Goal: Task Accomplishment & Management: Complete application form

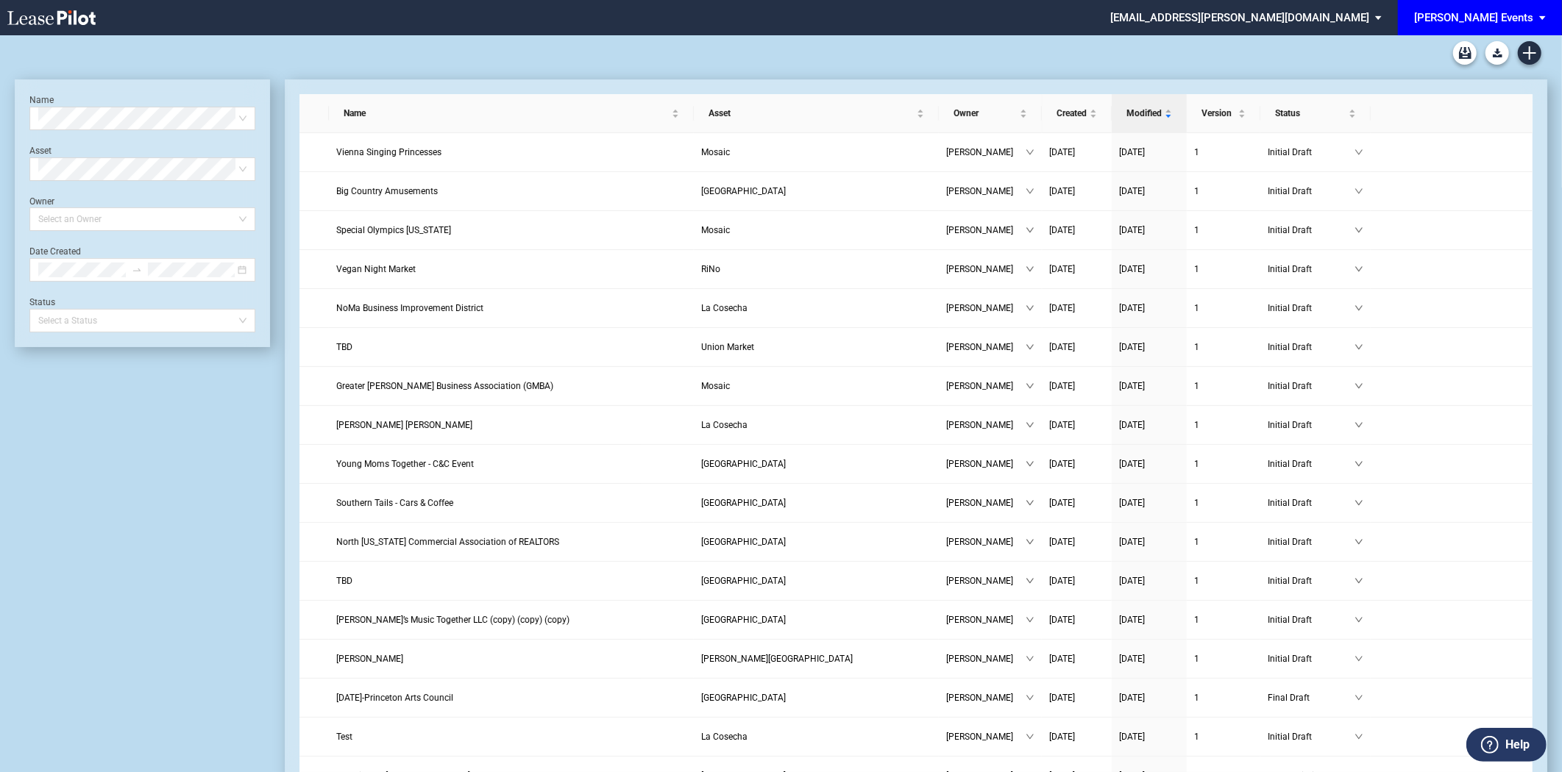
click at [1221, 19] on div "[PERSON_NAME] Events" at bounding box center [1473, 17] width 119 height 13
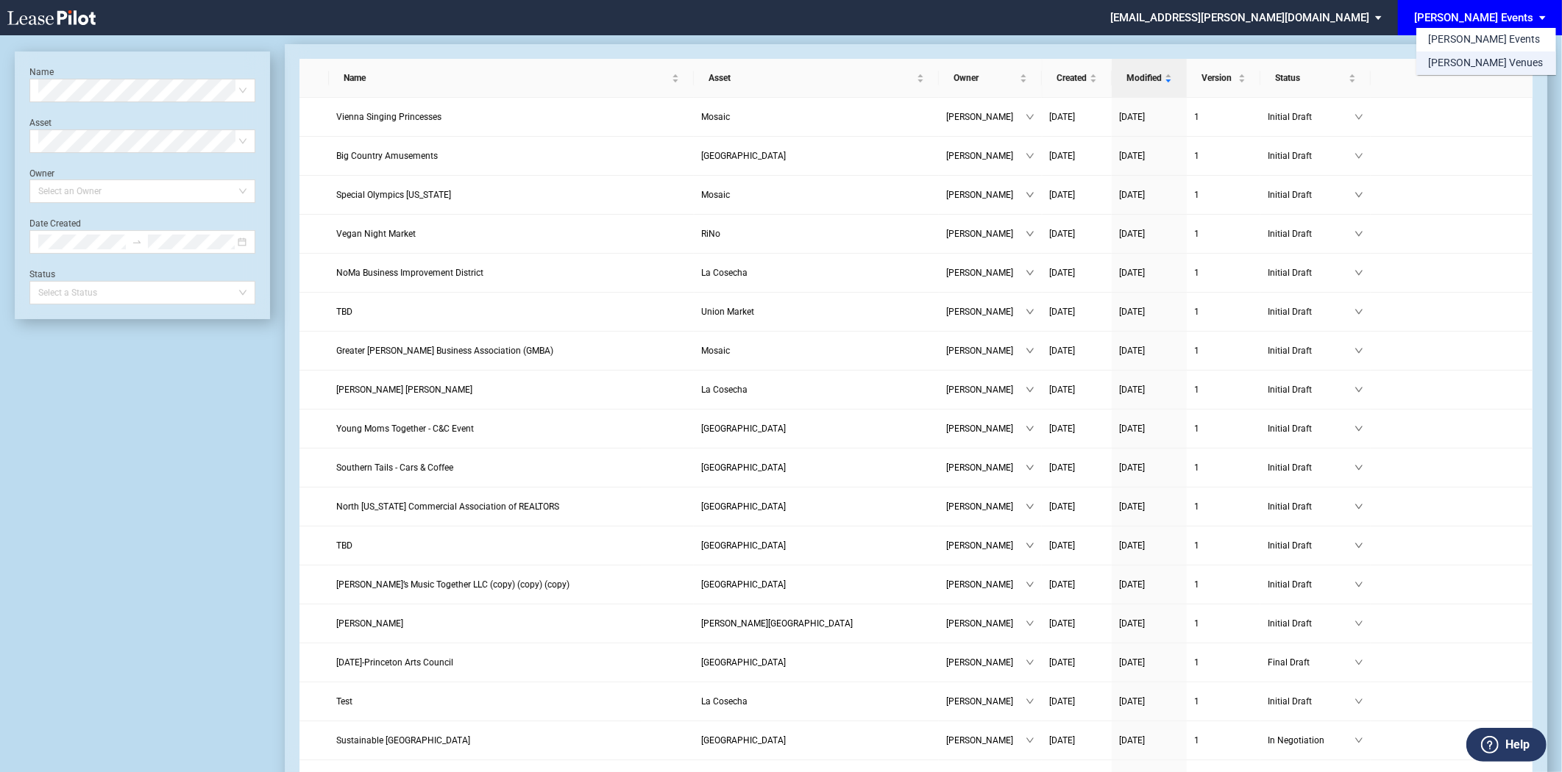
click at [1221, 65] on div "[PERSON_NAME] Venues" at bounding box center [1485, 63] width 115 height 15
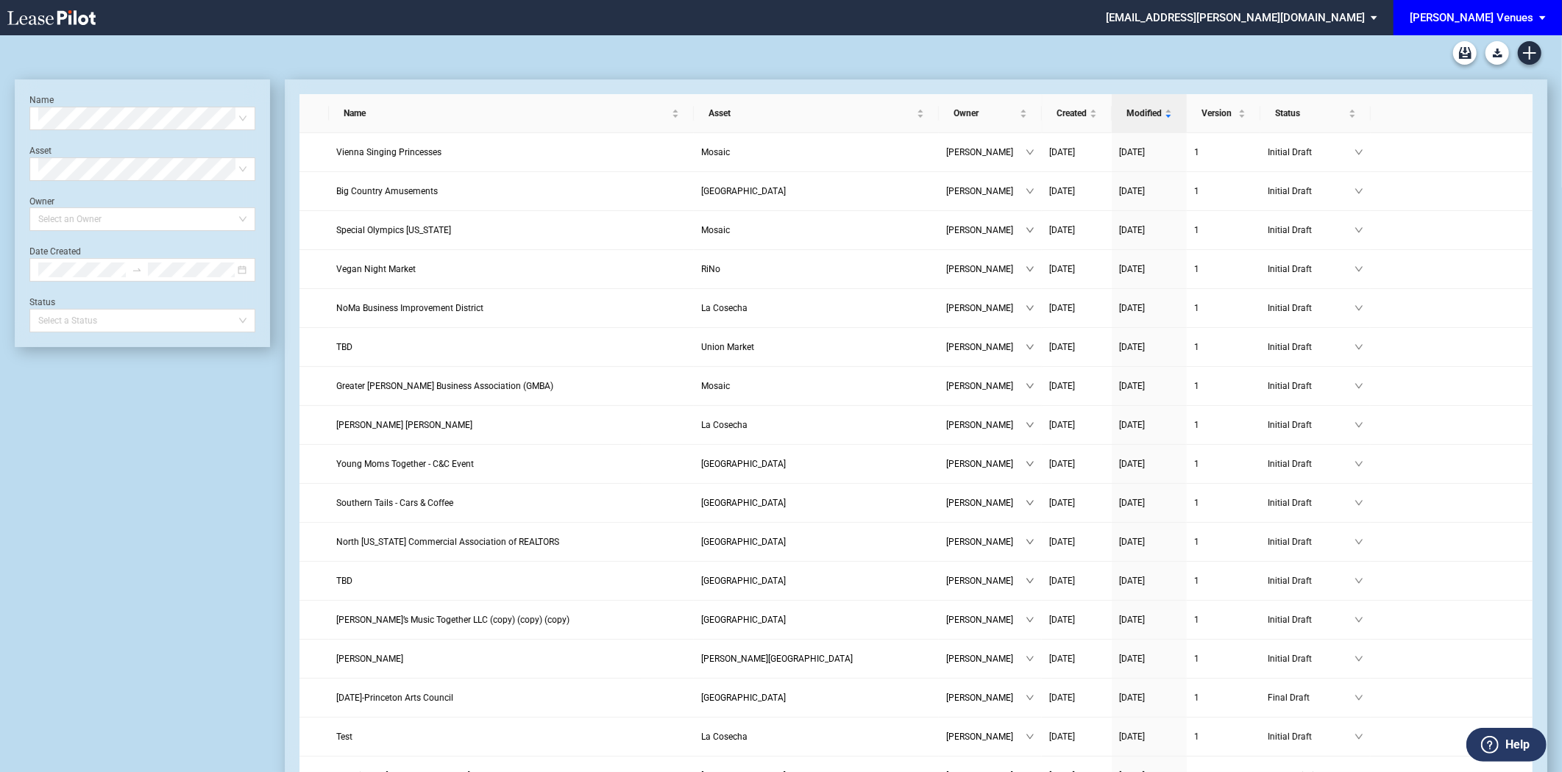
scroll to position [35, 0]
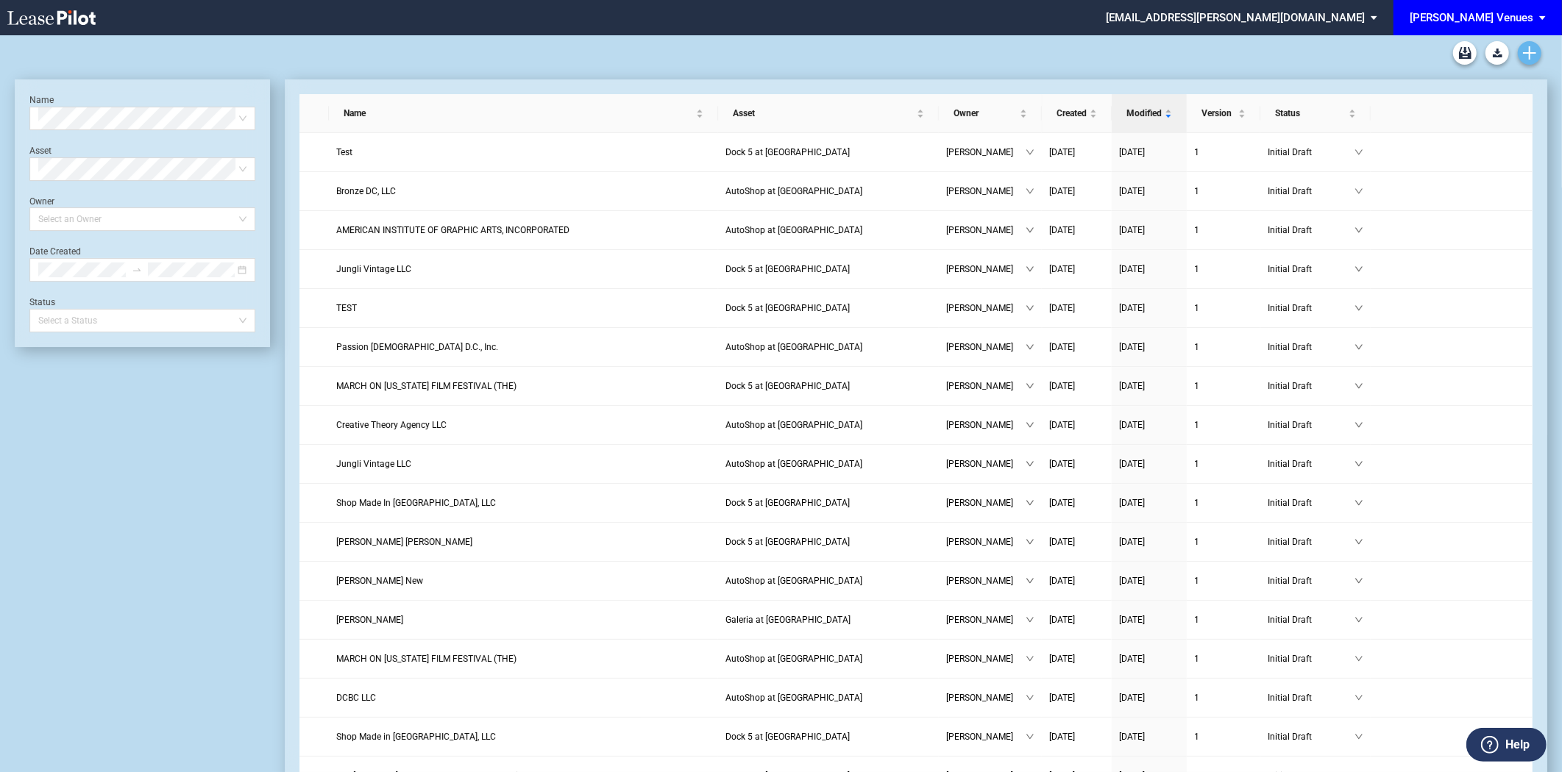
click at [1538, 47] on link "Create new document" at bounding box center [1530, 53] width 24 height 24
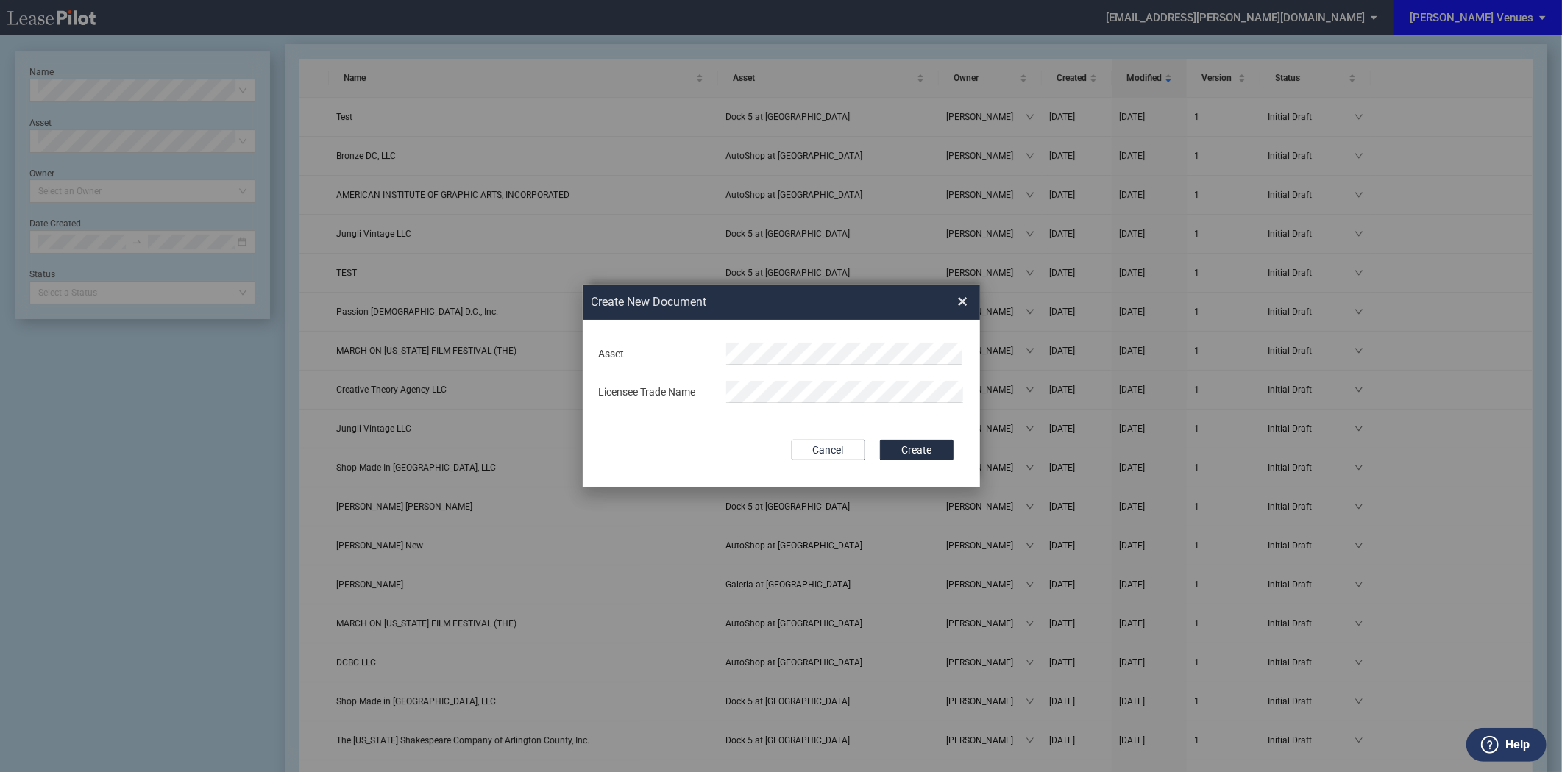
click at [836, 363] on body ".bocls-1{fill:#26354a;fill-rule:evenodd} Loading... × cgraves@edens.com Change …" at bounding box center [781, 351] width 1562 height 772
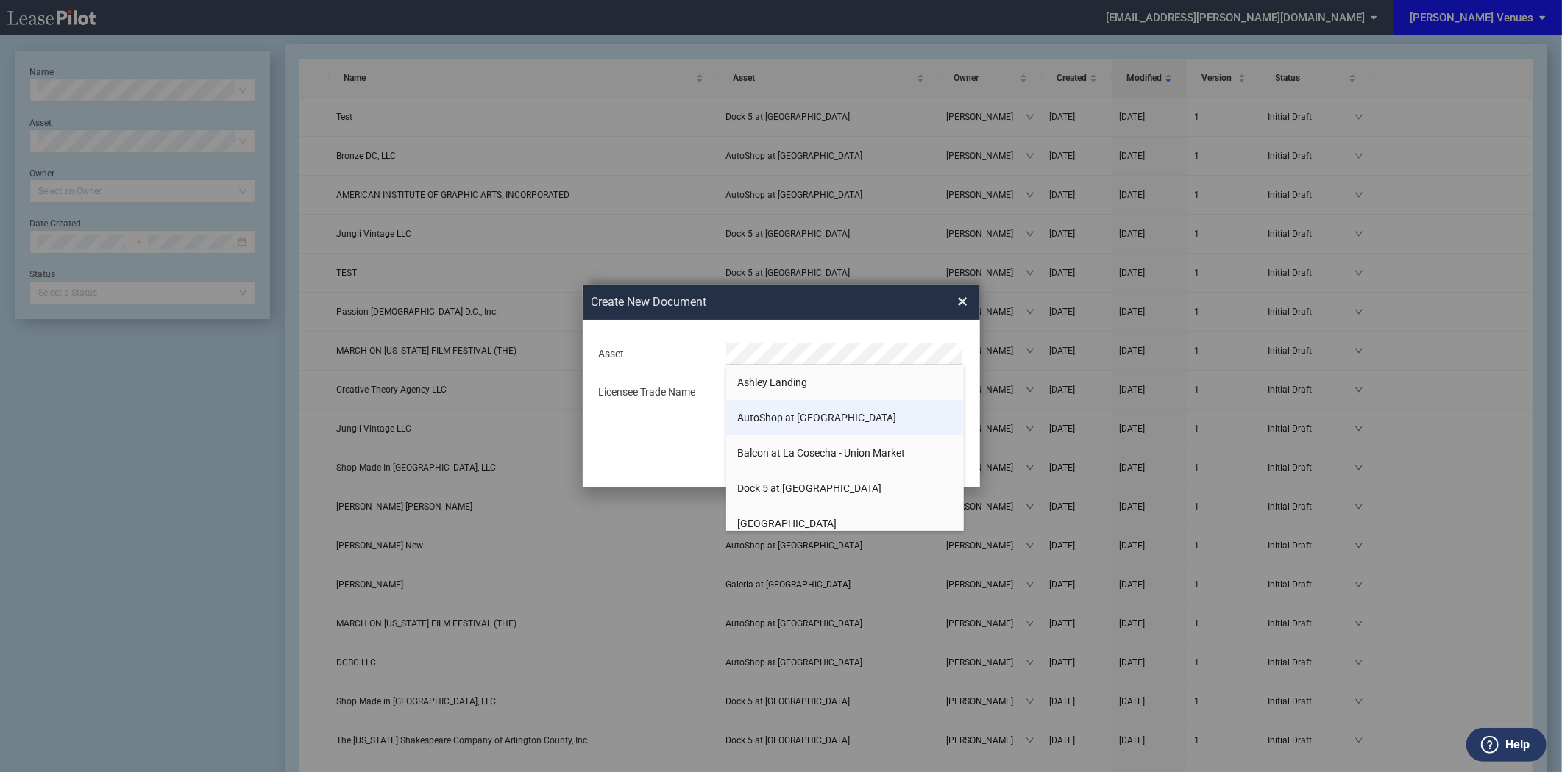
click at [806, 413] on span "AutoShop at Union Market" at bounding box center [816, 418] width 159 height 12
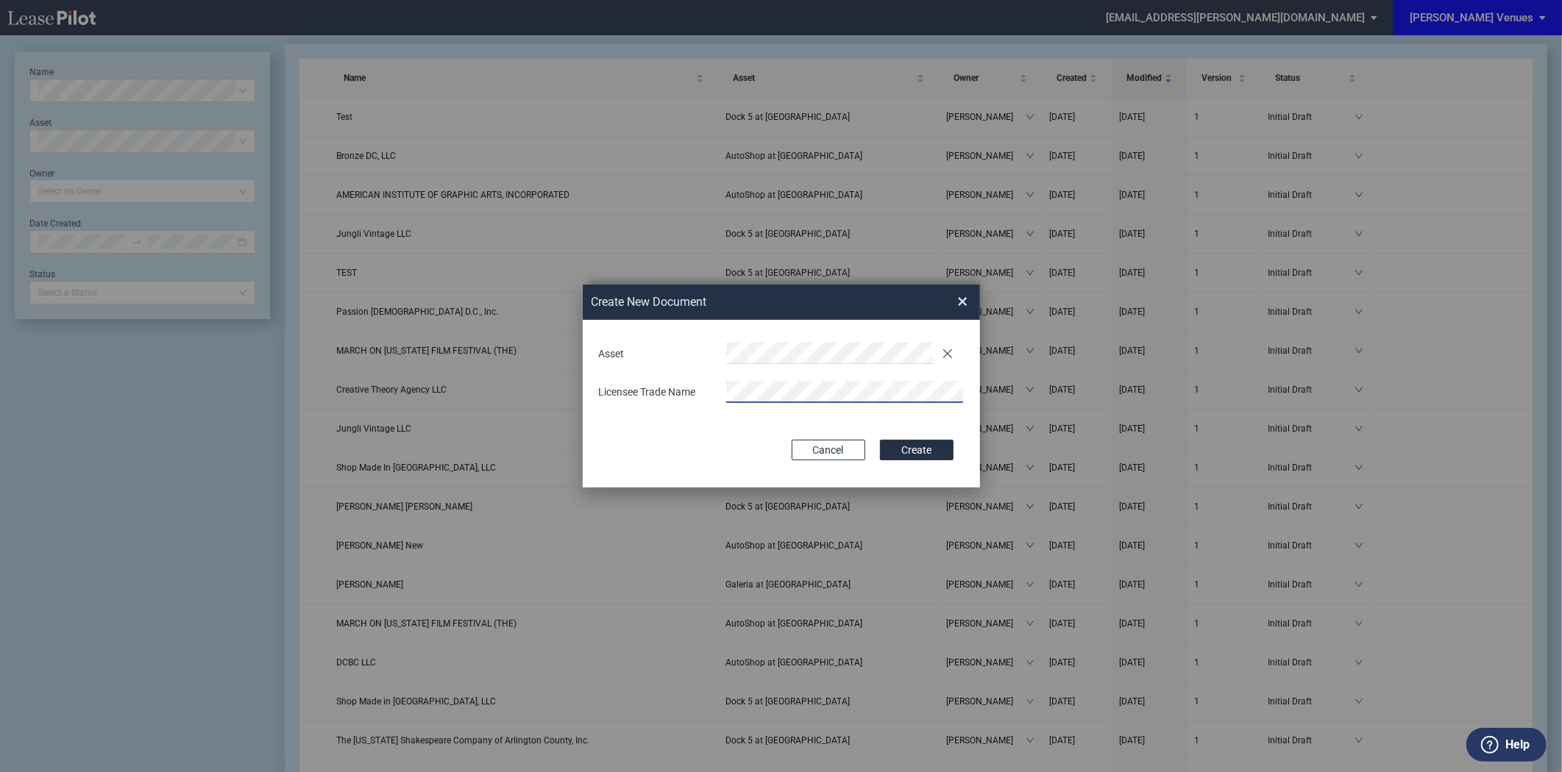
click at [638, 399] on div "Licensee Trade Name" at bounding box center [781, 392] width 383 height 23
click at [1123, 396] on div "Create New Document Create New Conformed Deal × Deal Type Retail Deal Type Reta…" at bounding box center [781, 386] width 1562 height 772
click at [908, 453] on button "Create" at bounding box center [917, 450] width 74 height 21
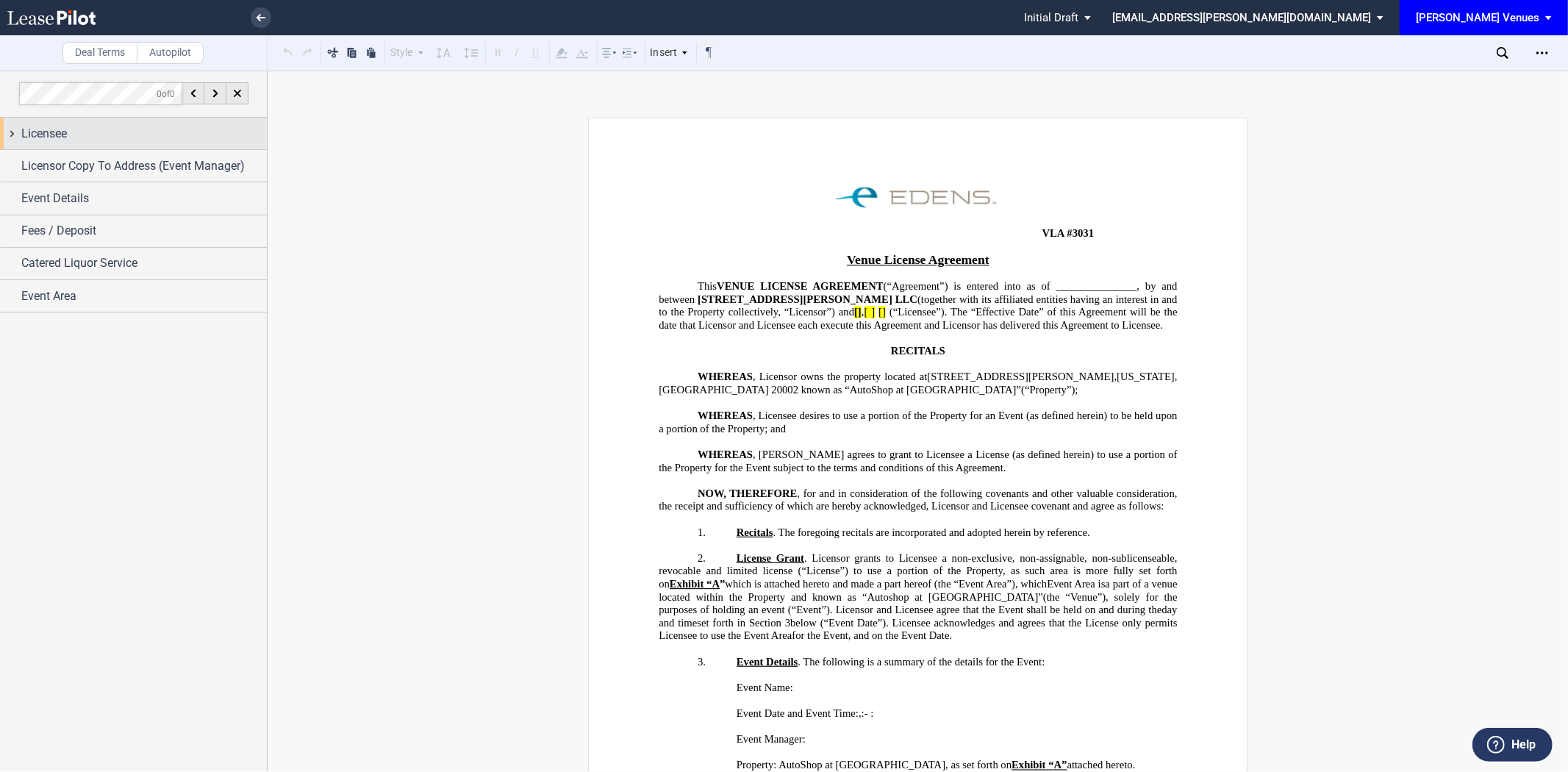
click at [44, 143] on div "Licensee" at bounding box center [133, 134] width 267 height 32
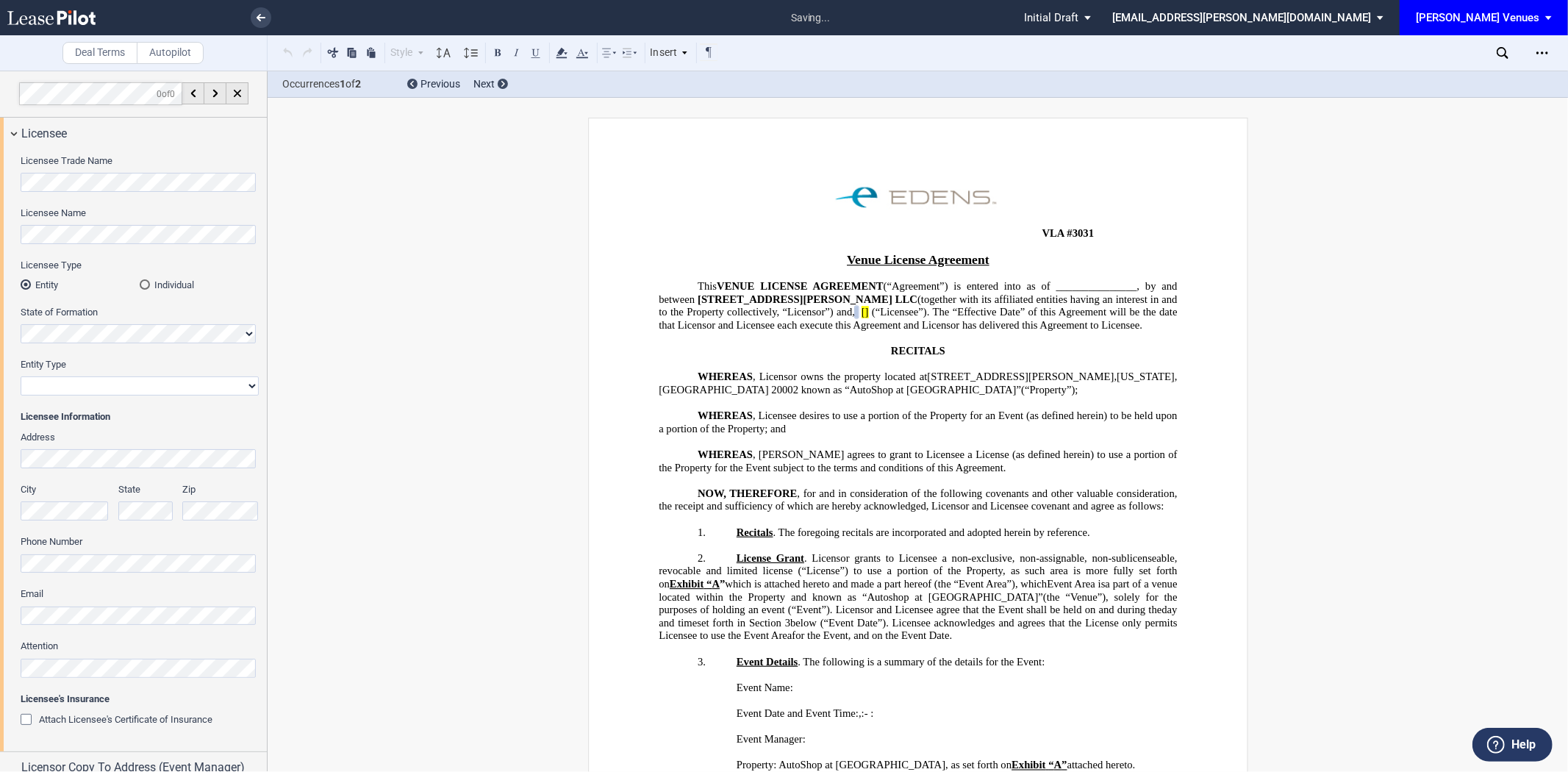
click at [52, 385] on select "Corporation Limited Liability Company General Partnership Limited Partnership N…" at bounding box center [140, 386] width 238 height 19
select select "corporation"
click at [21, 377] on select "Corporation Limited Liability Company General Partnership Limited Partnership N…" at bounding box center [140, 386] width 238 height 19
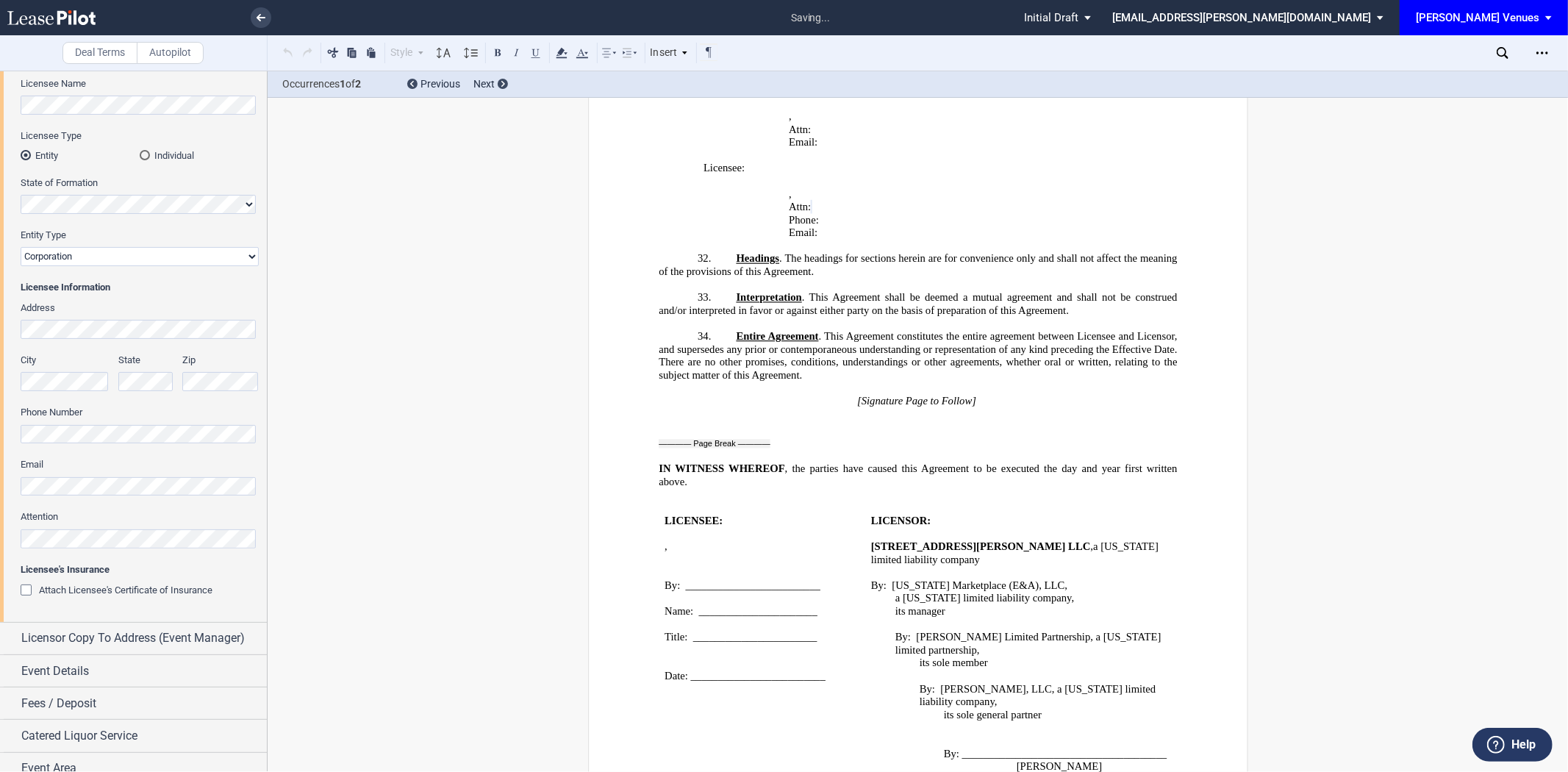
scroll to position [143, 0]
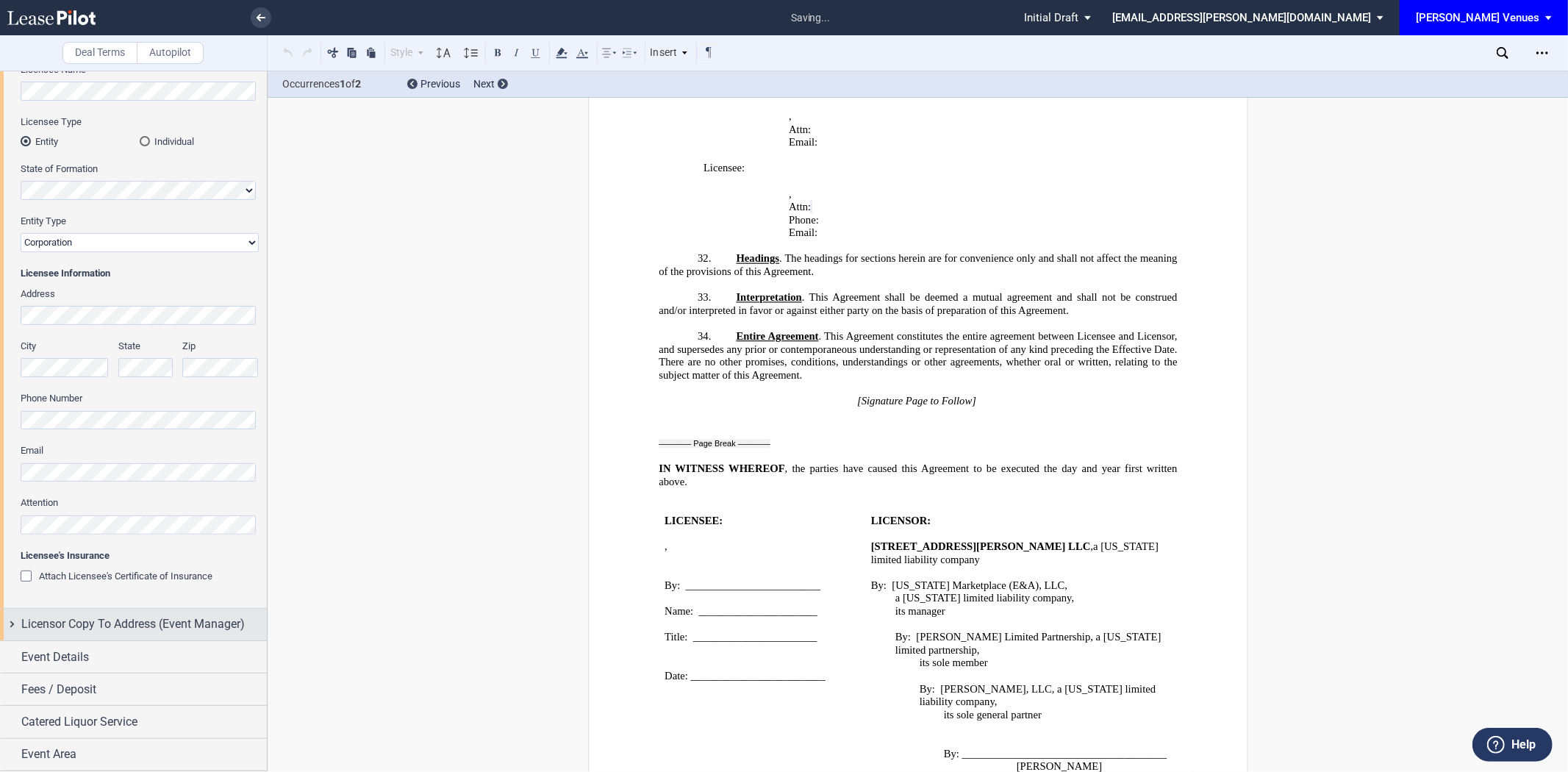
click at [101, 630] on span "Licensor Copy To Address (Event Manager)" at bounding box center [133, 625] width 224 height 18
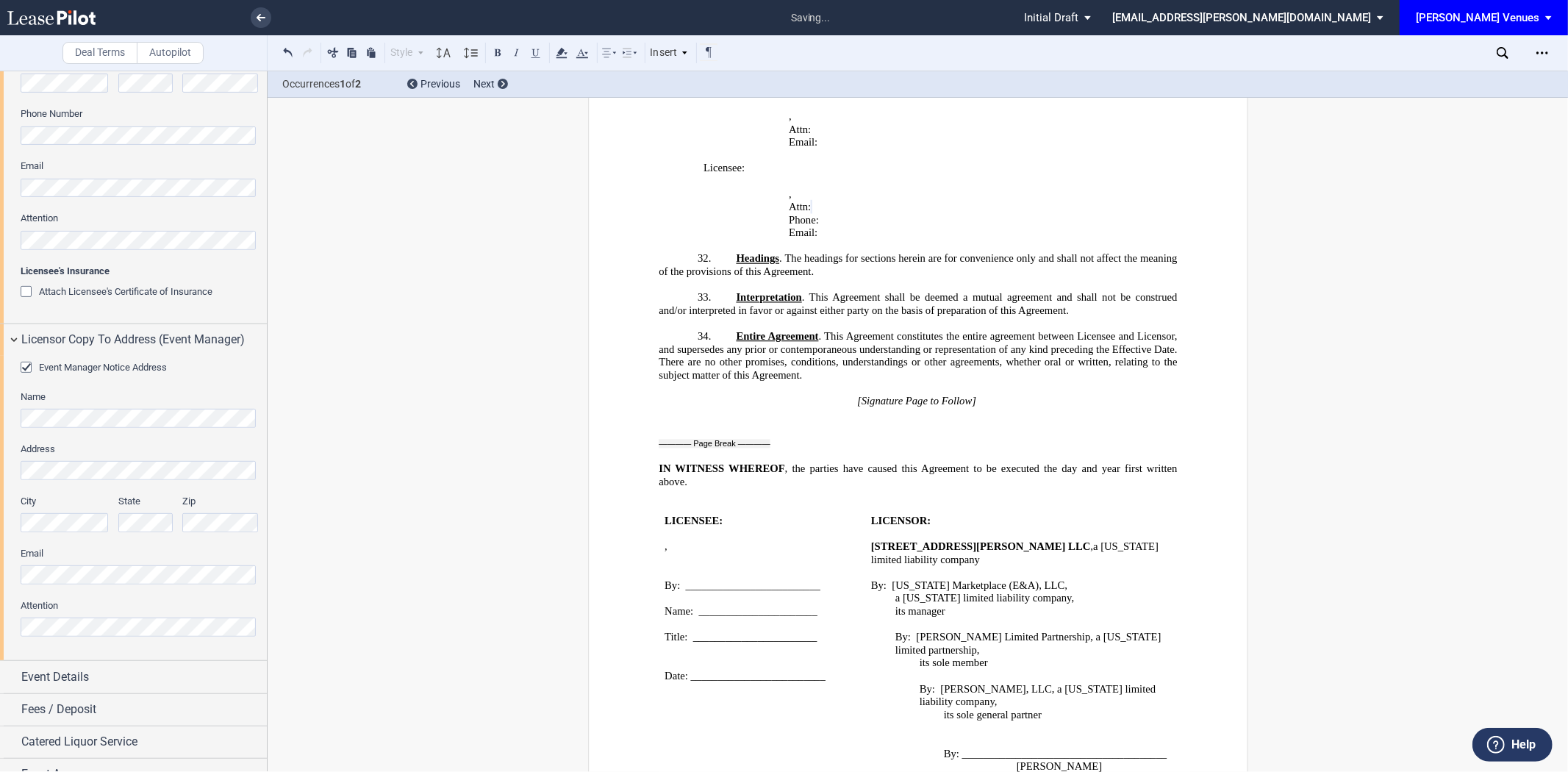
scroll to position [444, 0]
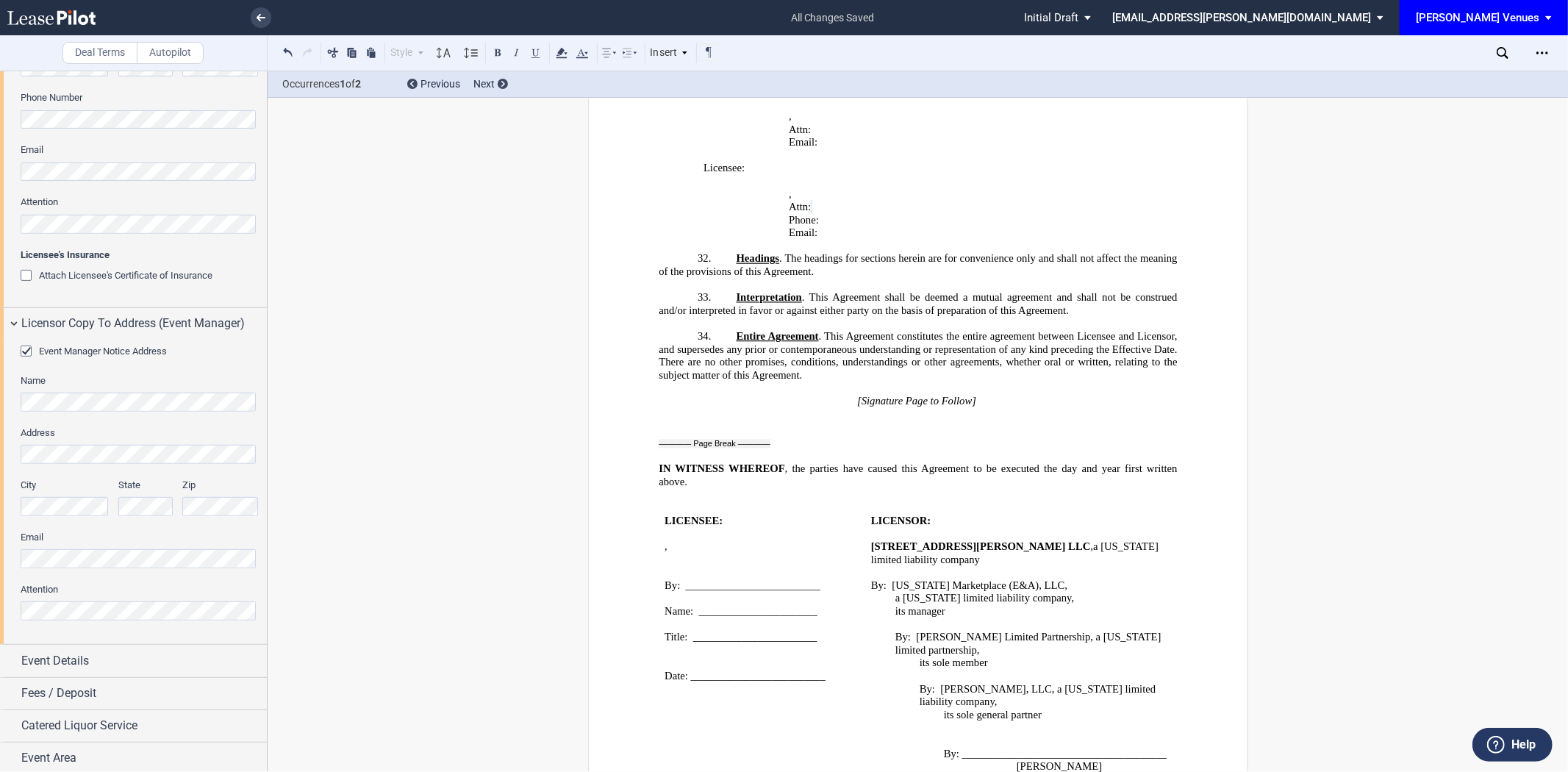
click at [0, 556] on div "Event Manager Notice Address Name Address City State Zip Email Attention" at bounding box center [133, 492] width 267 height 305
click at [0, 599] on div "Event Manager Notice Address Name Address City State Zip Email Attention" at bounding box center [133, 492] width 267 height 305
click at [79, 664] on span "Event Details" at bounding box center [55, 658] width 68 height 18
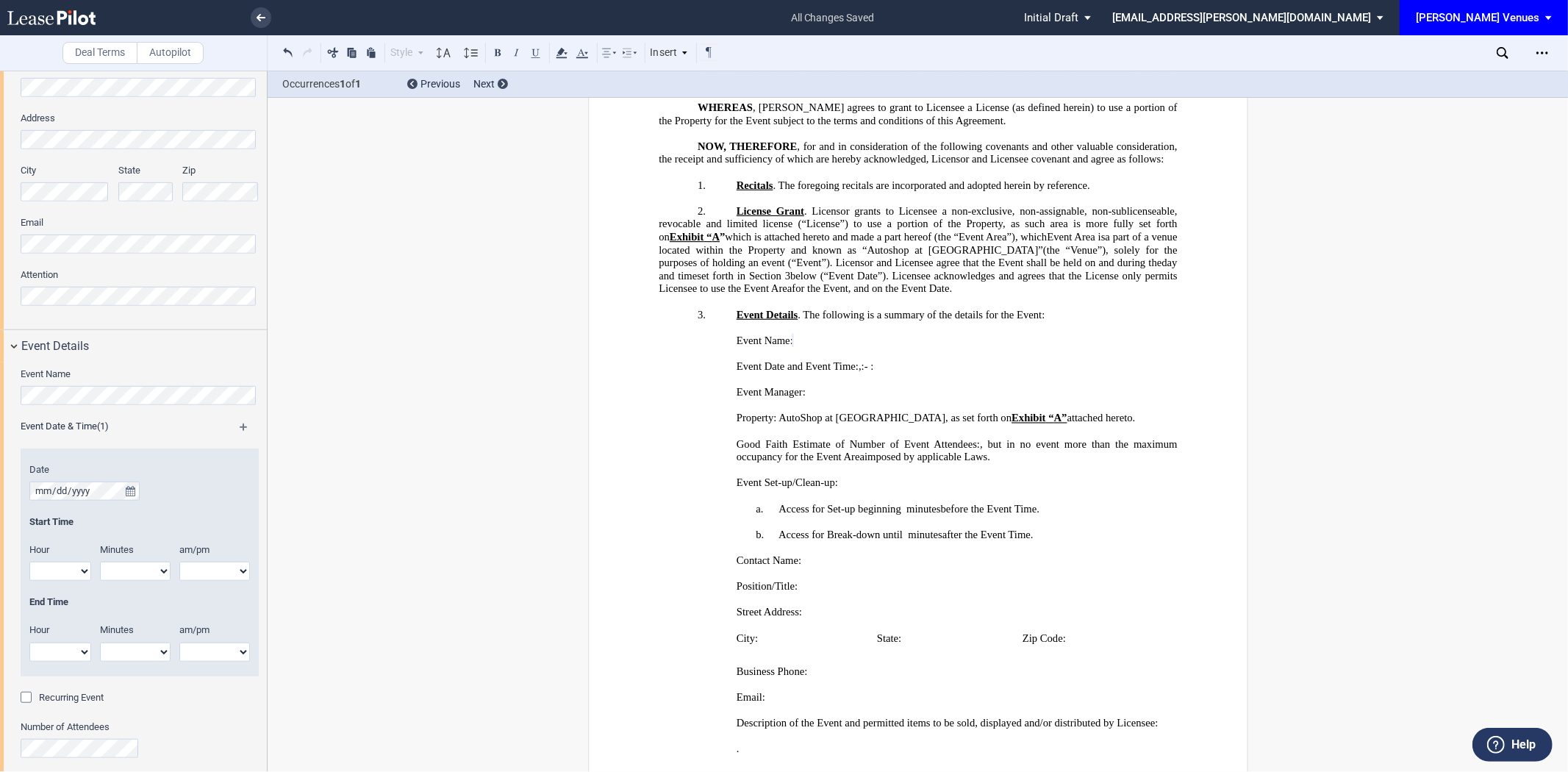
scroll to position [776, 0]
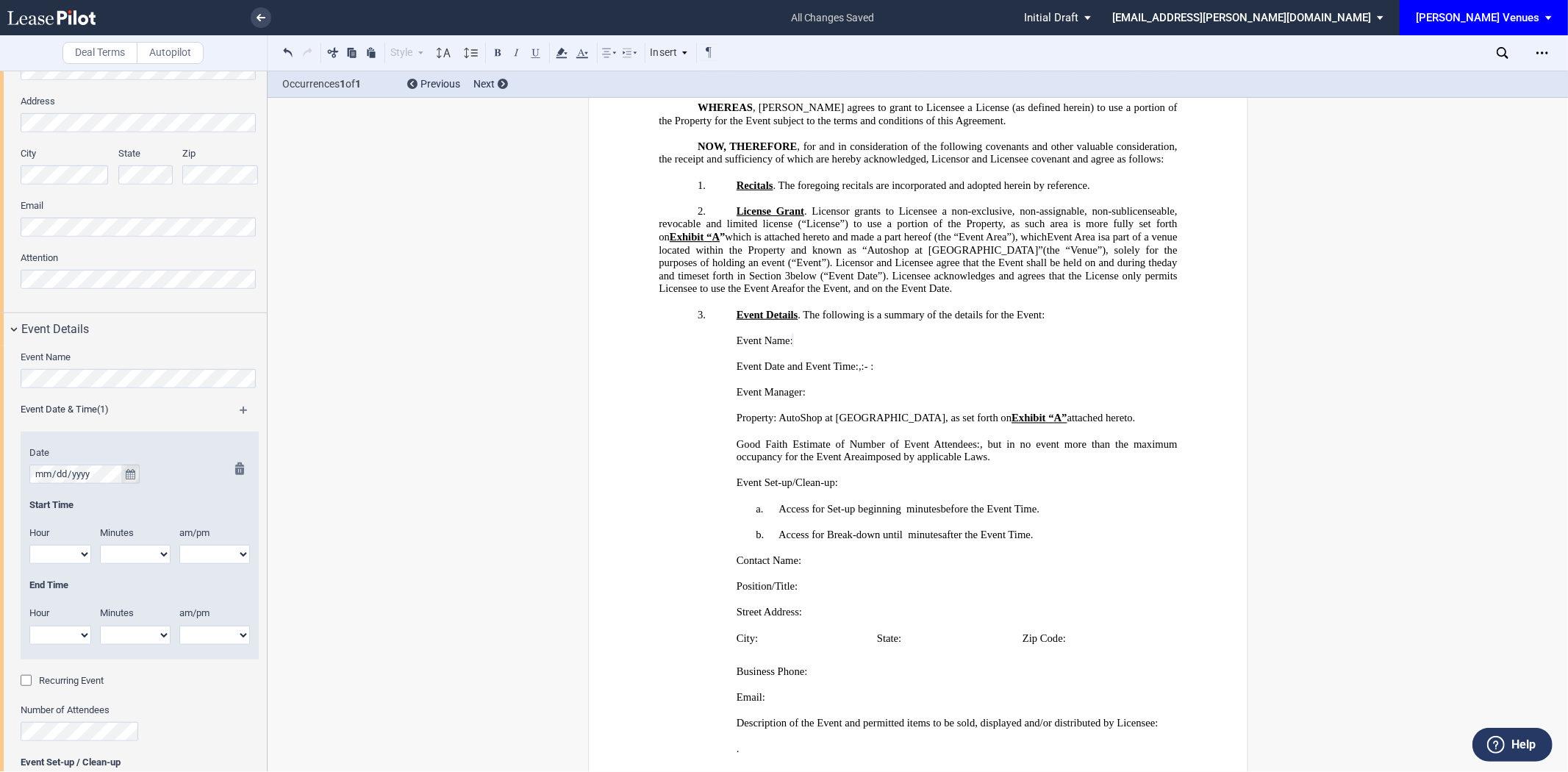
click at [127, 473] on icon "true" at bounding box center [131, 474] width 10 height 10
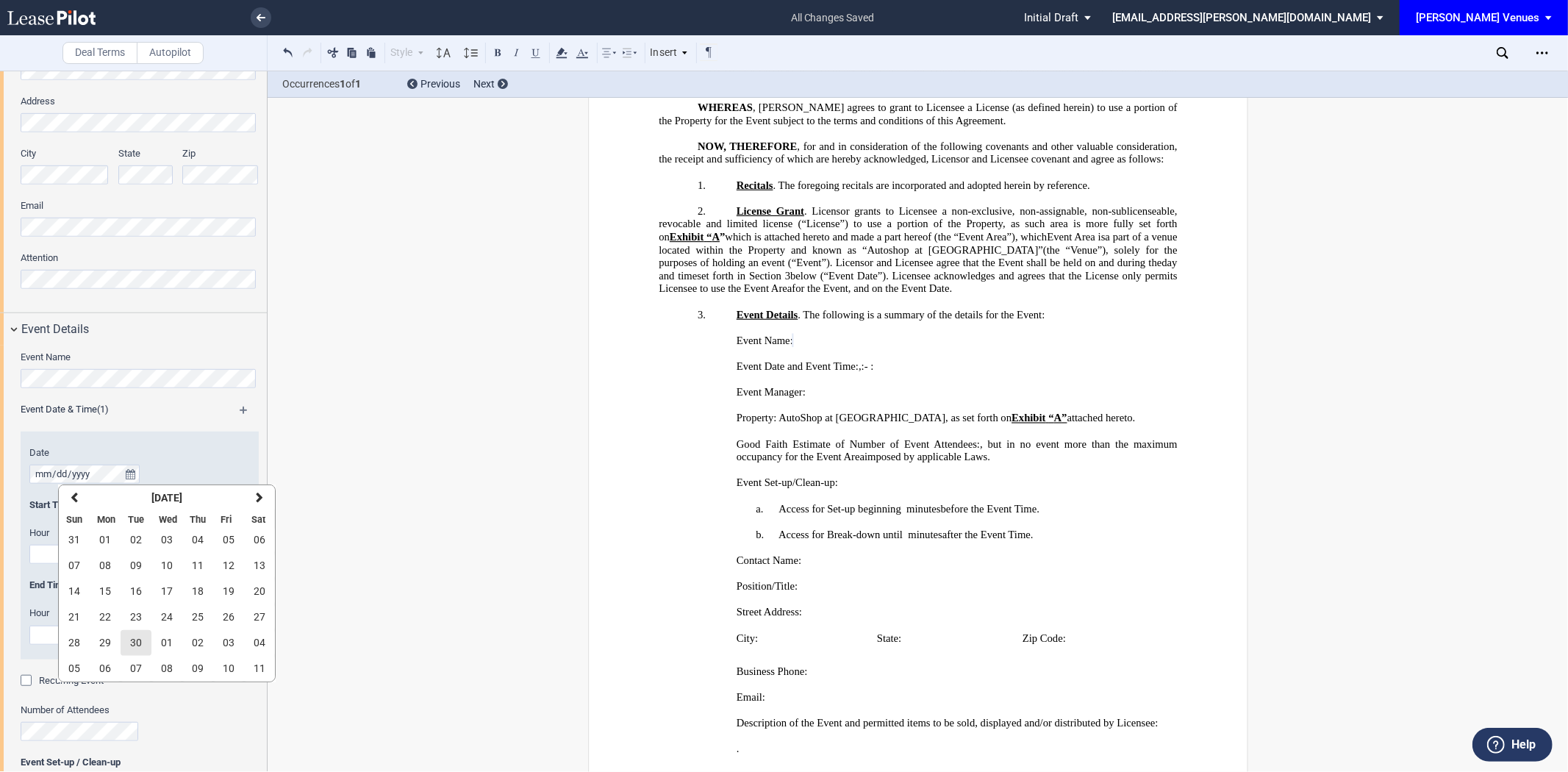
click at [141, 643] on span "30" at bounding box center [136, 643] width 12 height 12
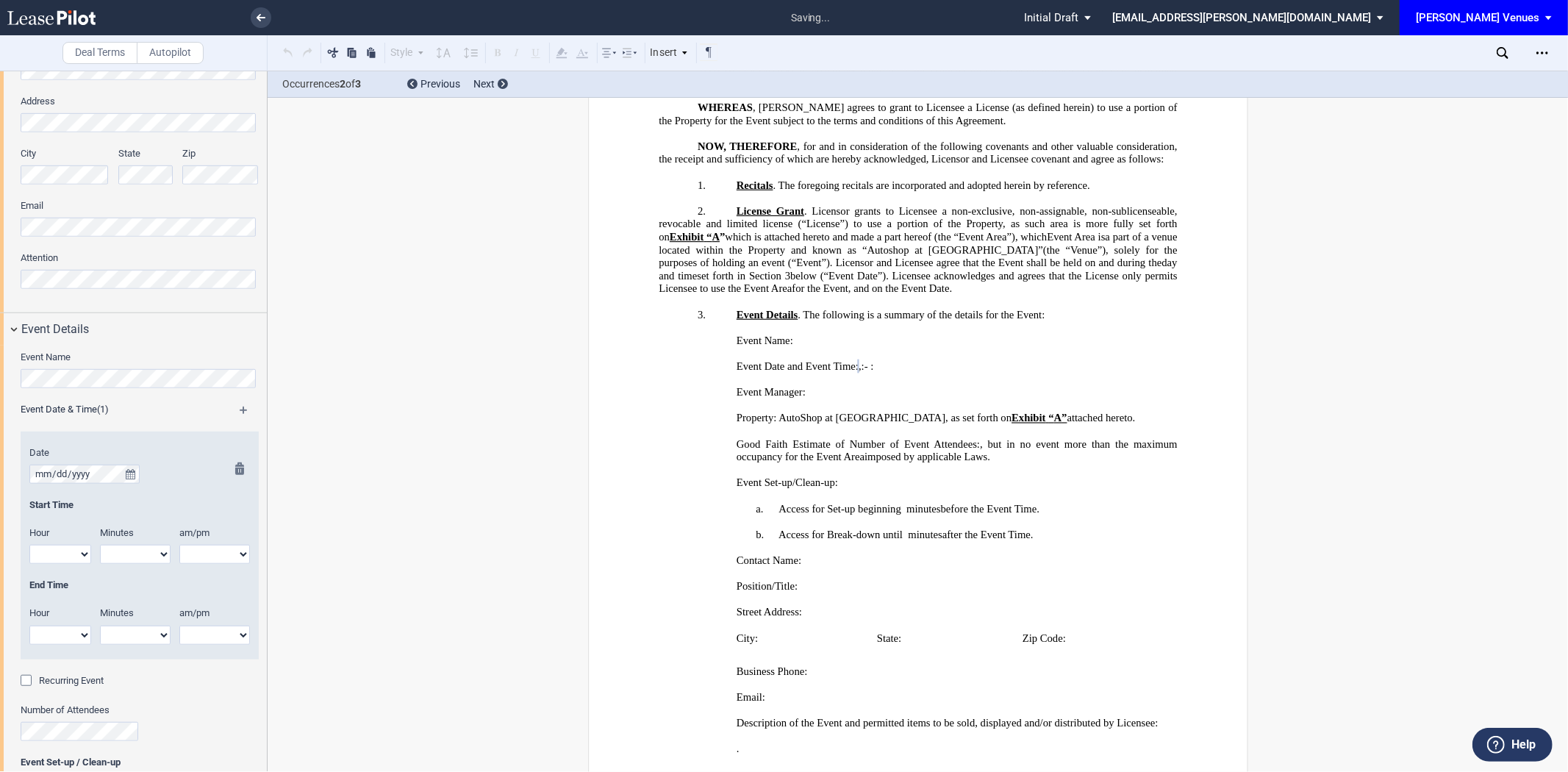
click at [70, 553] on select "1 2 3 4 5 6 7 8 9 10 11 12" at bounding box center [60, 554] width 62 height 19
select select "5"
click at [29, 546] on select "1 2 3 4 5 6 7 8 9 10 11 12" at bounding box center [60, 554] width 62 height 19
click at [54, 642] on select "1 2 3 4 5 6 7 8 9 10 11 12" at bounding box center [60, 635] width 62 height 19
select select "9"
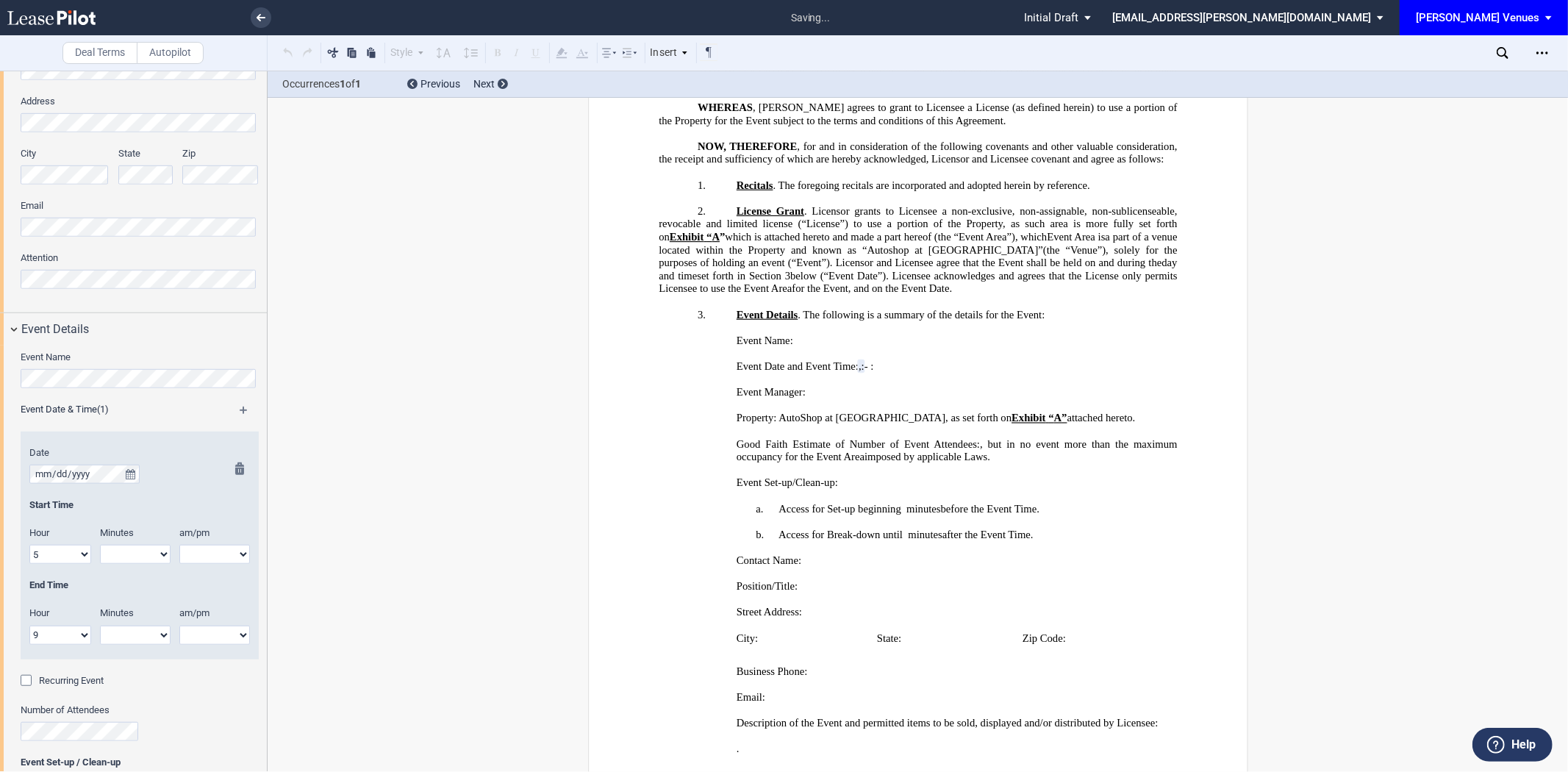
click at [29, 626] on select "1 2 3 4 5 6 7 8 9 10 11 12" at bounding box center [60, 635] width 62 height 19
click at [116, 550] on select "00 05 10 15 20 25 30 35 40 45 50 55" at bounding box center [135, 554] width 71 height 19
select select "00"
click at [100, 546] on select "00 05 10 15 20 25 30 35 40 45 50 55" at bounding box center [135, 554] width 71 height 19
click at [120, 631] on select "00 05 10 15 20 25 30 35 40 45 50 55" at bounding box center [135, 635] width 71 height 19
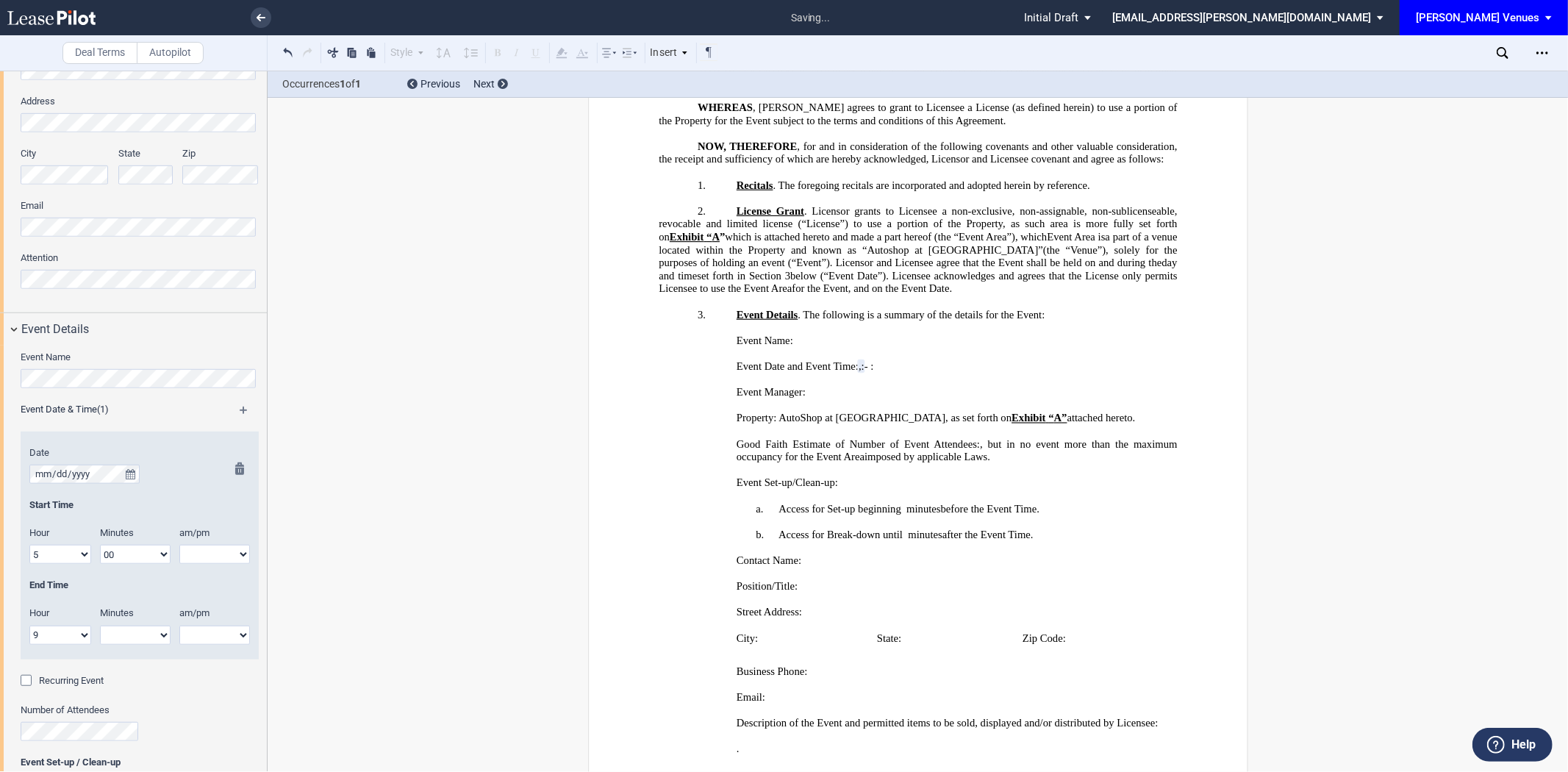
select select "00"
click at [100, 626] on select "00 05 10 15 20 25 30 35 40 45 50 55" at bounding box center [135, 635] width 71 height 19
click at [196, 553] on select "am pm" at bounding box center [215, 554] width 71 height 19
select select "pm"
click at [180, 546] on select "am pm" at bounding box center [215, 554] width 71 height 19
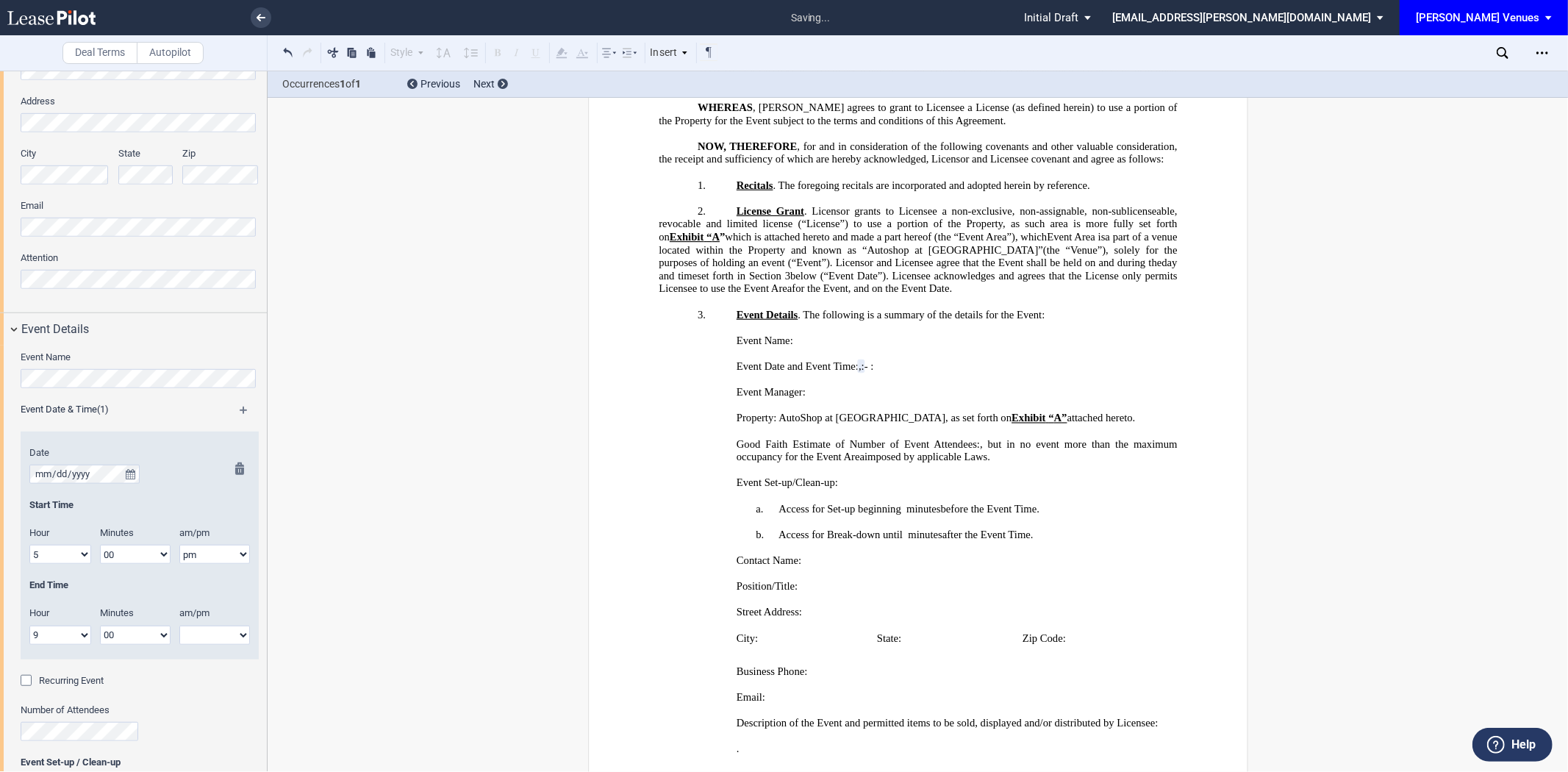
click at [192, 640] on select "am pm" at bounding box center [215, 635] width 71 height 19
select select "pm"
click at [180, 626] on select "am pm" at bounding box center [215, 635] width 71 height 19
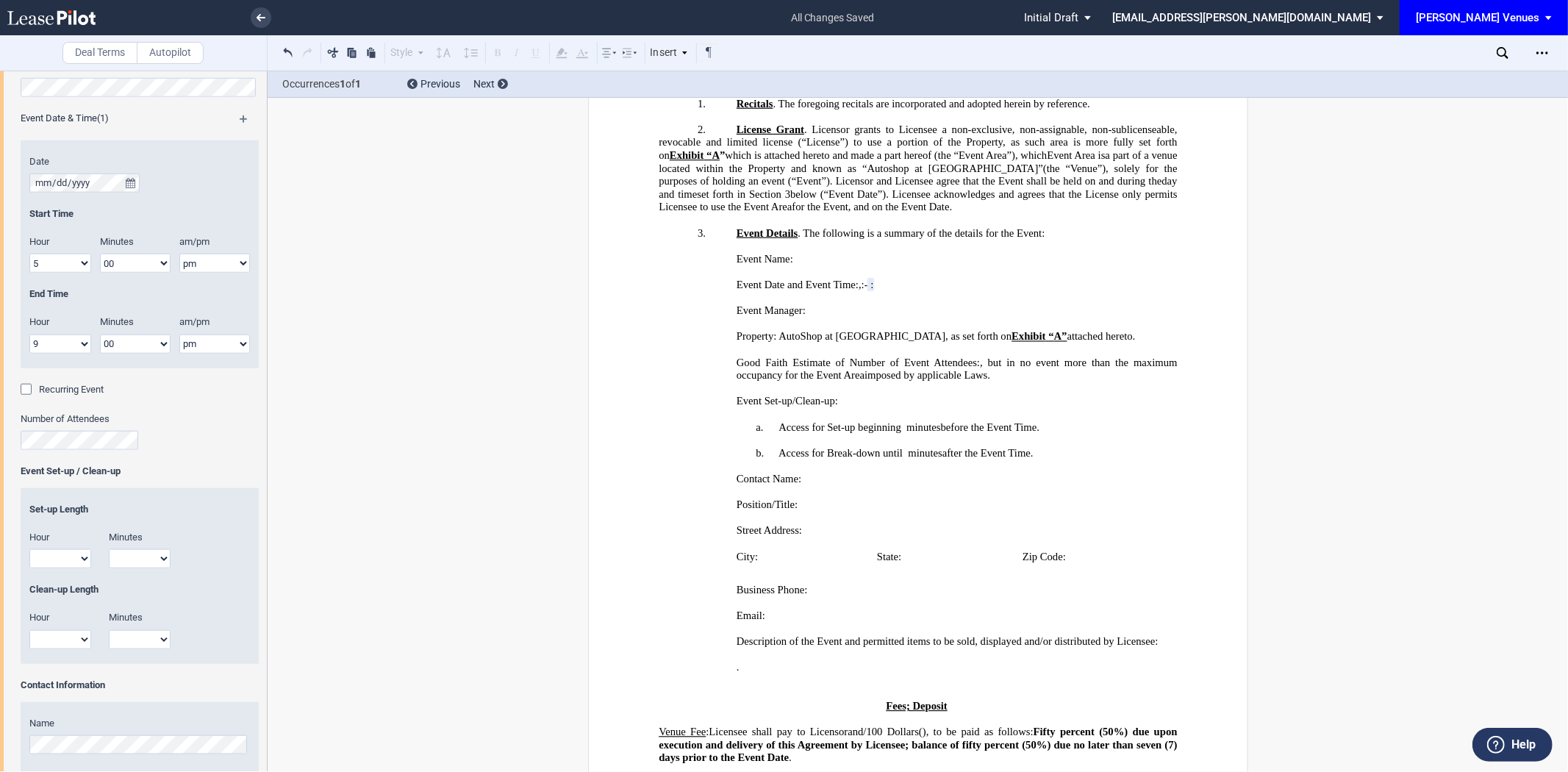
scroll to position [1103, 0]
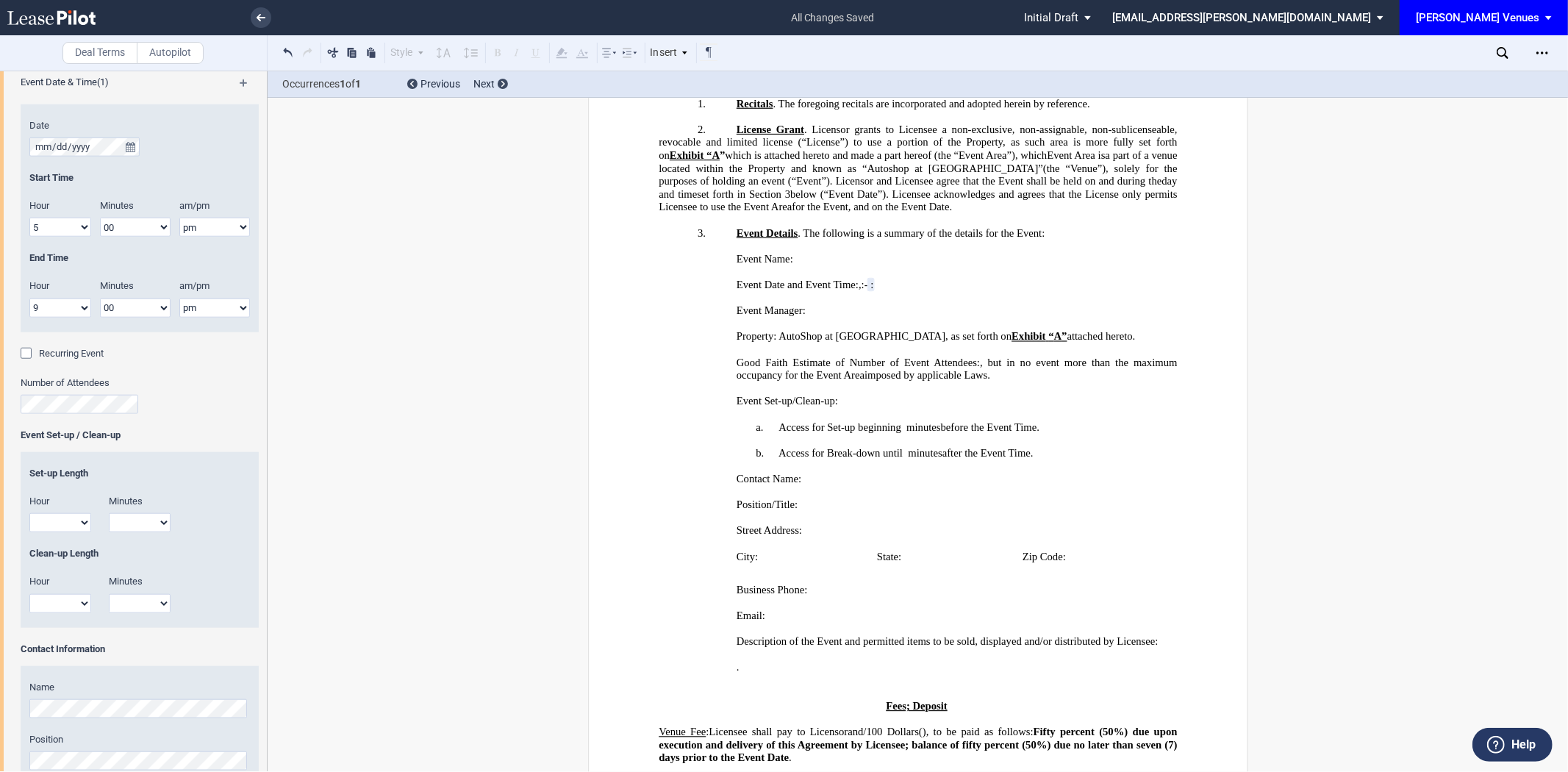
click at [70, 526] on select "1 2 3 4 5 6 7 8 9 10 11 12" at bounding box center [60, 522] width 62 height 19
click at [166, 424] on div "Number of Attendees" at bounding box center [140, 403] width 238 height 52
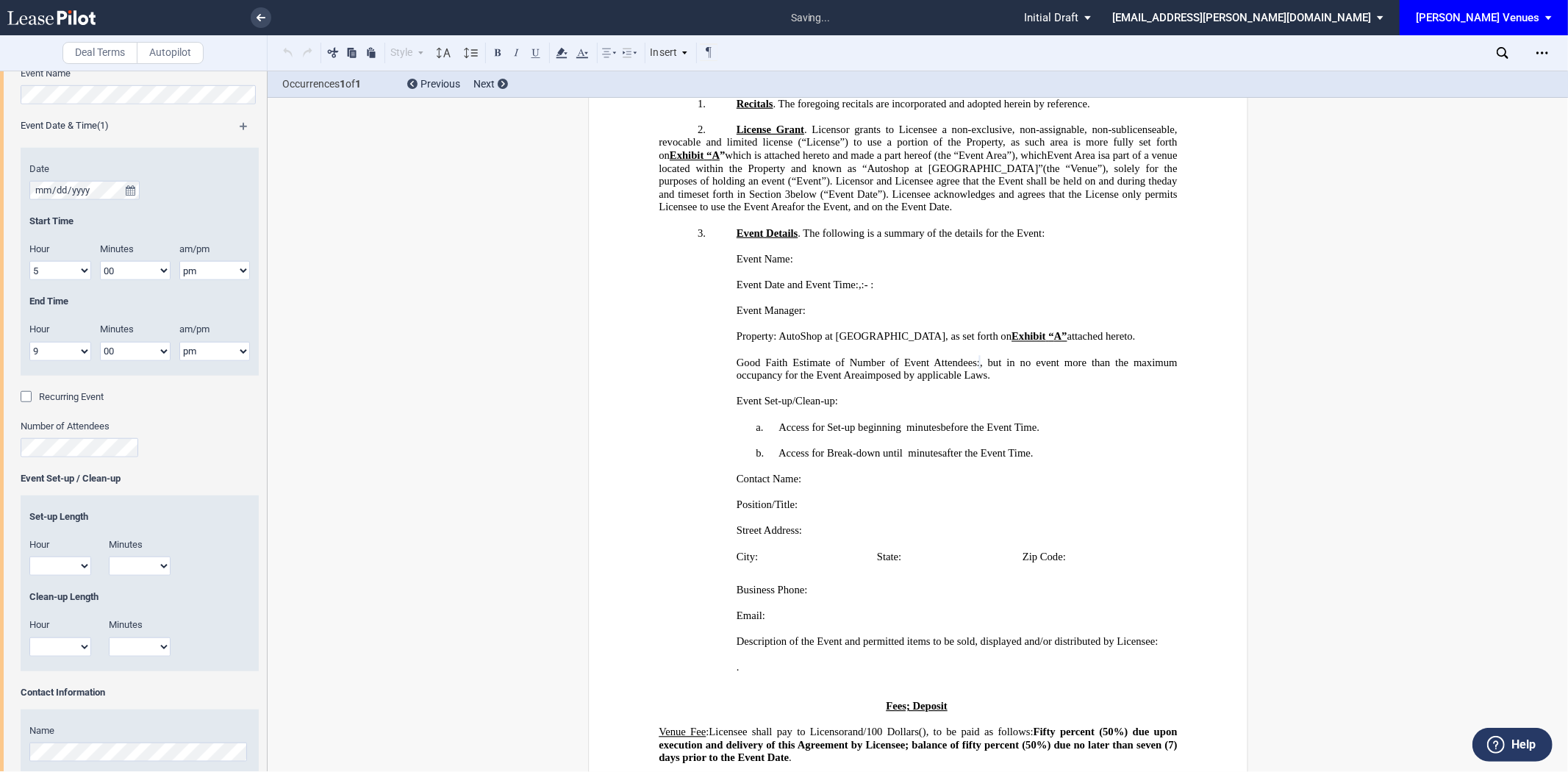
scroll to position [1021, 0]
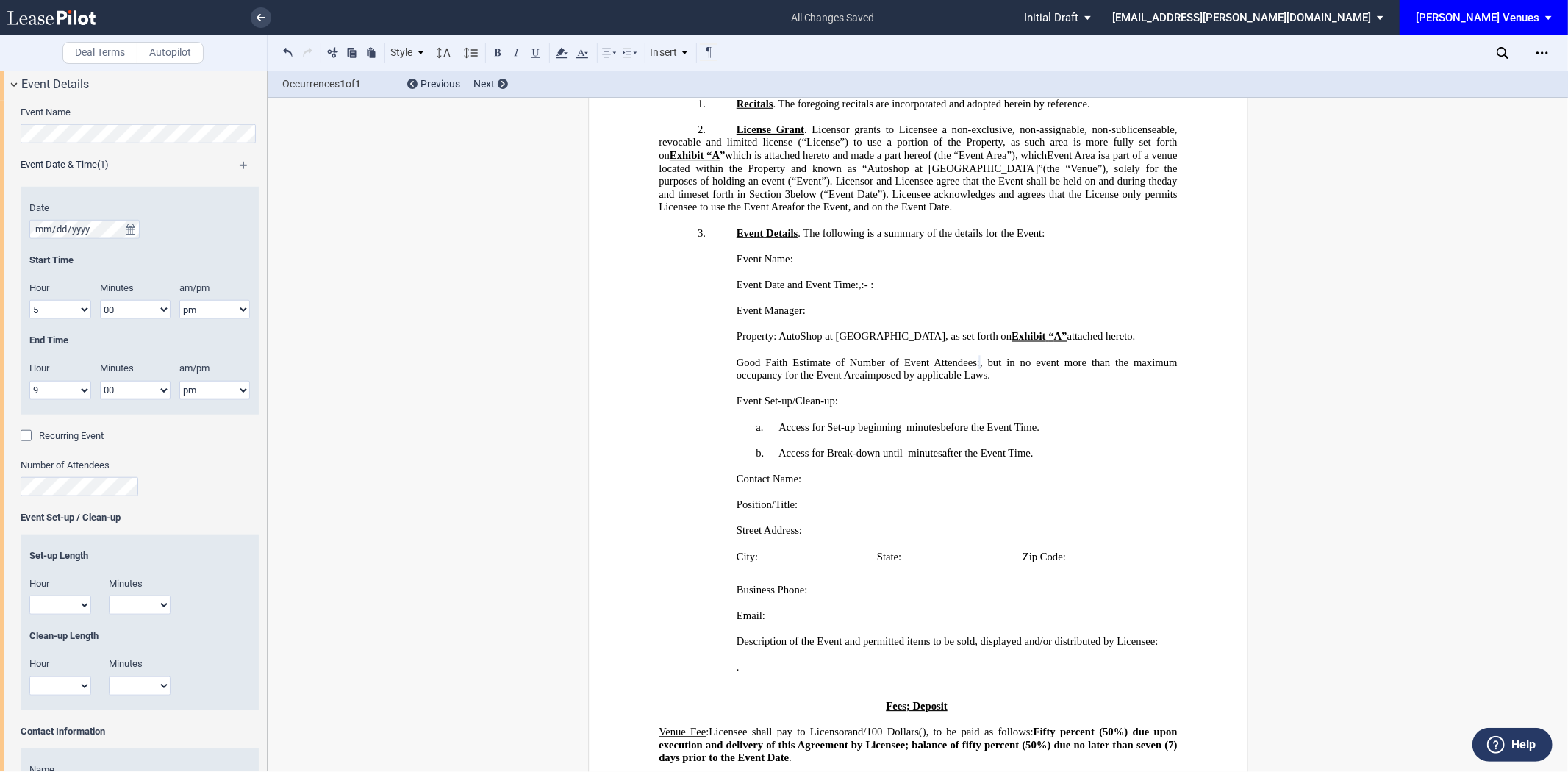
click at [899, 435] on p "a. Access for Set-up beginning ﻿ ﻿ hour s and ﻿ ﻿ minutes ﻿ ﻿ minutes before th…" at bounding box center [917, 428] width 519 height 13
click at [901, 461] on p "b. Access for Break-down until ﻿ ﻿ hour s and ﻿ ﻿ minutes ﻿ ﻿ minutes after the…" at bounding box center [917, 453] width 519 height 13
click at [897, 460] on span "Access for Break-down until" at bounding box center [840, 453] width 124 height 13
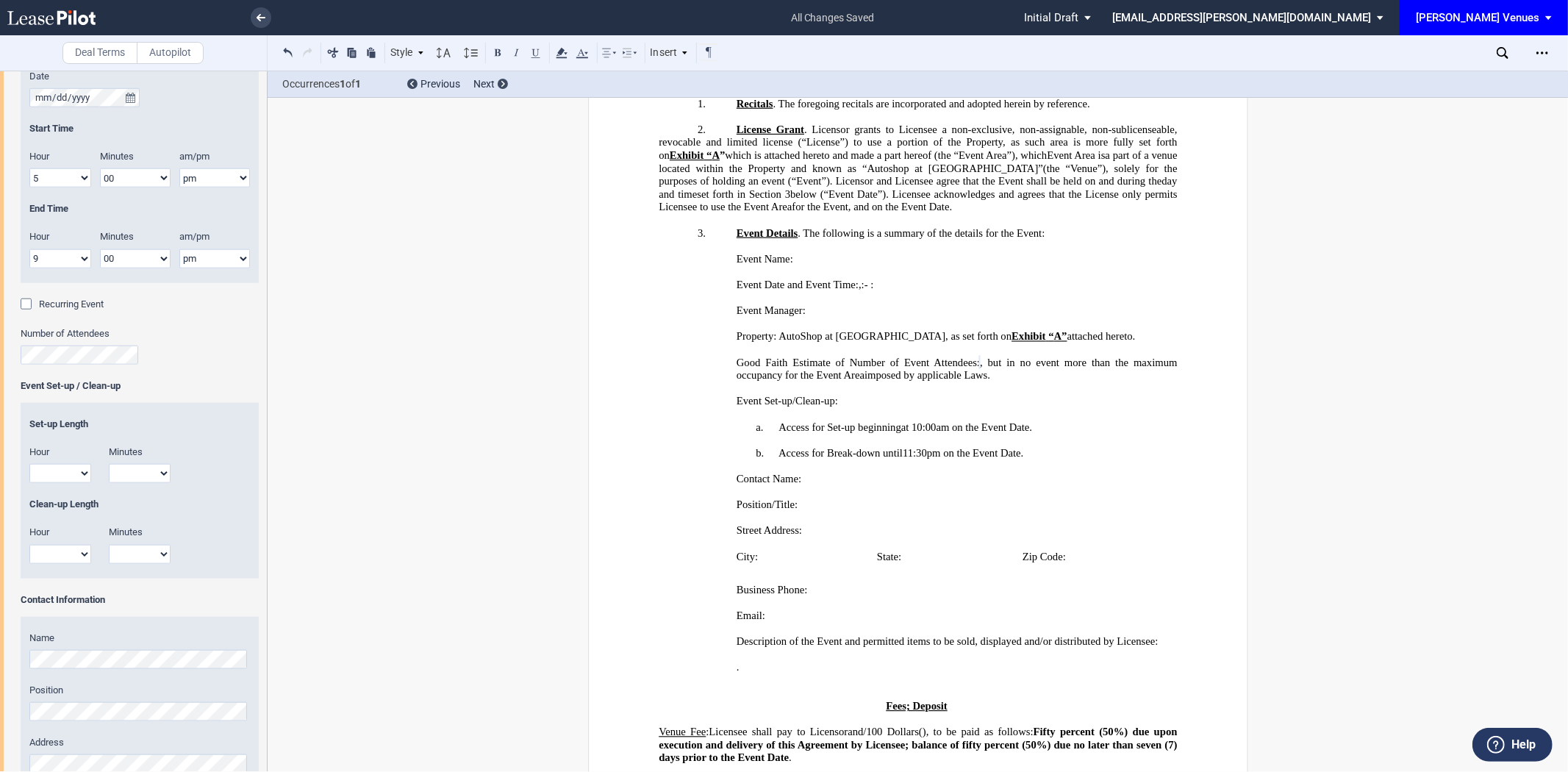
scroll to position [1430, 0]
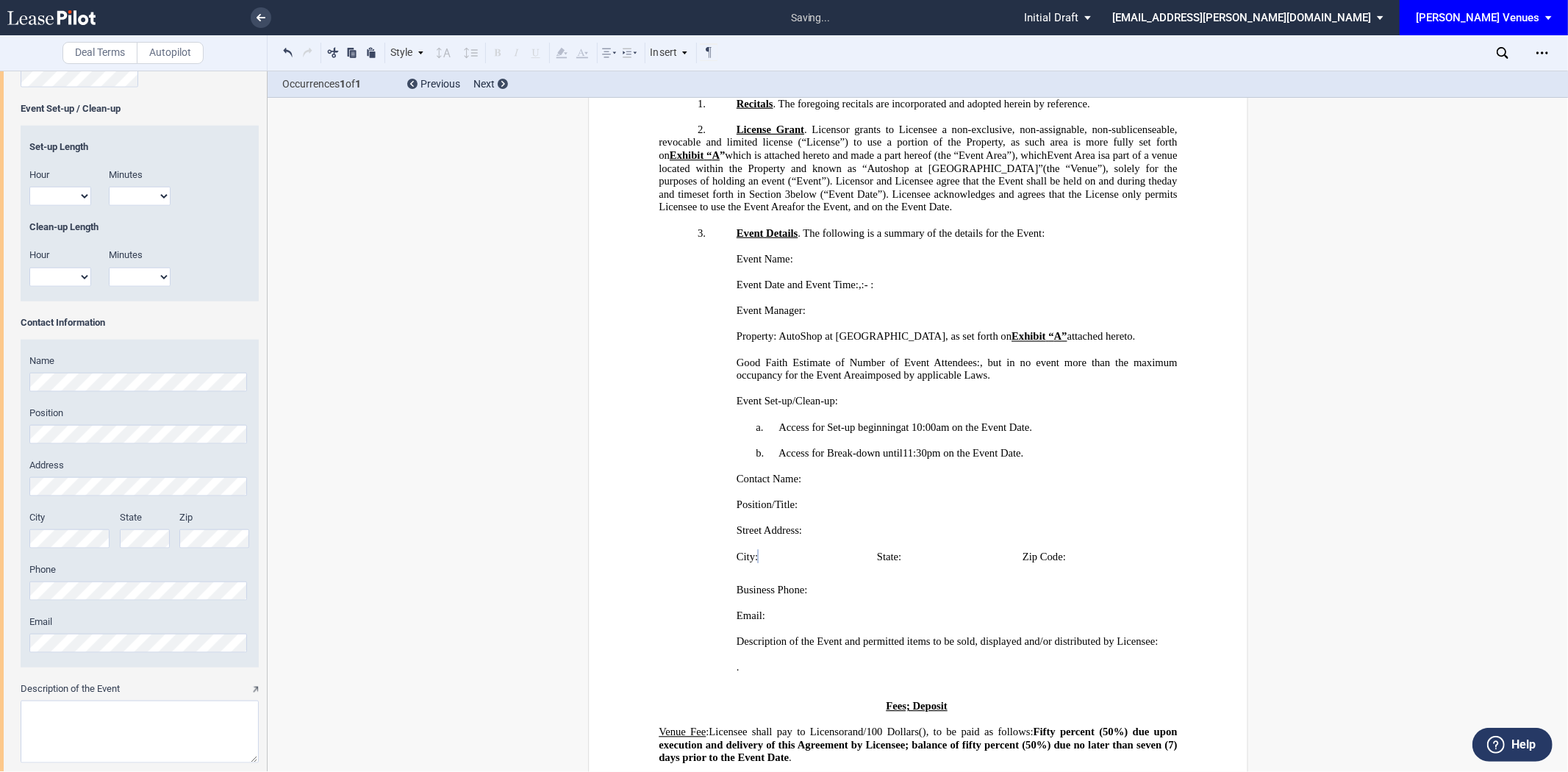
click at [142, 528] on div "Name Position Address City State Zip Phone" at bounding box center [140, 504] width 238 height 328
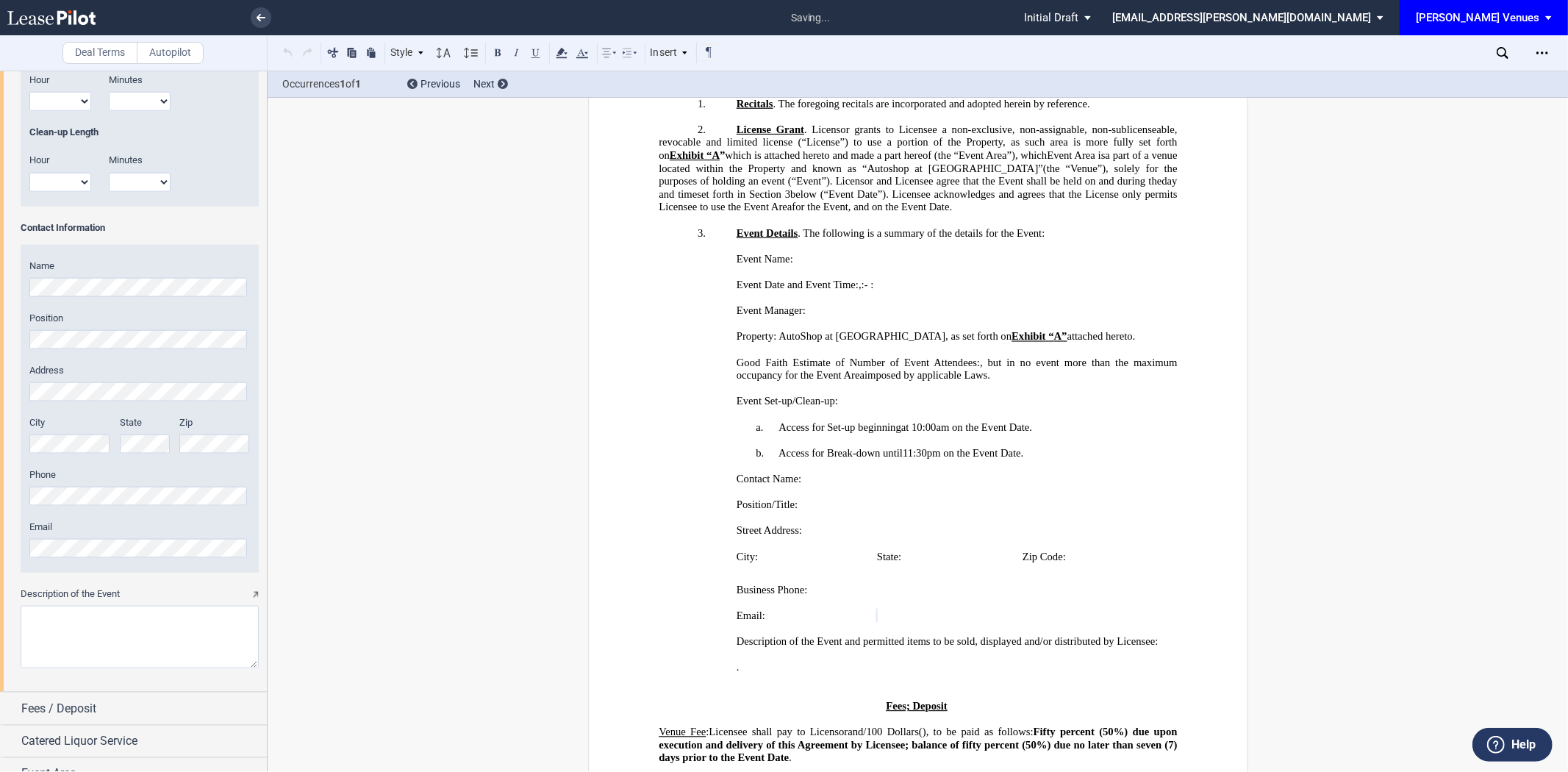
scroll to position [1546, 0]
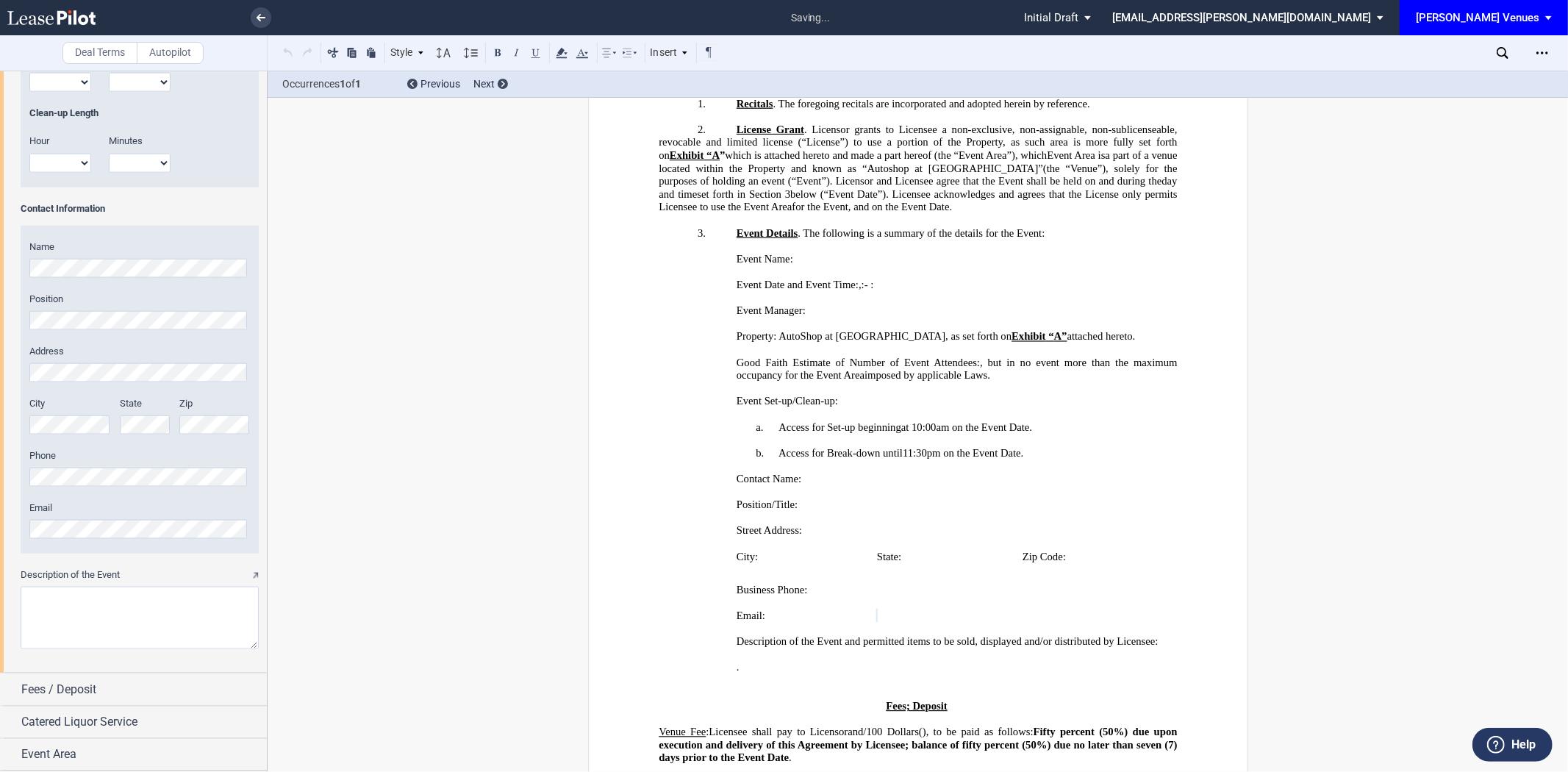
click at [90, 625] on textarea "Description of the Event" at bounding box center [140, 618] width 238 height 63
click at [133, 620] on textarea "Description of the Event" at bounding box center [140, 618] width 238 height 63
paste textarea "Arc’teryx Designer Keynote"
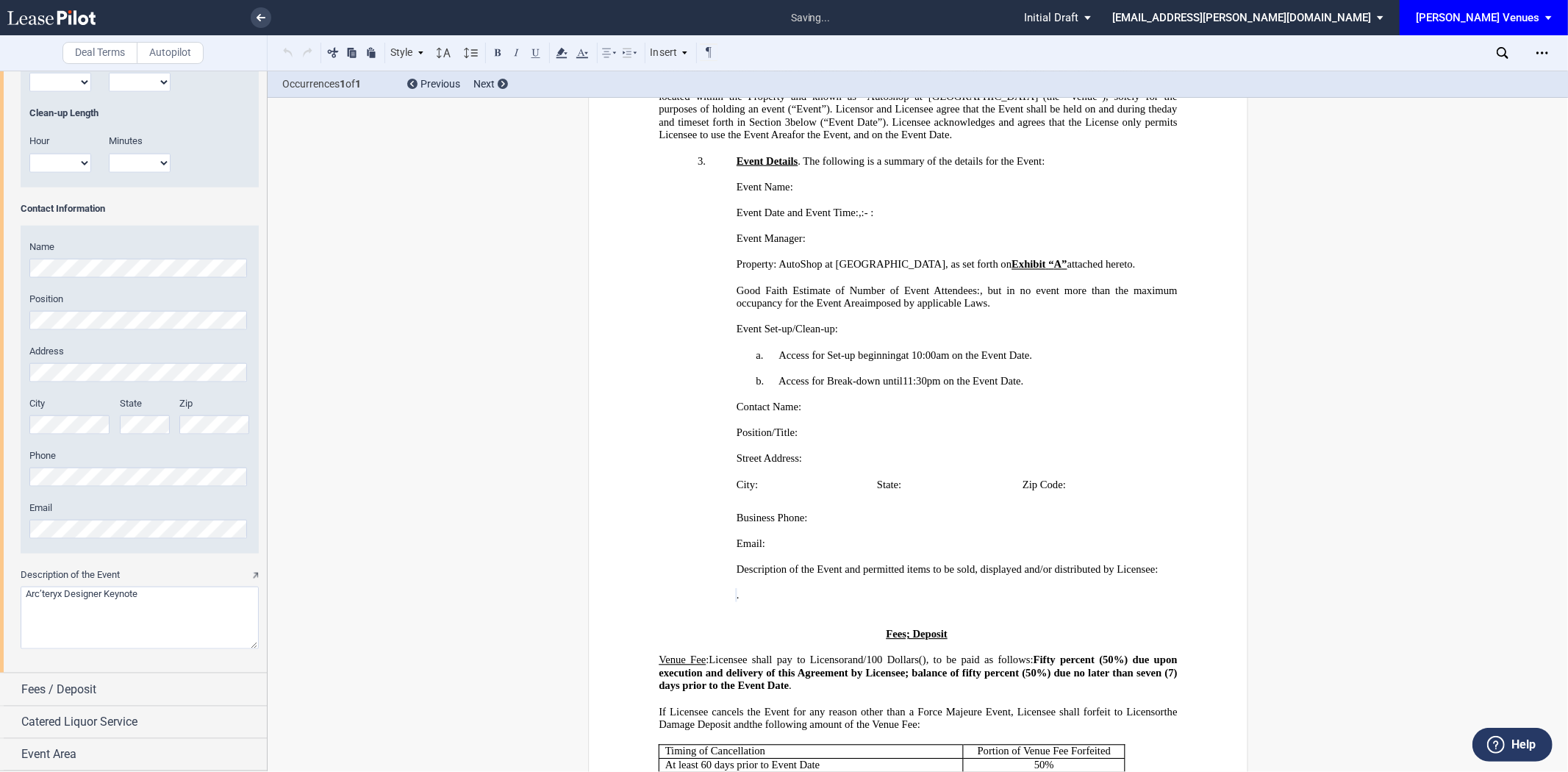
scroll to position [772, 0]
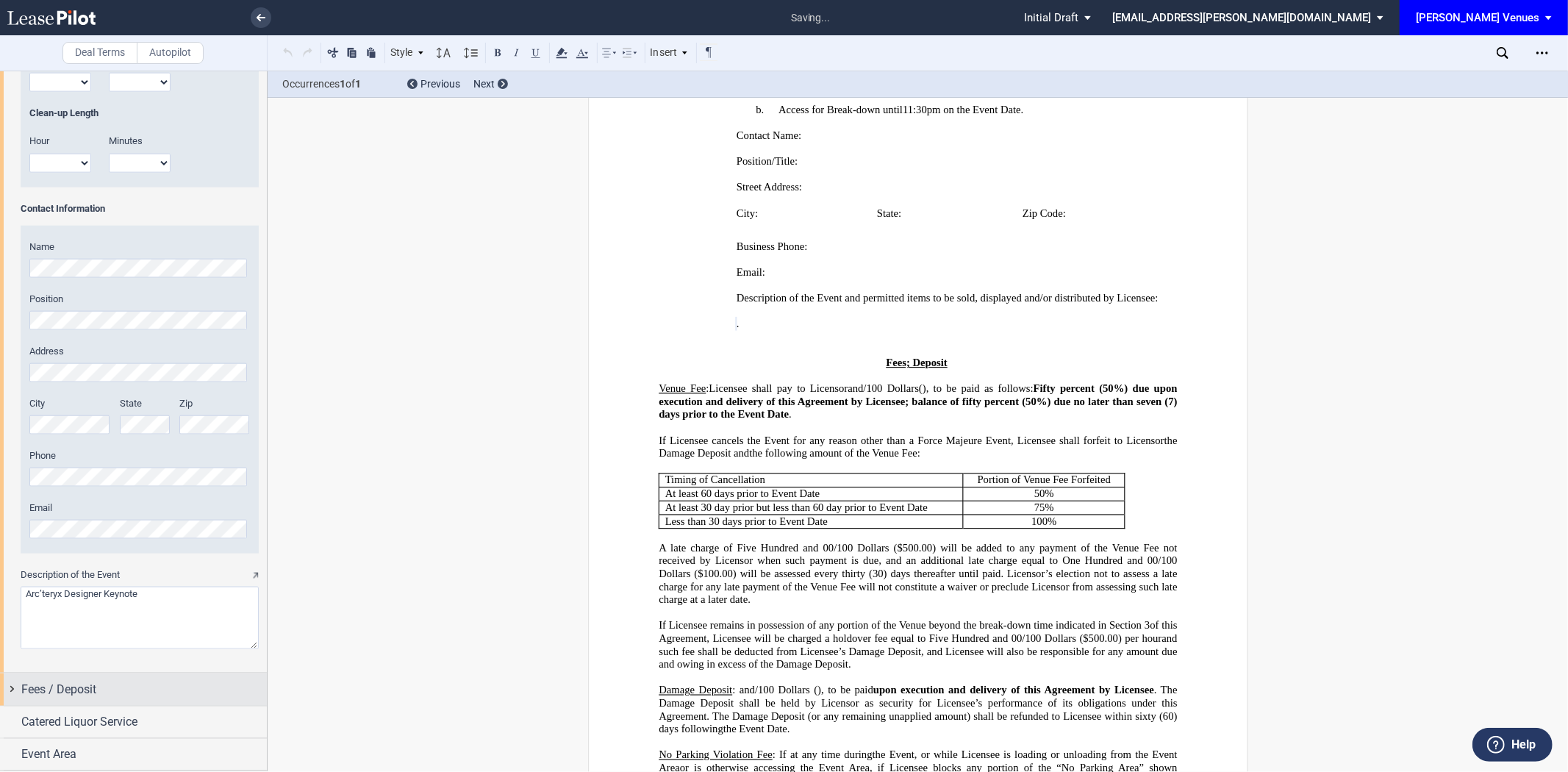
type textarea "Arc’teryx Designer Keynote"
click at [82, 682] on span "Fees / Deposit" at bounding box center [58, 690] width 75 height 18
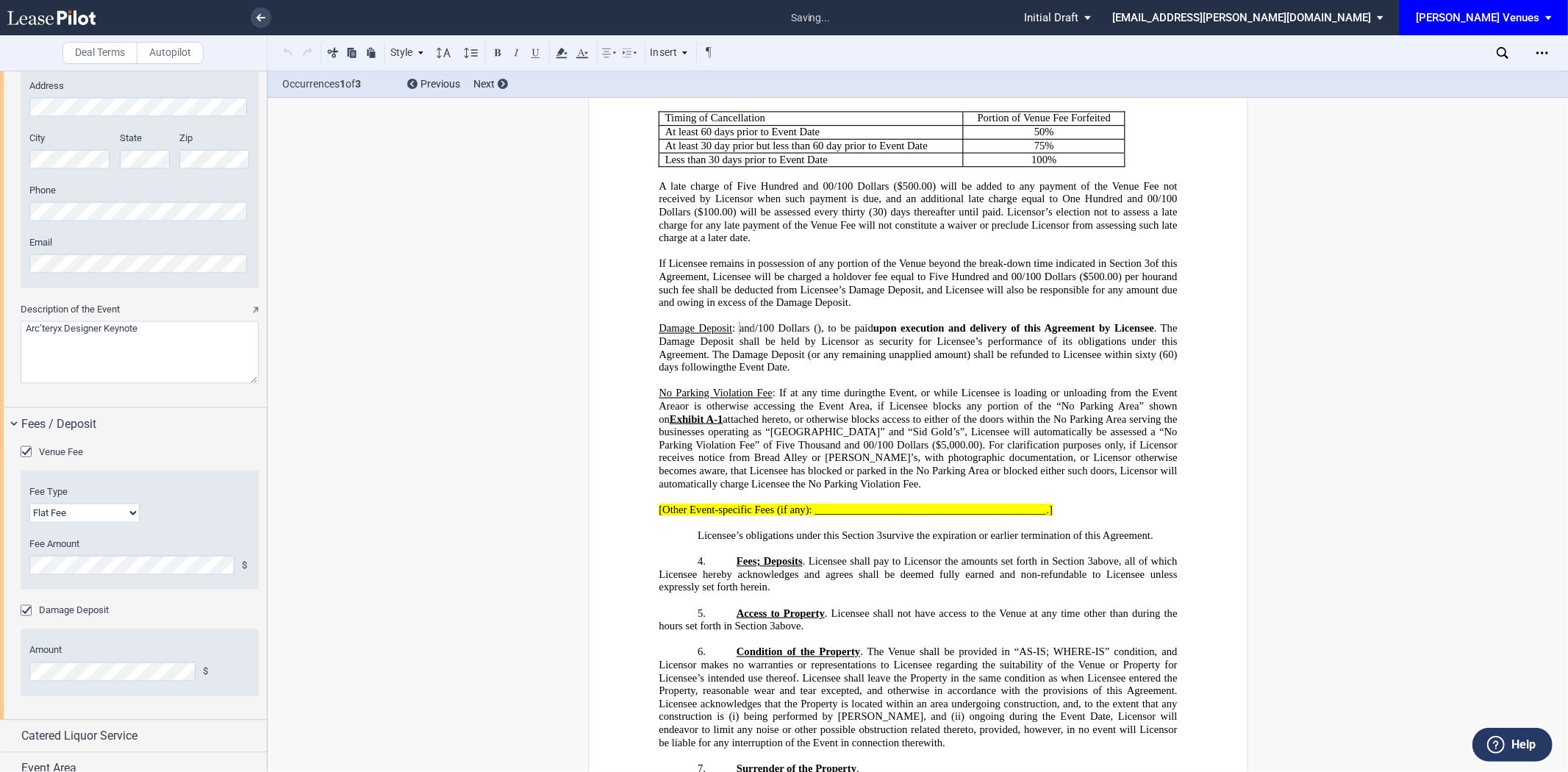
scroll to position [1154, 0]
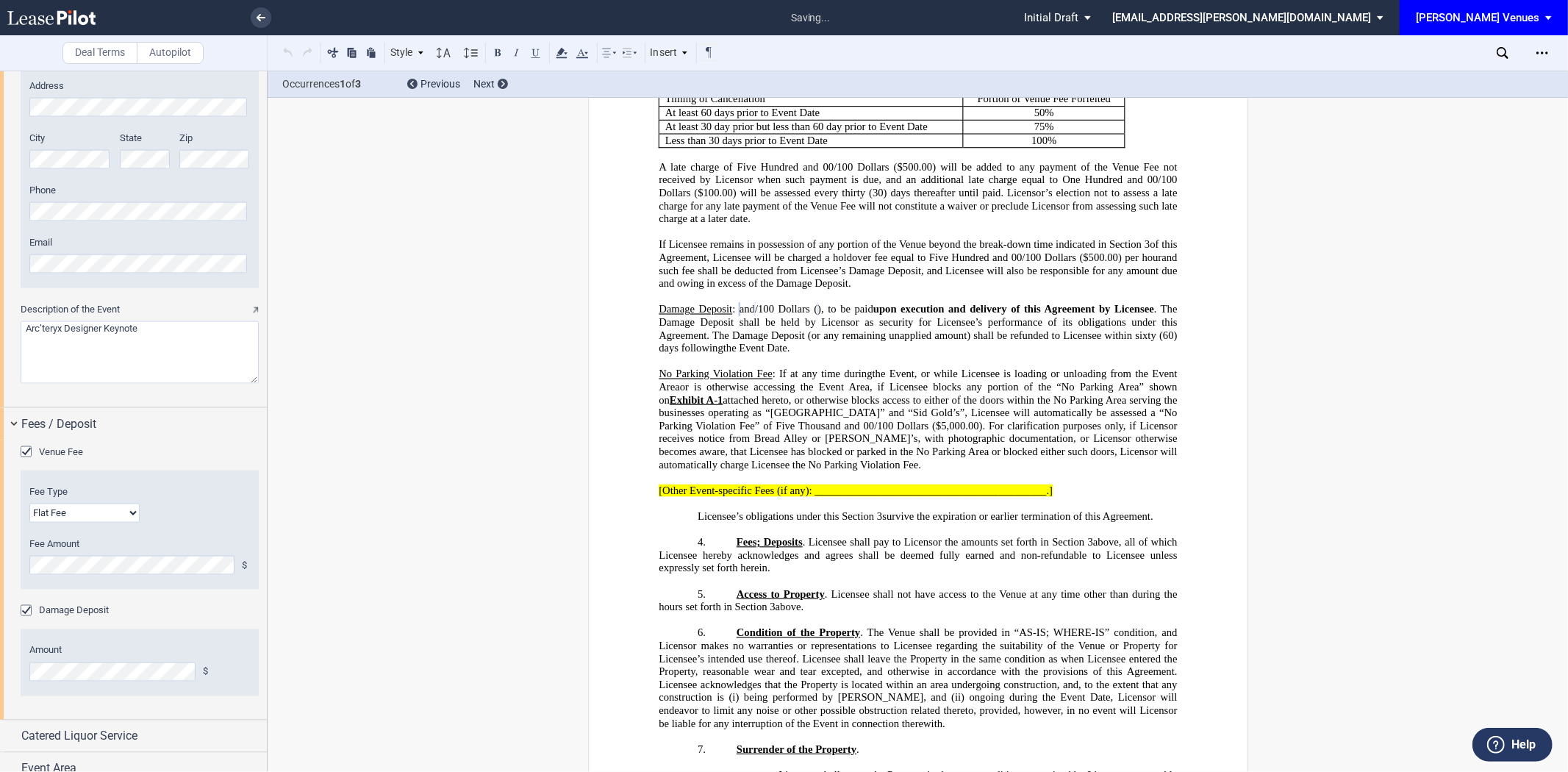
click at [222, 612] on div "Damage Deposit" at bounding box center [140, 612] width 238 height 15
click at [898, 497] on span "[Other Event-specific Fees (if any): __________________________________________…" at bounding box center [855, 491] width 394 height 13
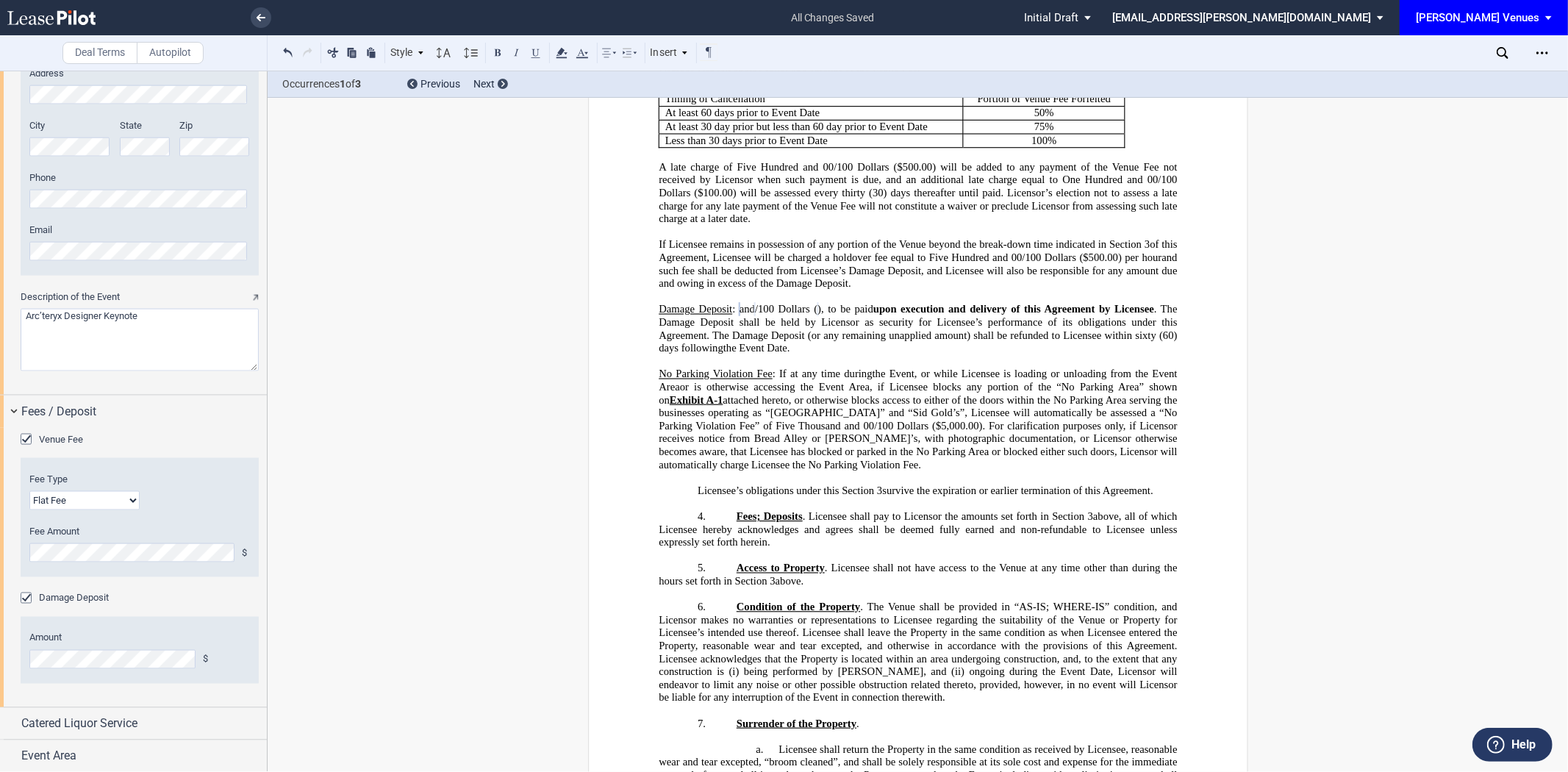
scroll to position [1826, 0]
click at [180, 718] on div "Catered Liquor Service" at bounding box center [144, 723] width 246 height 18
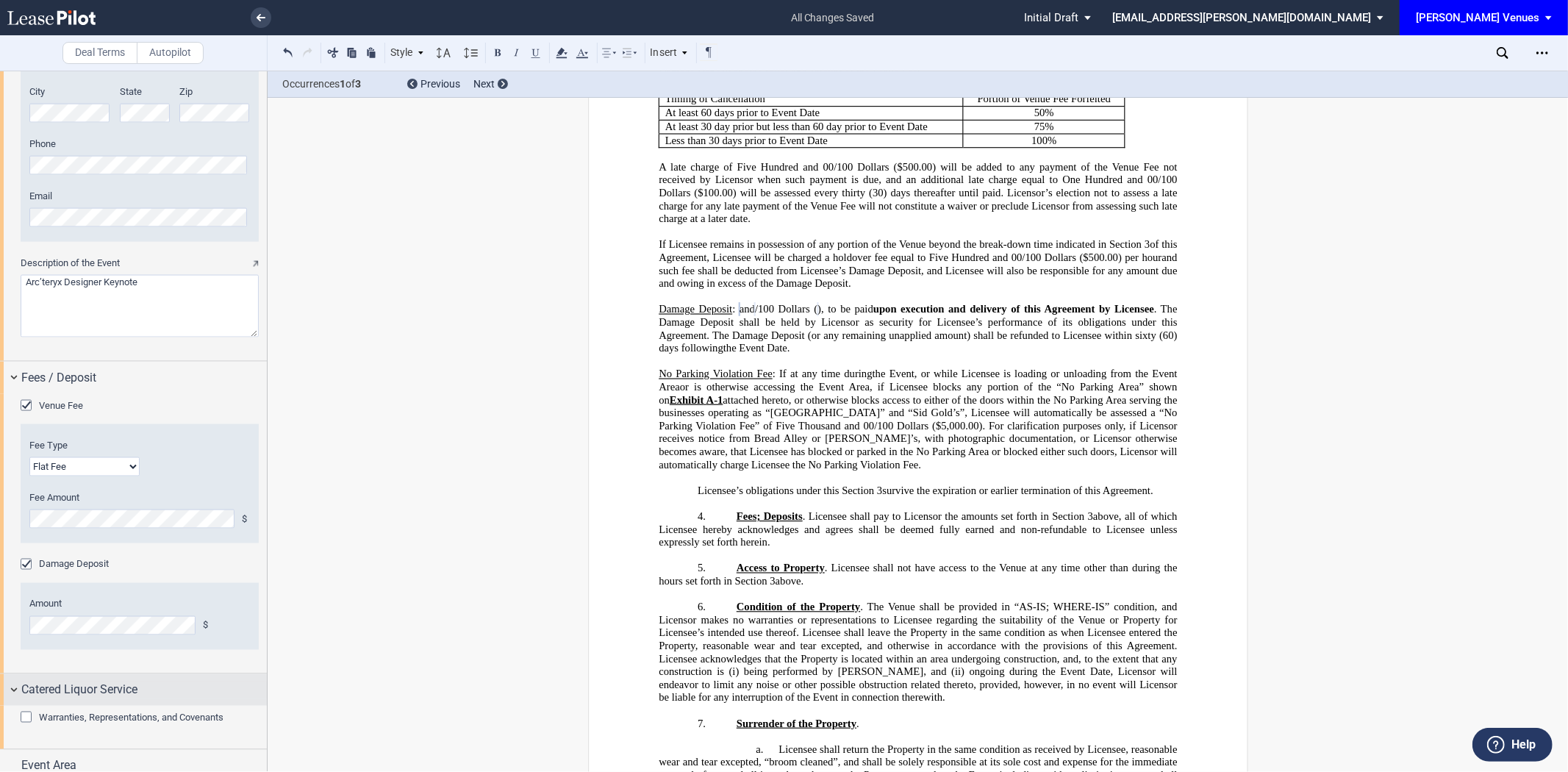
scroll to position [1869, 0]
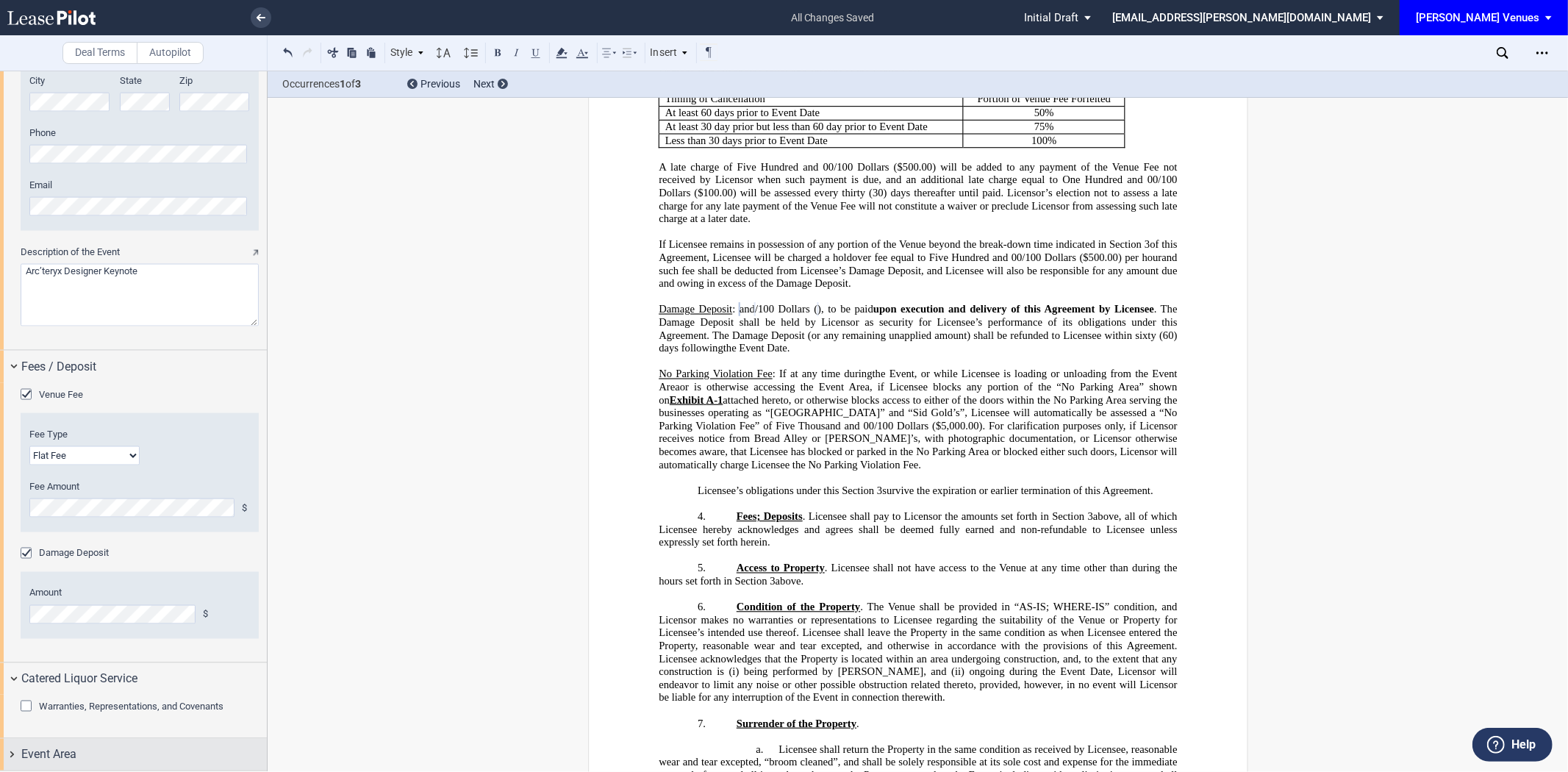
click at [134, 753] on div "Event Area" at bounding box center [144, 756] width 246 height 18
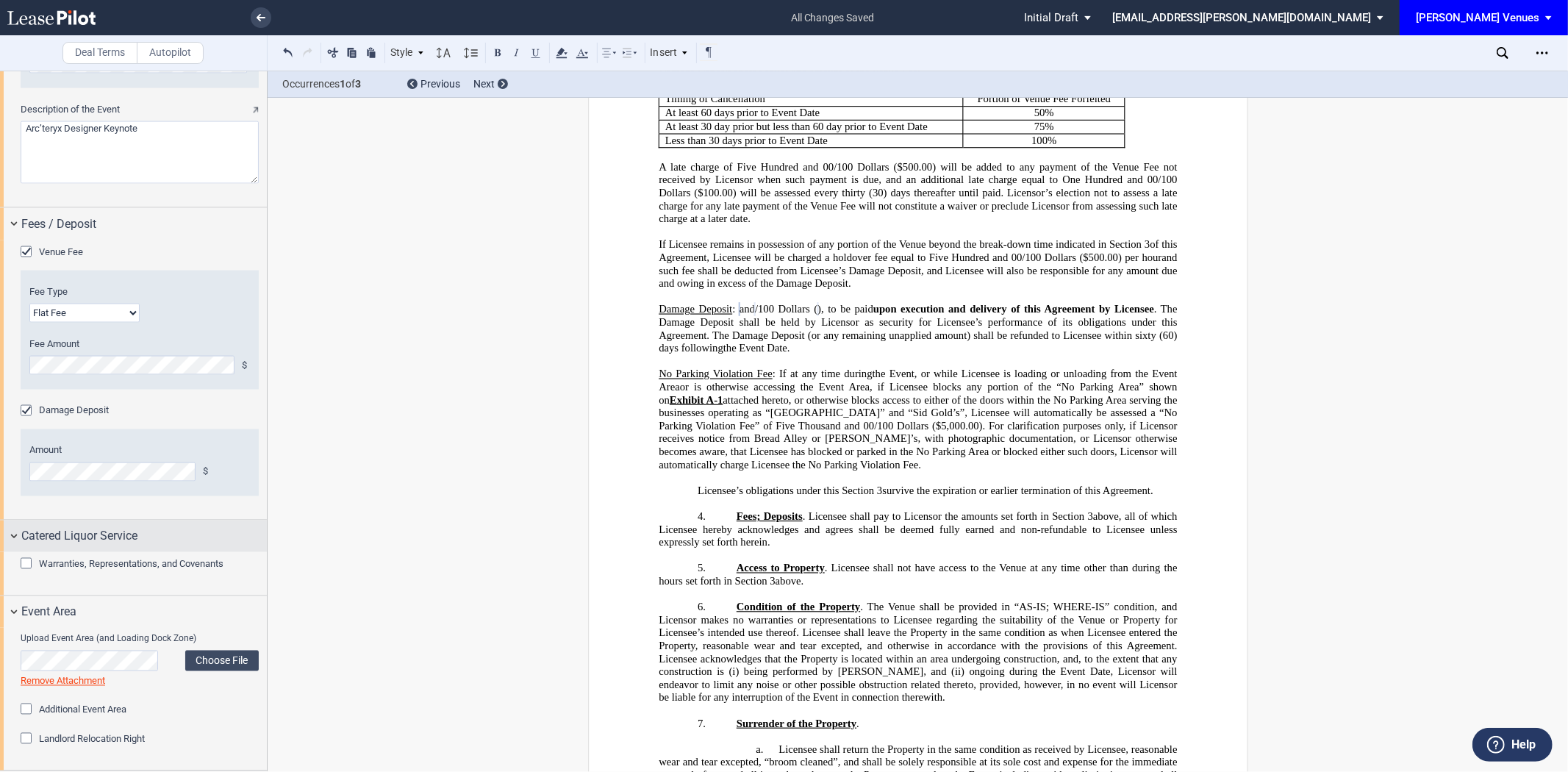
scroll to position [2012, 0]
click at [202, 665] on label "Choose File" at bounding box center [222, 661] width 74 height 21
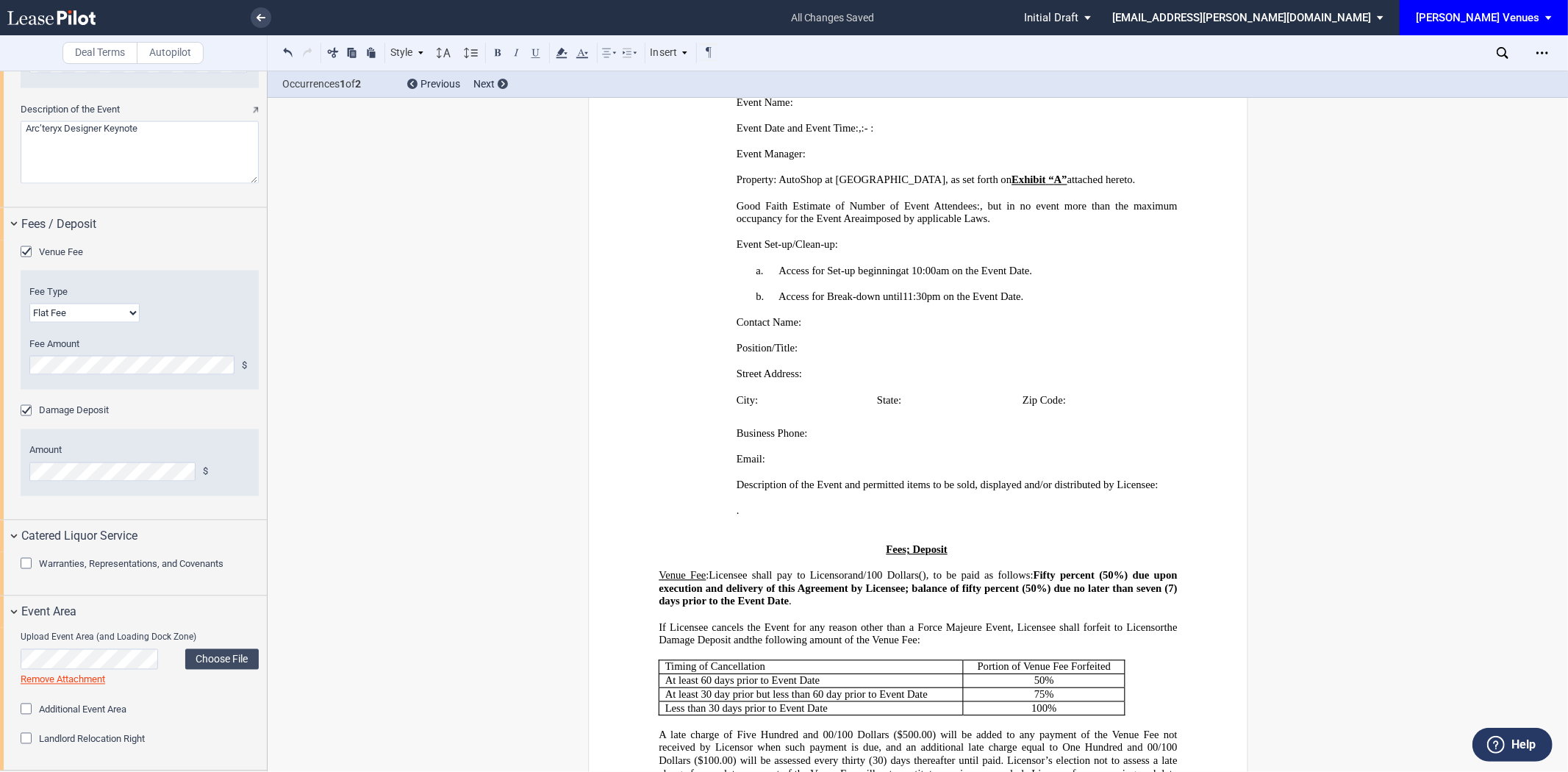
click at [230, 407] on div "Damage Deposit" at bounding box center [140, 412] width 238 height 15
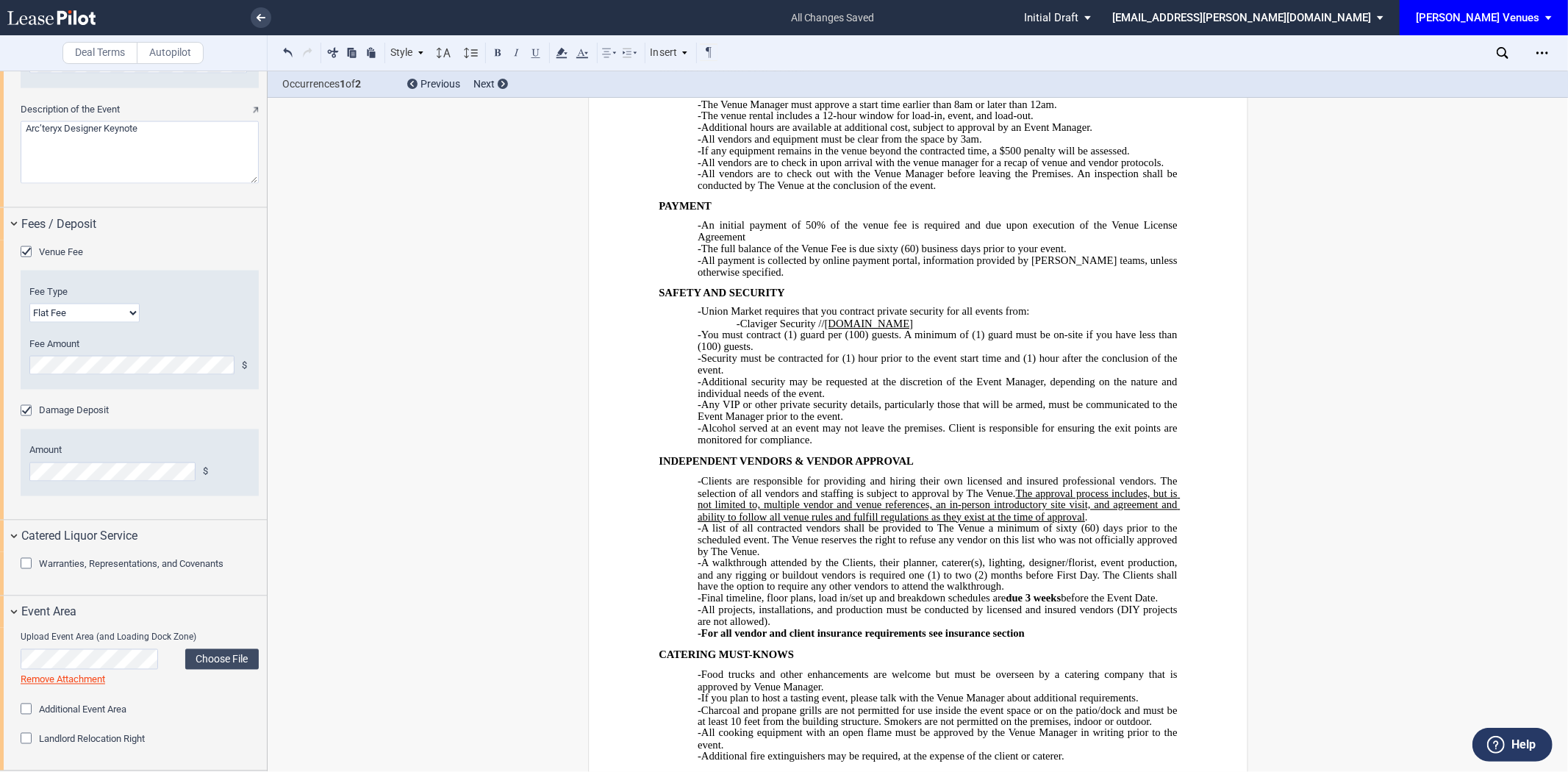
scroll to position [6706, 0]
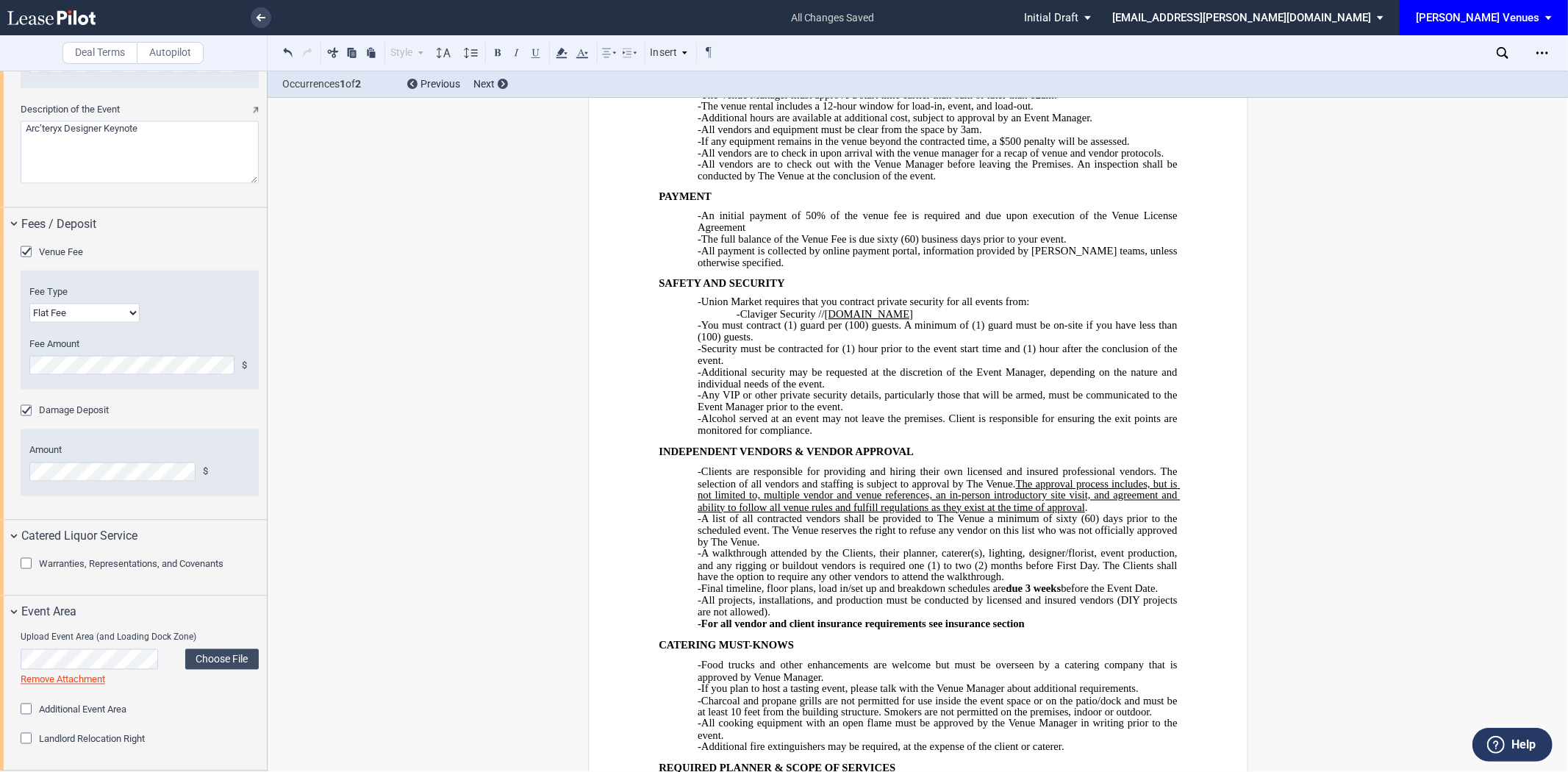
drag, startPoint x: 927, startPoint y: 520, endPoint x: 1000, endPoint y: 508, distance: 74.0
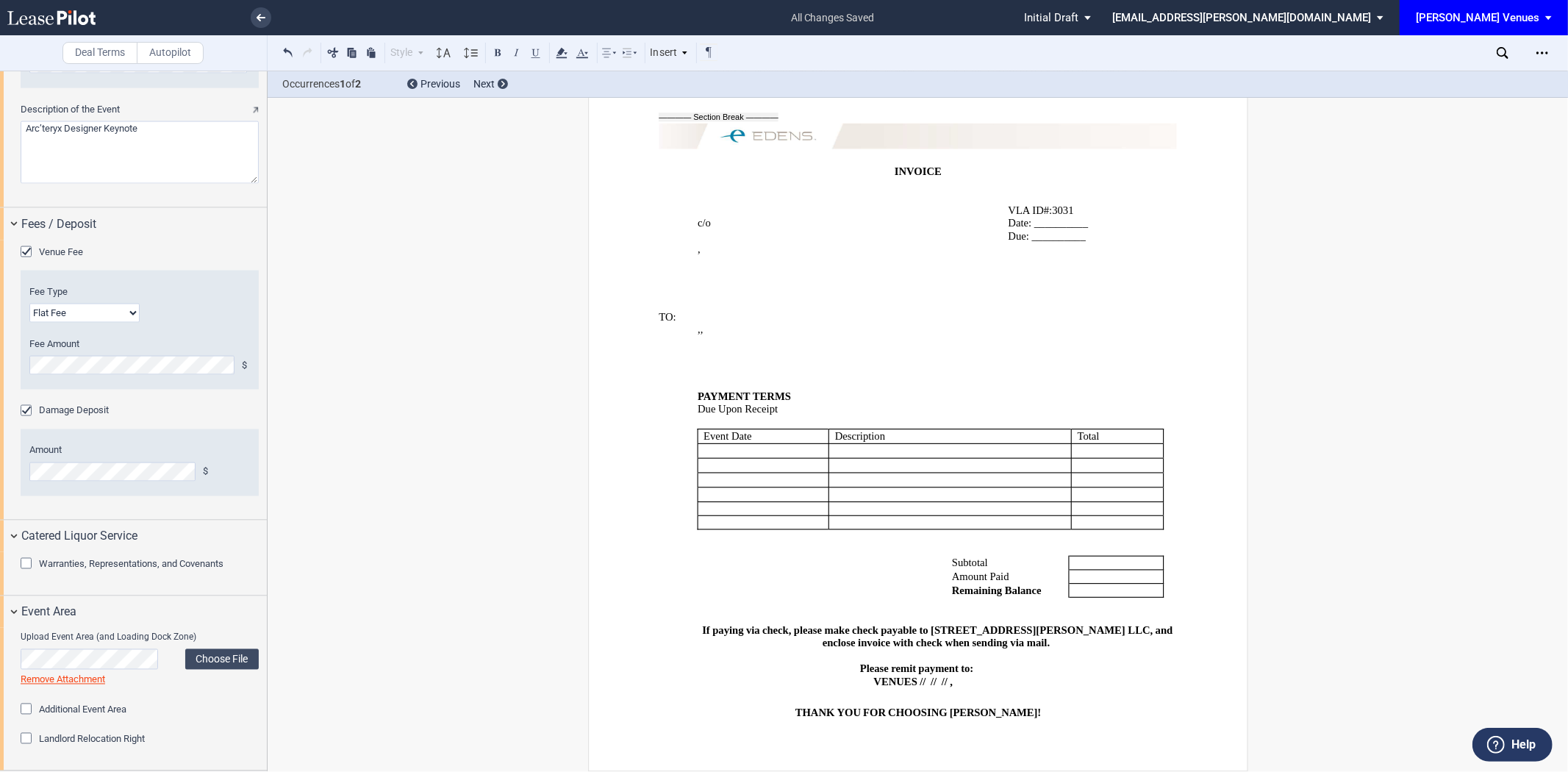
scroll to position [8445, 0]
drag, startPoint x: 989, startPoint y: 641, endPoint x: 734, endPoint y: 608, distance: 257.1
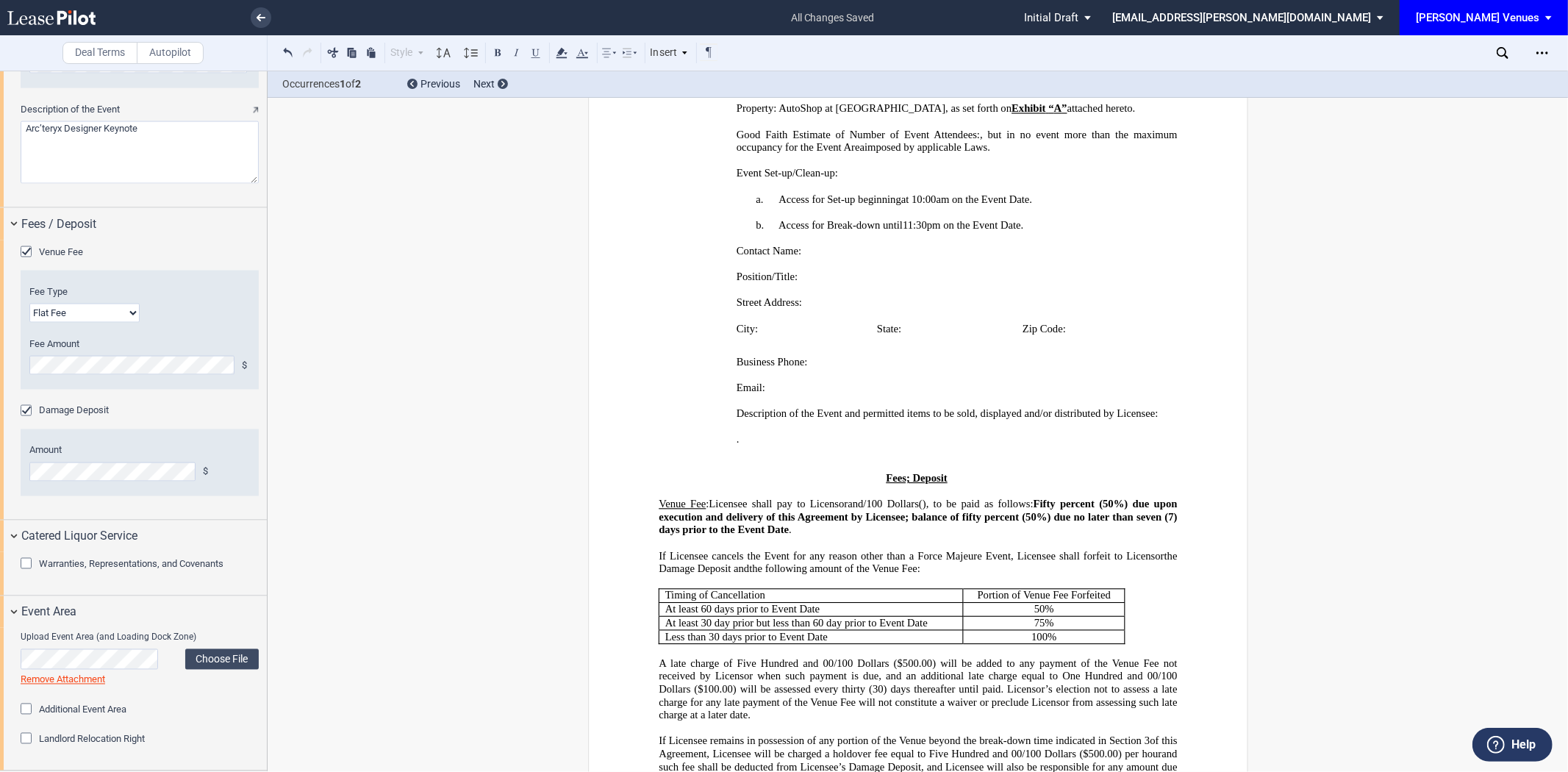
scroll to position [636, 0]
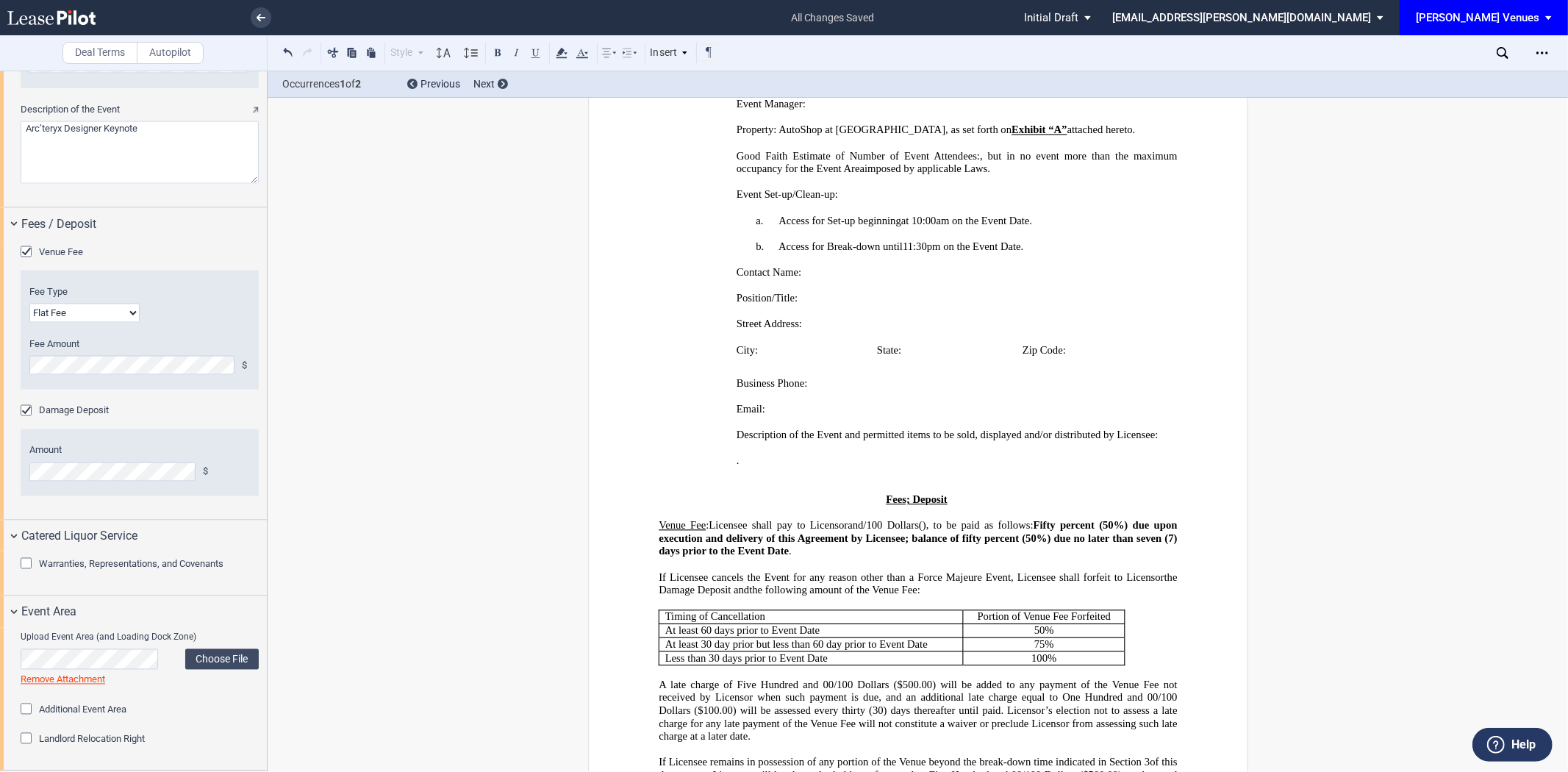
click at [869, 481] on p "﻿" at bounding box center [917, 474] width 519 height 13
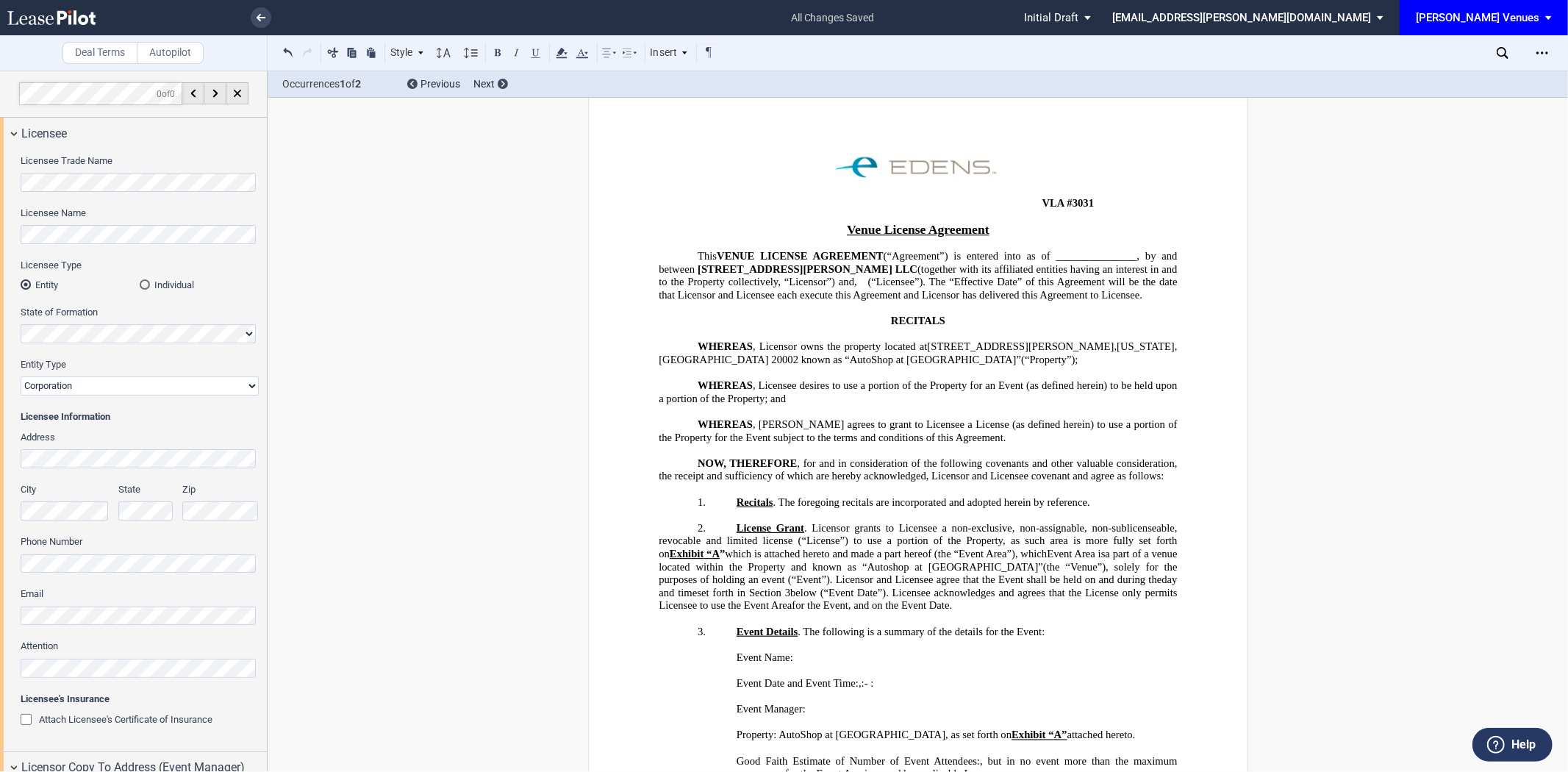
scroll to position [0, 0]
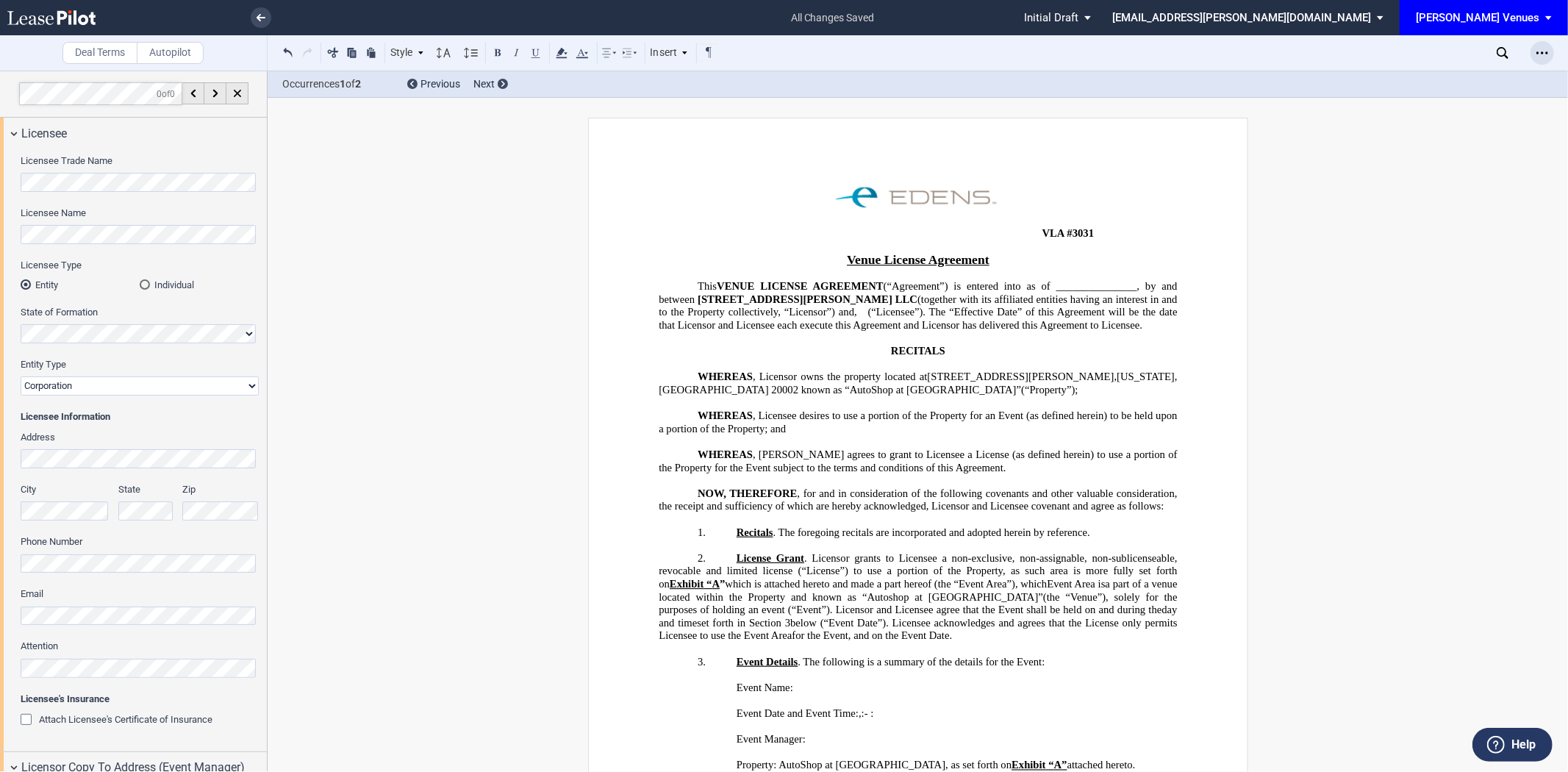
click at [1539, 54] on icon "Open Lease options menu" at bounding box center [1543, 53] width 12 height 12
click at [1405, 71] on div "Download" at bounding box center [1451, 79] width 206 height 20
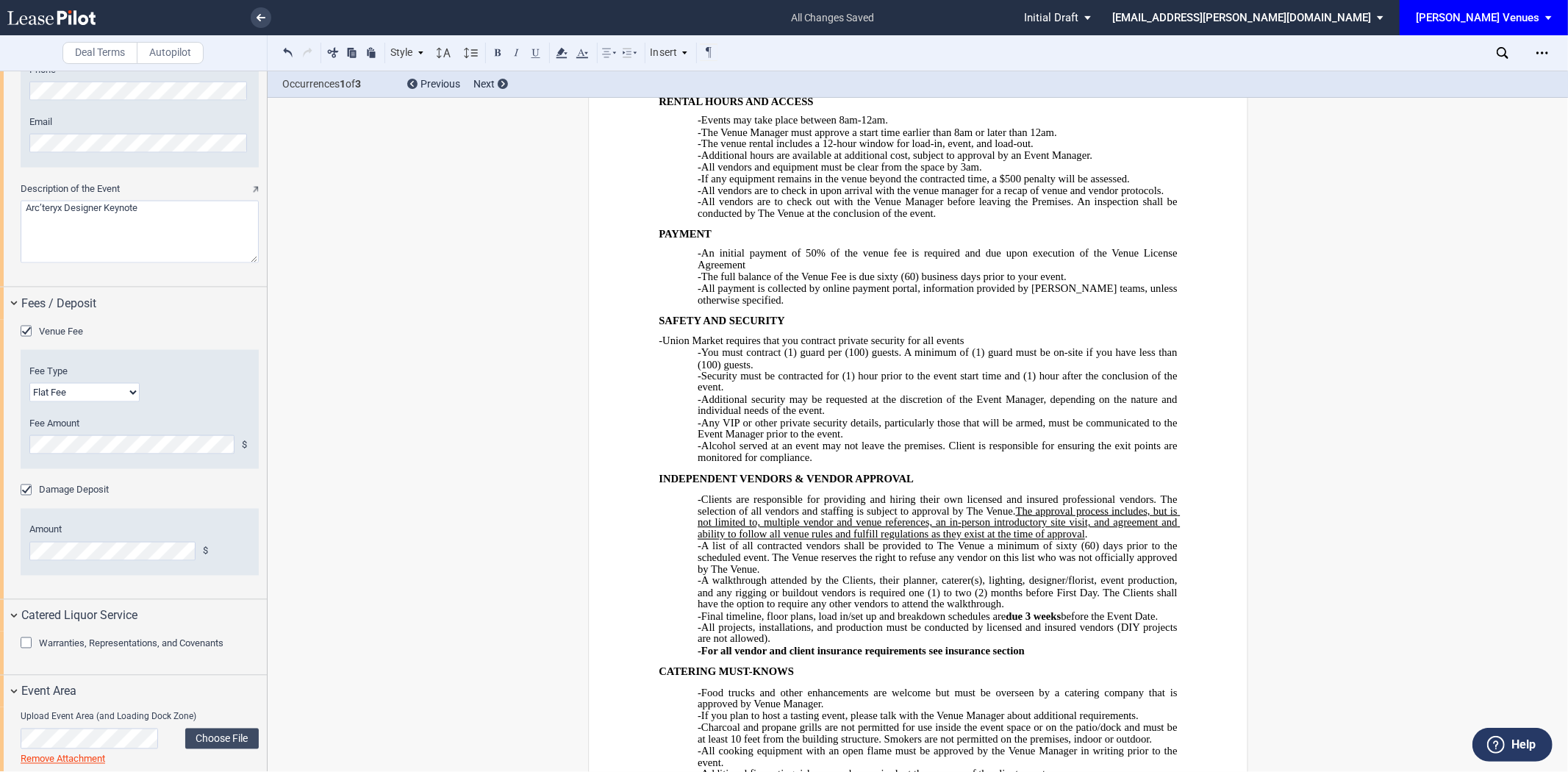
scroll to position [6793, 0]
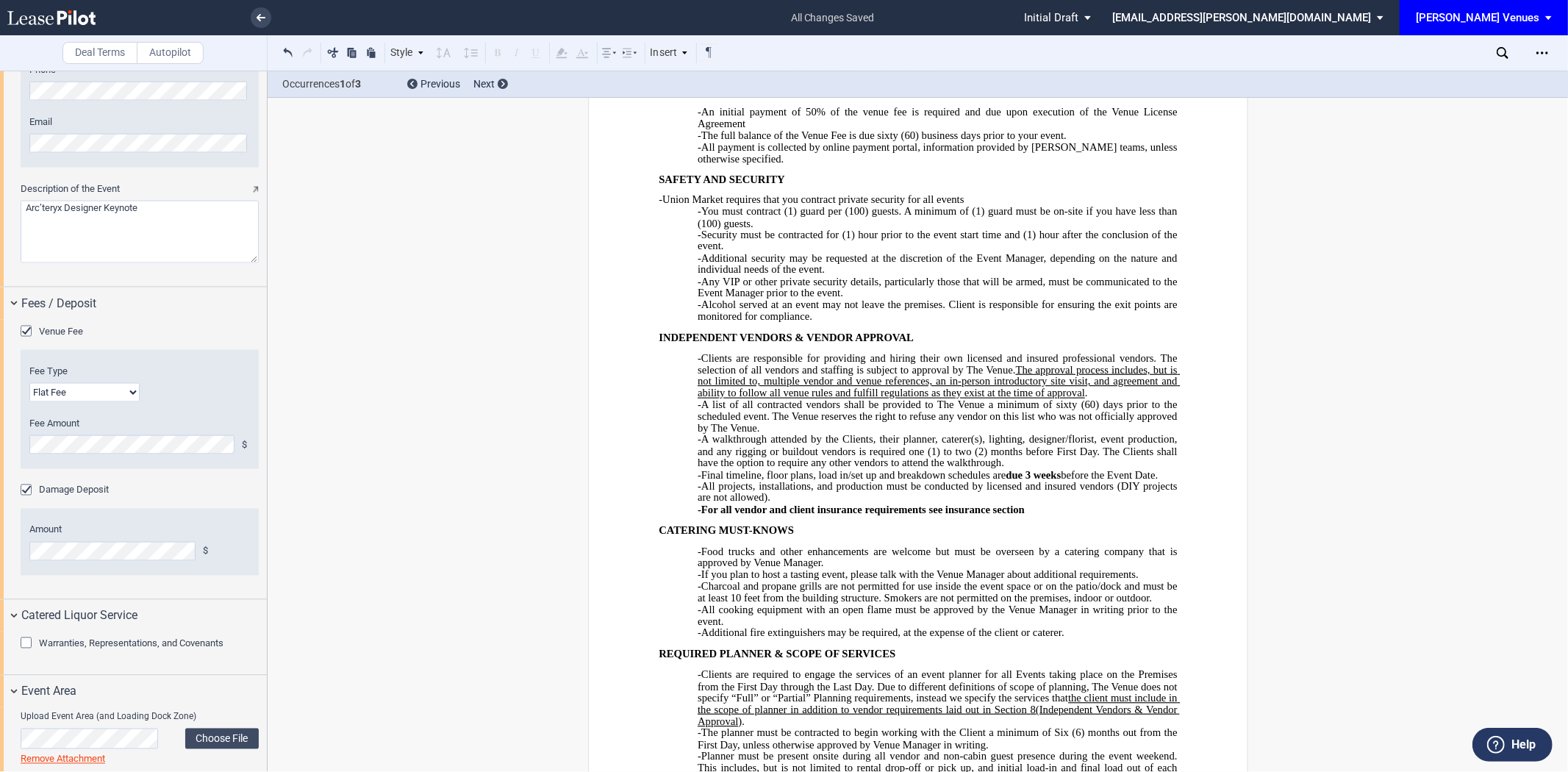
click at [0, 438] on div "Venue Fee Fee Type Flat Fee % of Gross Sales % of Ticket Sales Fee Amount $ Fee…" at bounding box center [133, 460] width 267 height 280
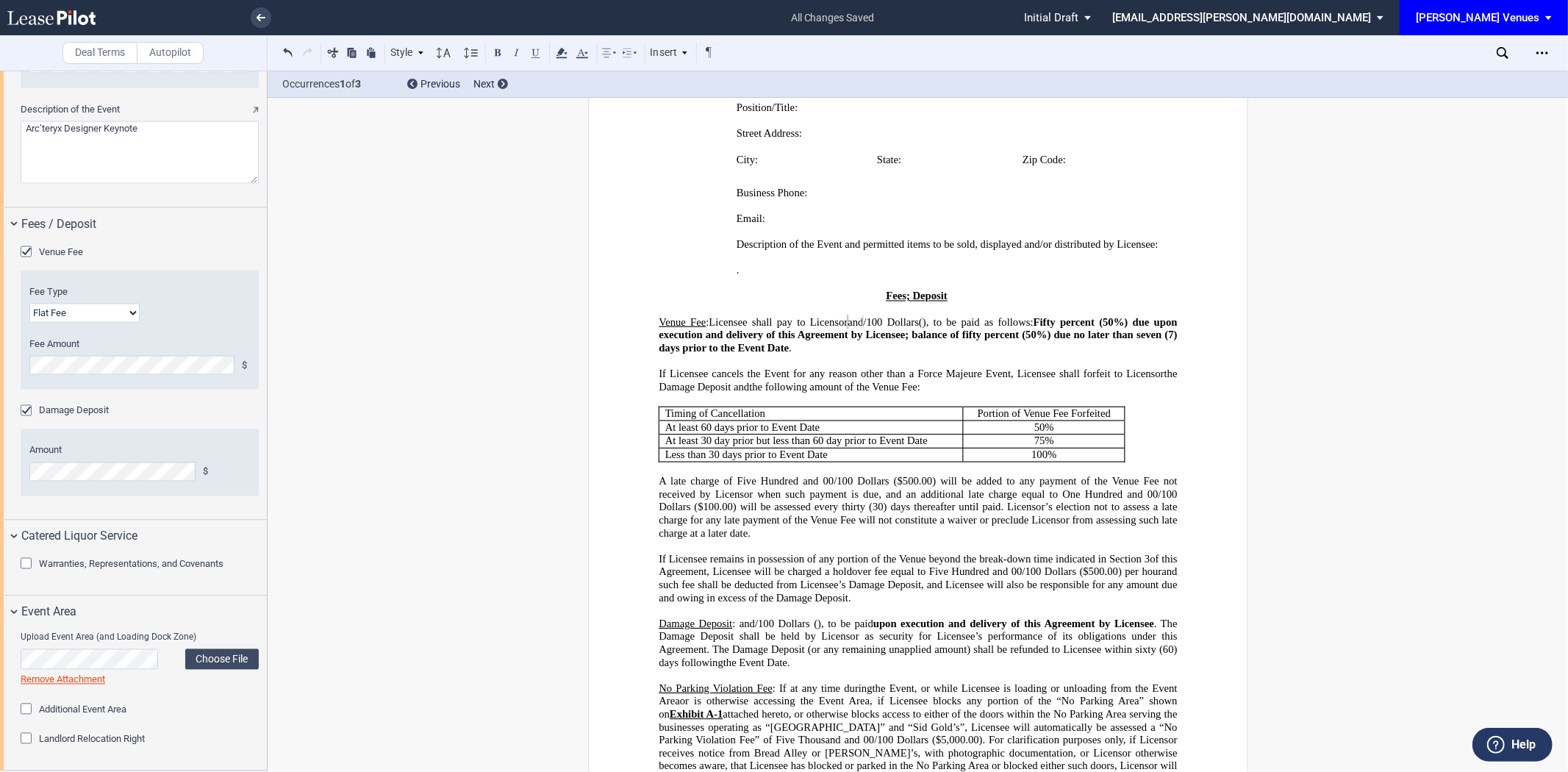
scroll to position [172, 0]
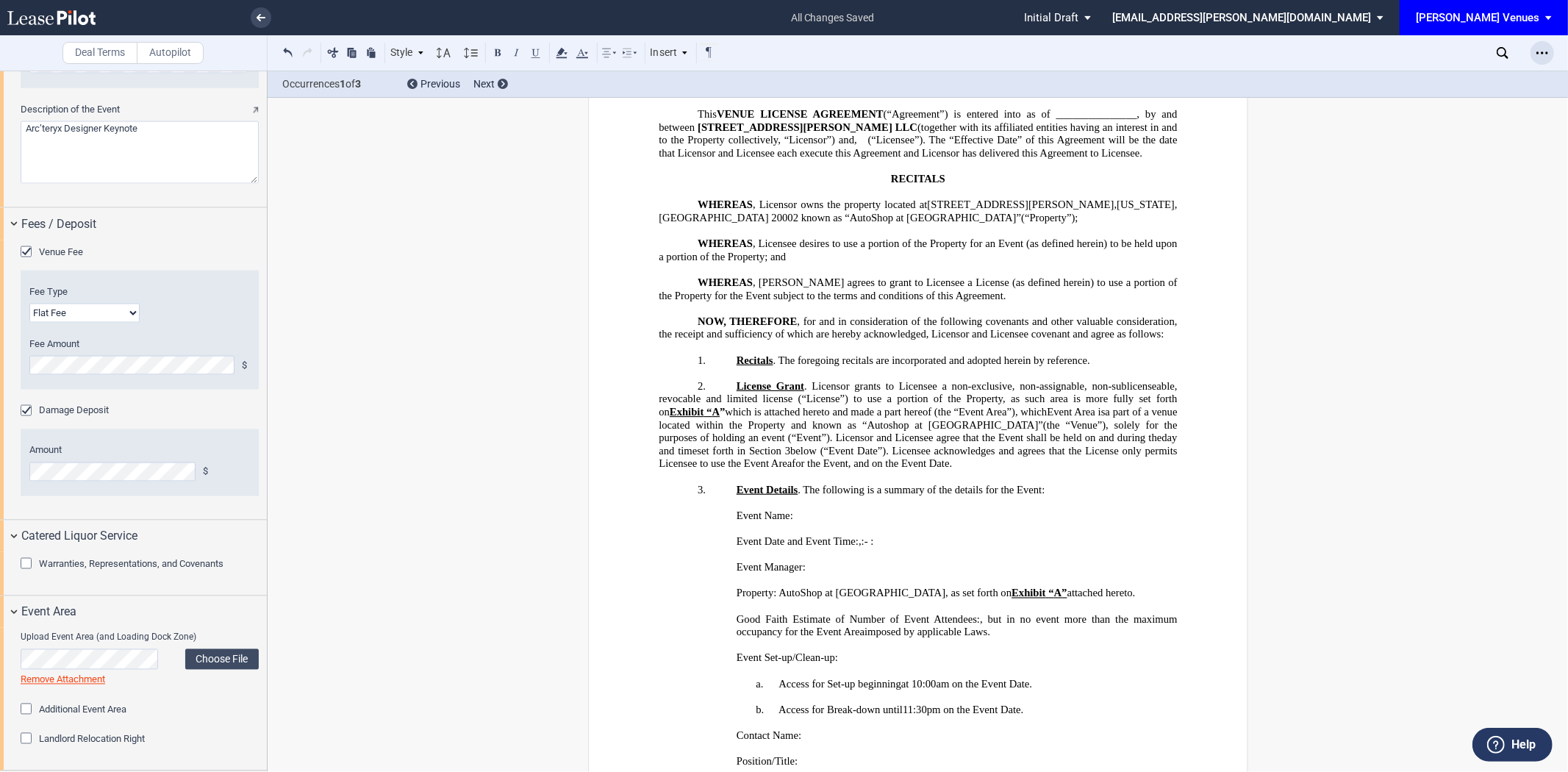
click at [1545, 51] on icon "Open Lease options menu" at bounding box center [1543, 53] width 12 height 12
click at [1420, 77] on div "Download" at bounding box center [1457, 79] width 180 height 13
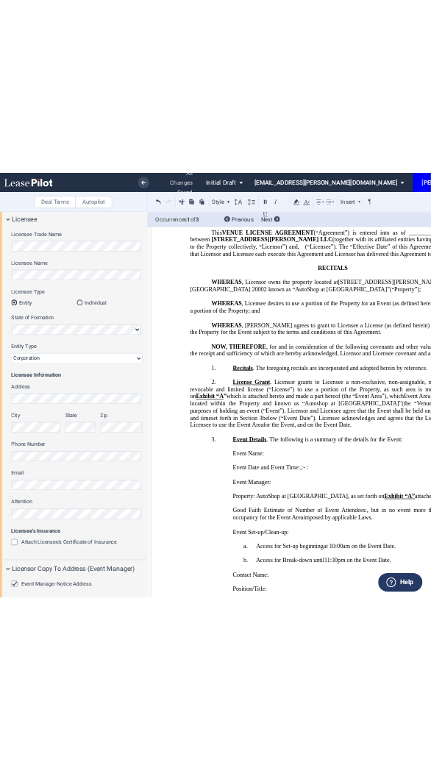
scroll to position [0, 0]
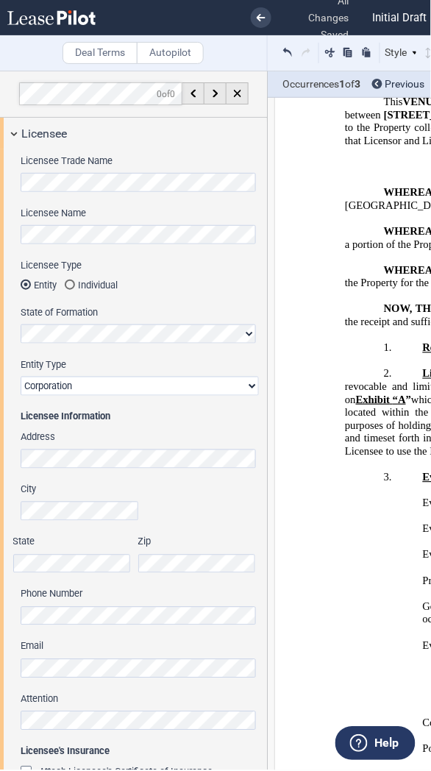
click at [145, 385] on select "Corporation Limited Liability Company General Partnership Limited Partnership N…" at bounding box center [140, 386] width 238 height 19
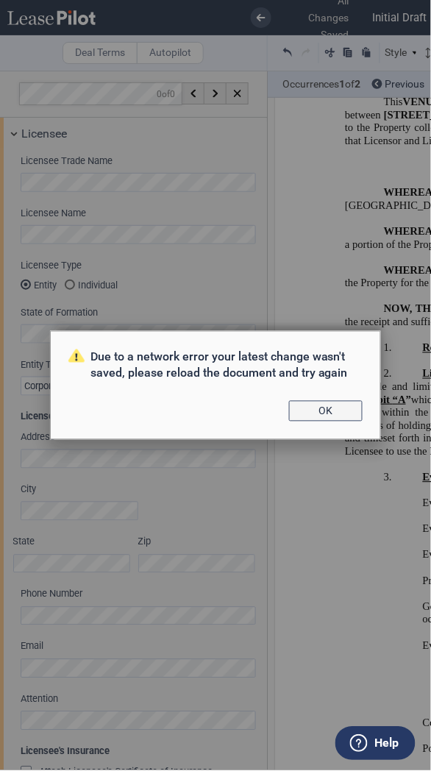
click at [327, 405] on button "OK" at bounding box center [326, 411] width 74 height 21
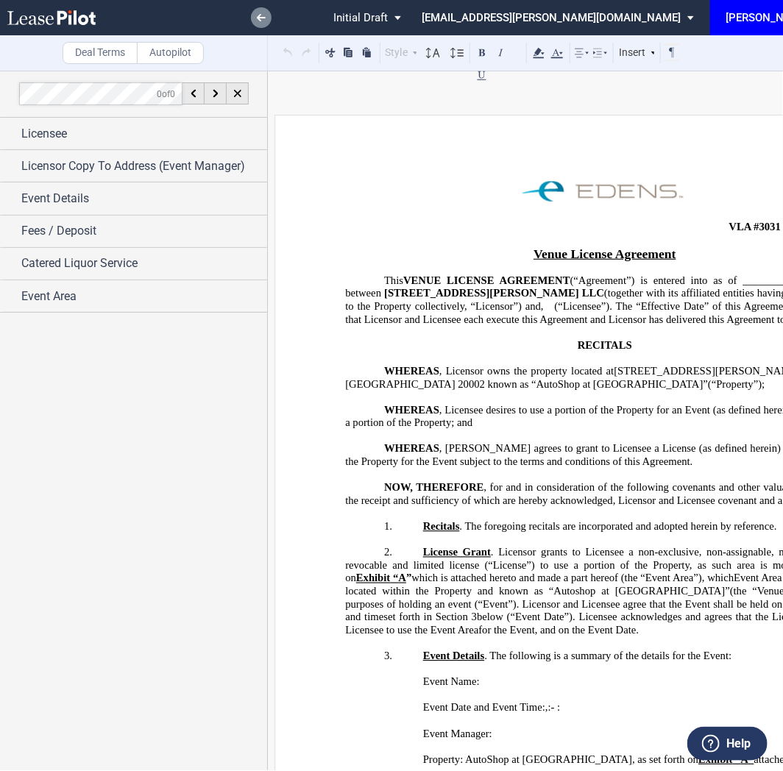
click at [262, 18] on icon at bounding box center [261, 17] width 9 height 7
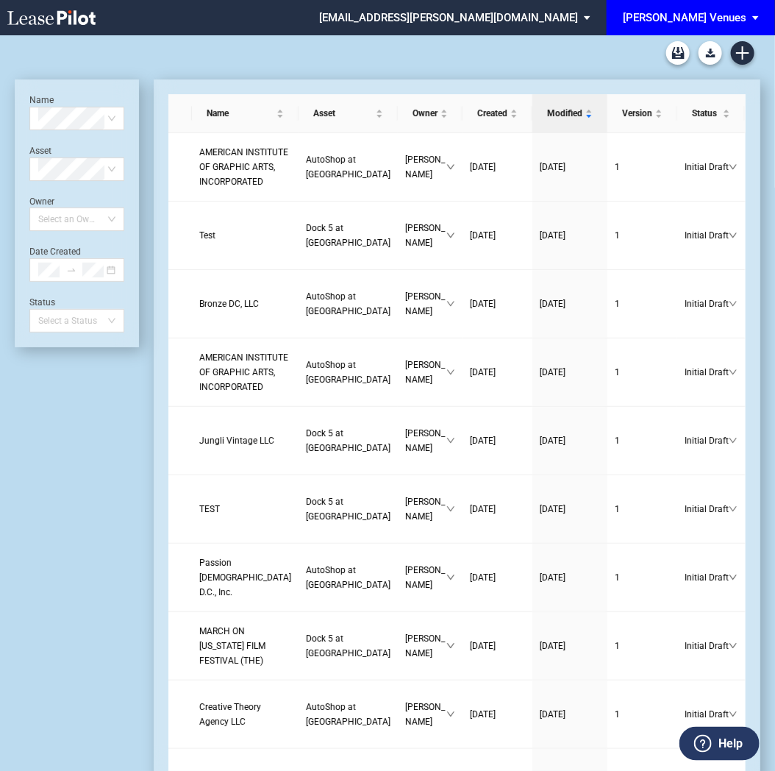
click at [731, 4] on span "[PERSON_NAME] Venues" at bounding box center [685, 17] width 124 height 35
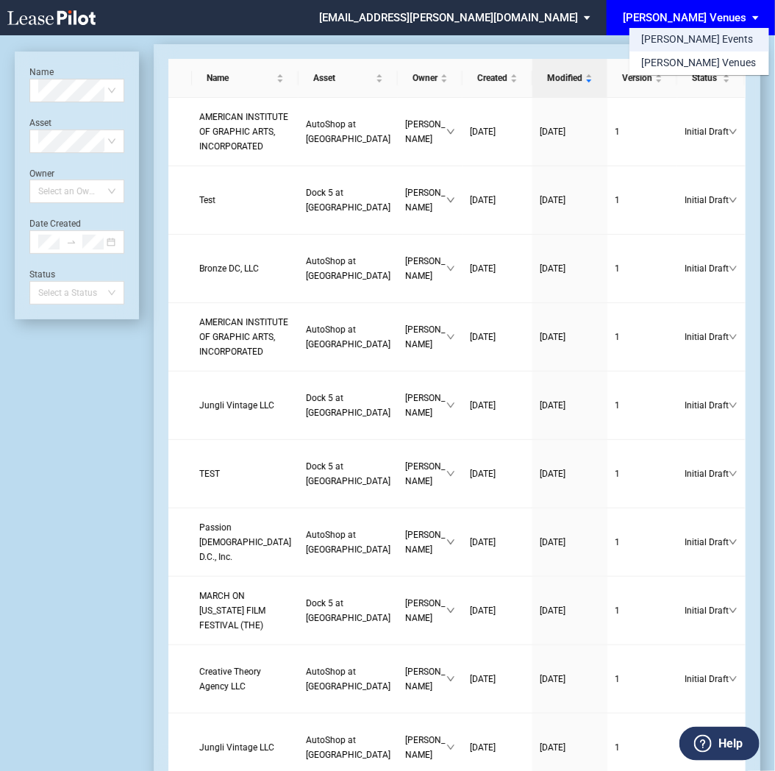
click at [706, 38] on div "[PERSON_NAME] Events" at bounding box center [697, 39] width 112 height 15
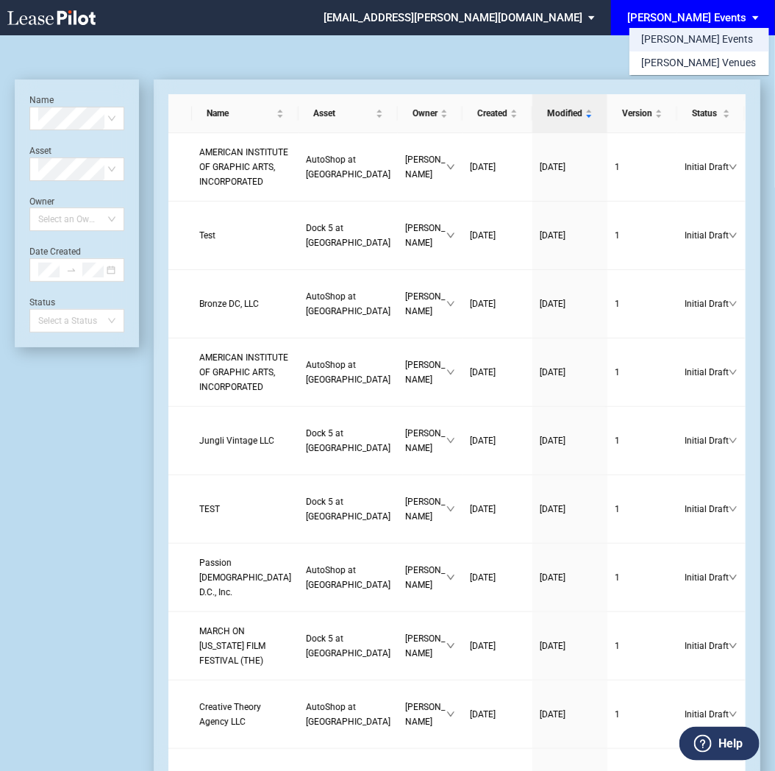
scroll to position [35, 0]
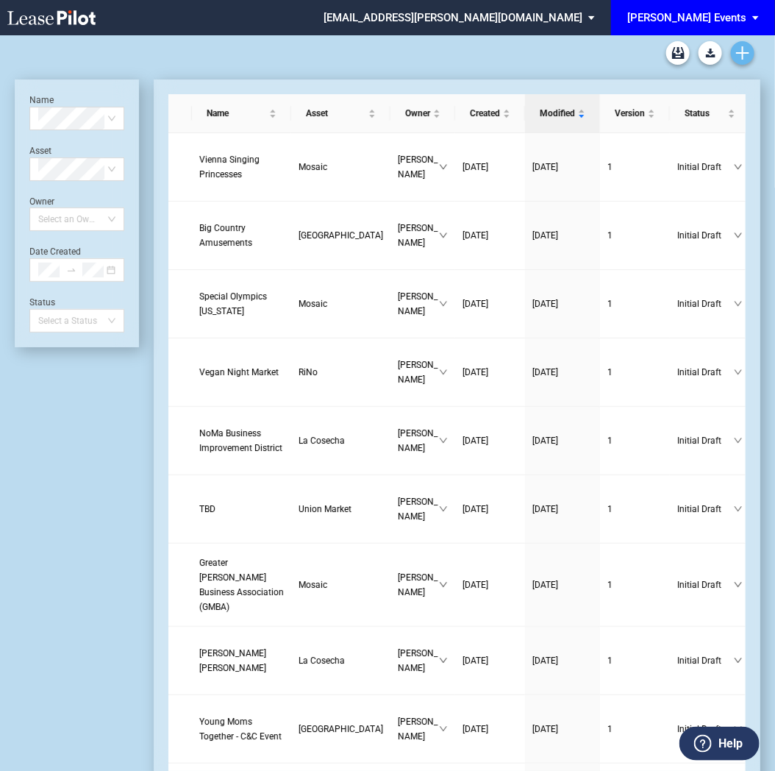
click at [744, 50] on use "Create new document" at bounding box center [742, 52] width 13 height 13
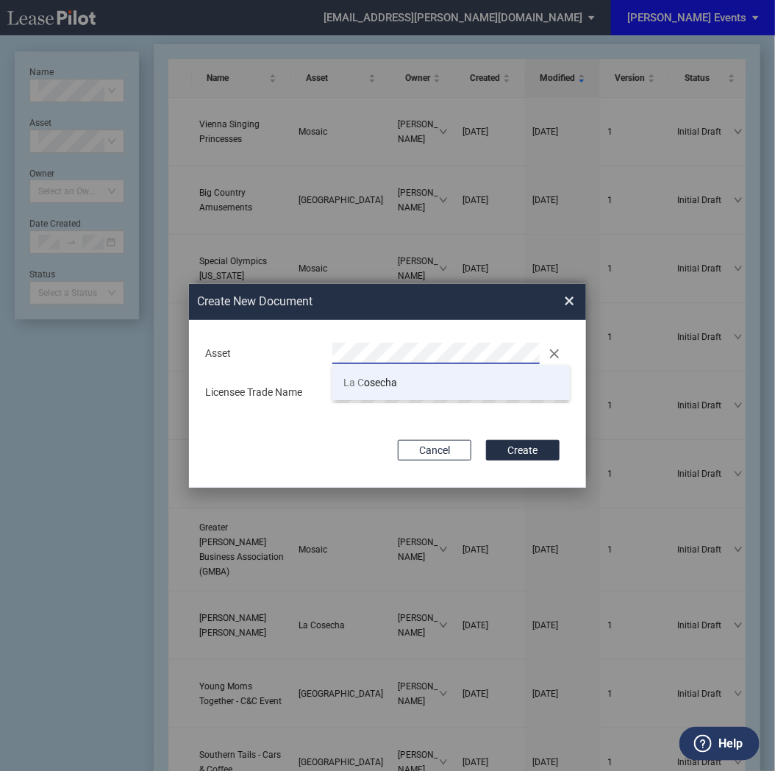
click at [373, 385] on span "La C osecha" at bounding box center [371, 383] width 54 height 12
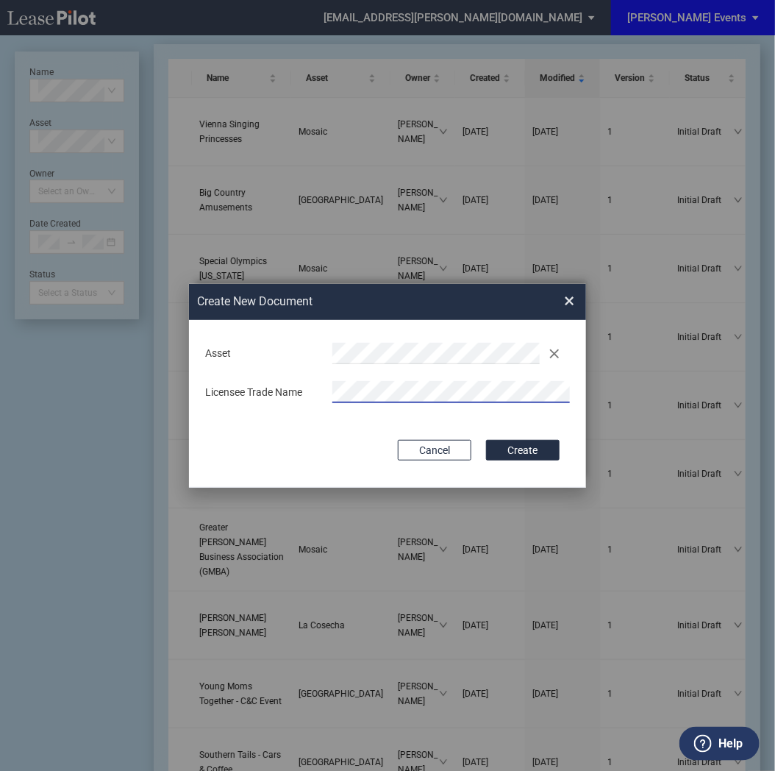
scroll to position [0, 38]
click at [372, 427] on div "Deal Type Retail Deal Type Retail Form Event License Agreement Event License Ag…" at bounding box center [387, 404] width 397 height 168
click at [505, 449] on button "Create" at bounding box center [523, 450] width 74 height 21
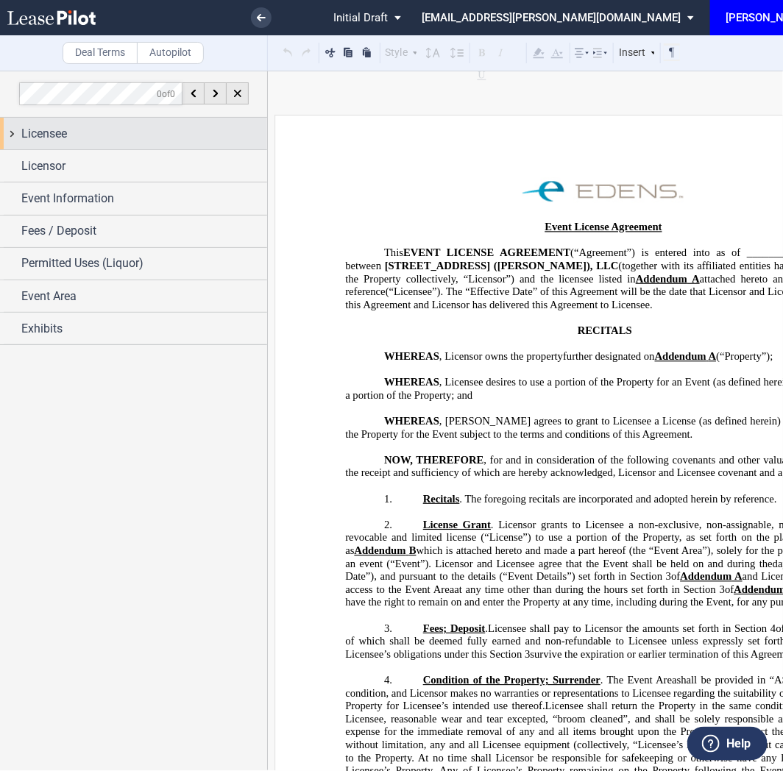
click at [105, 135] on div "Licensee" at bounding box center [144, 134] width 246 height 18
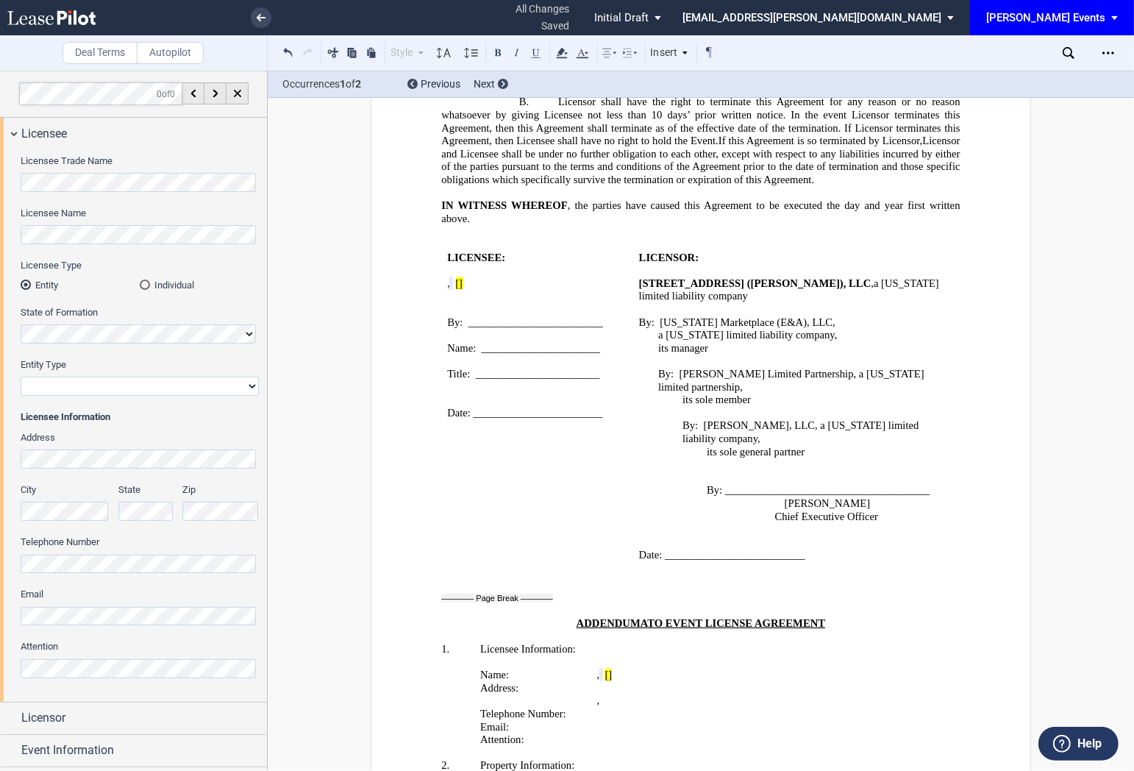
click at [94, 379] on select "Corporation Limited Liability Company General Partnership Limited Partnership N…" at bounding box center [140, 386] width 238 height 19
select select "corporation"
click at [21, 377] on select "Corporation Limited Liability Company General Partnership Limited Partnership N…" at bounding box center [140, 386] width 238 height 19
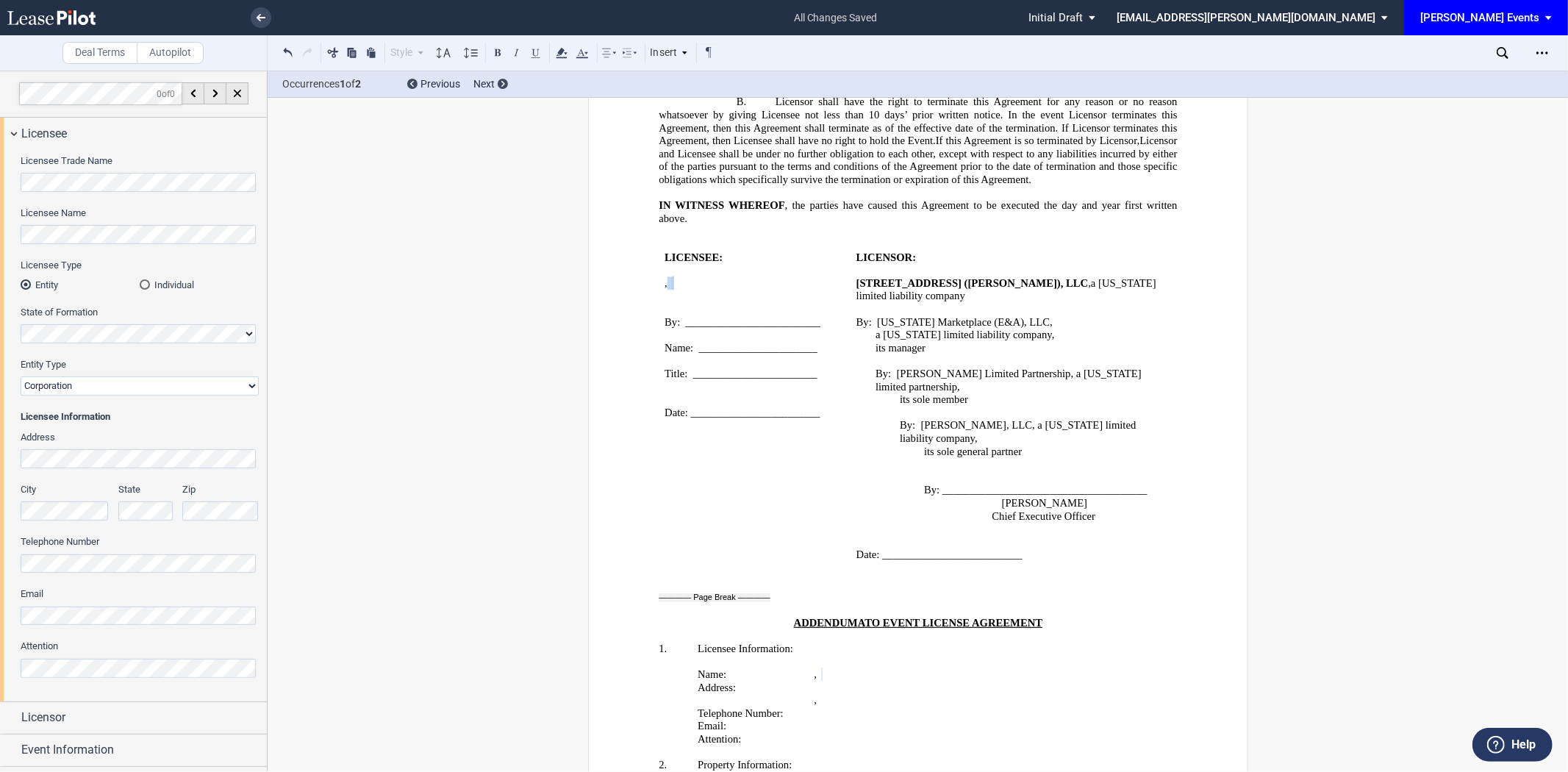
drag, startPoint x: 794, startPoint y: 398, endPoint x: 655, endPoint y: 400, distance: 139.0
click at [659, 400] on td "﻿ LICENSEE: ﻿ ﻿ ﻿ [ ﻿ ﻿ ] , ﻿ ﻿ ﻿ ﻿ [ ﻿ ﻿ ﻿ ﻿ ] ﻿ ﻿ [ ﻿ ﻿ ] ﻿ ﻿ By: ___________…" at bounding box center [755, 406] width 192 height 337
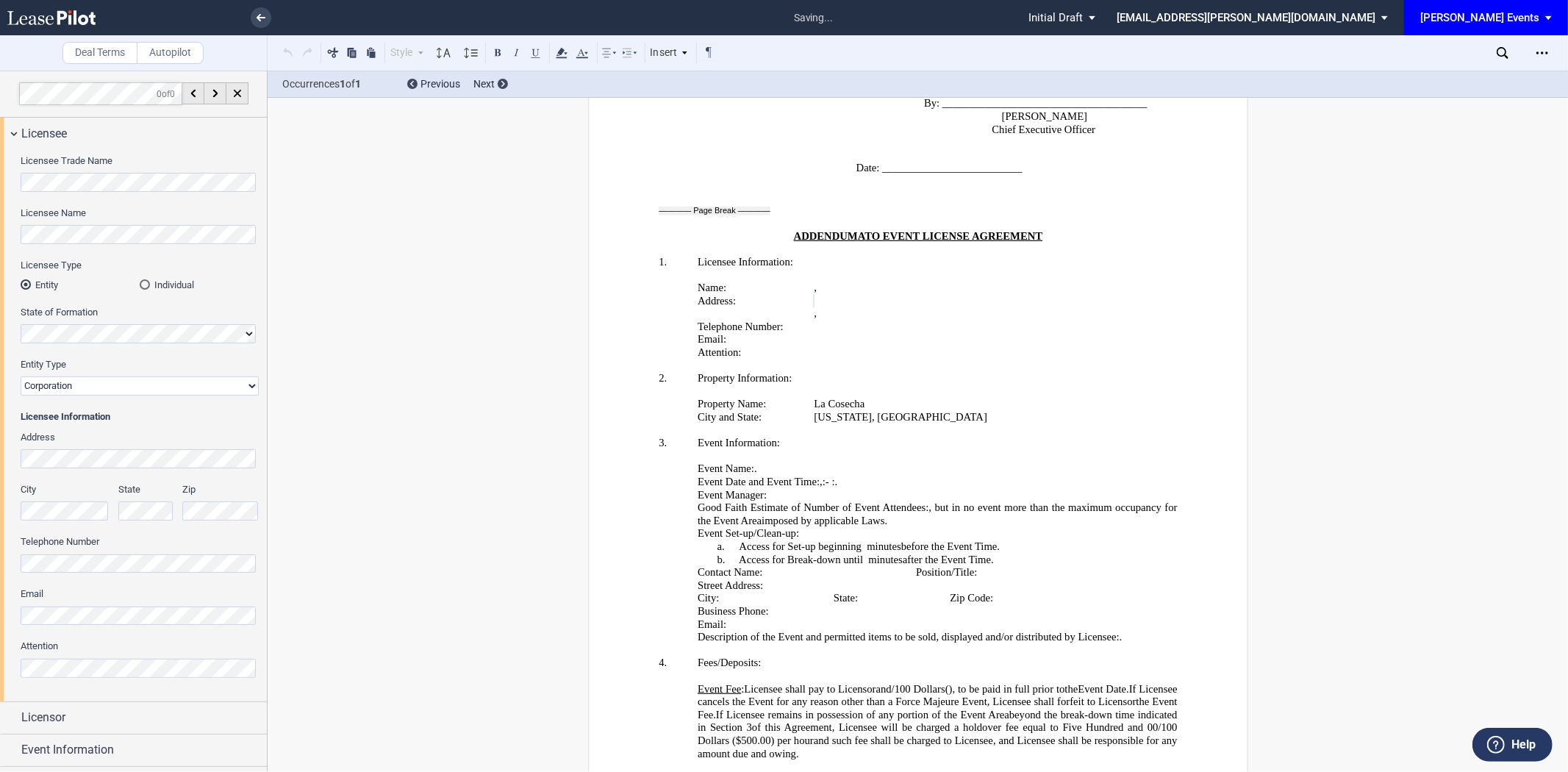
scroll to position [2695, 0]
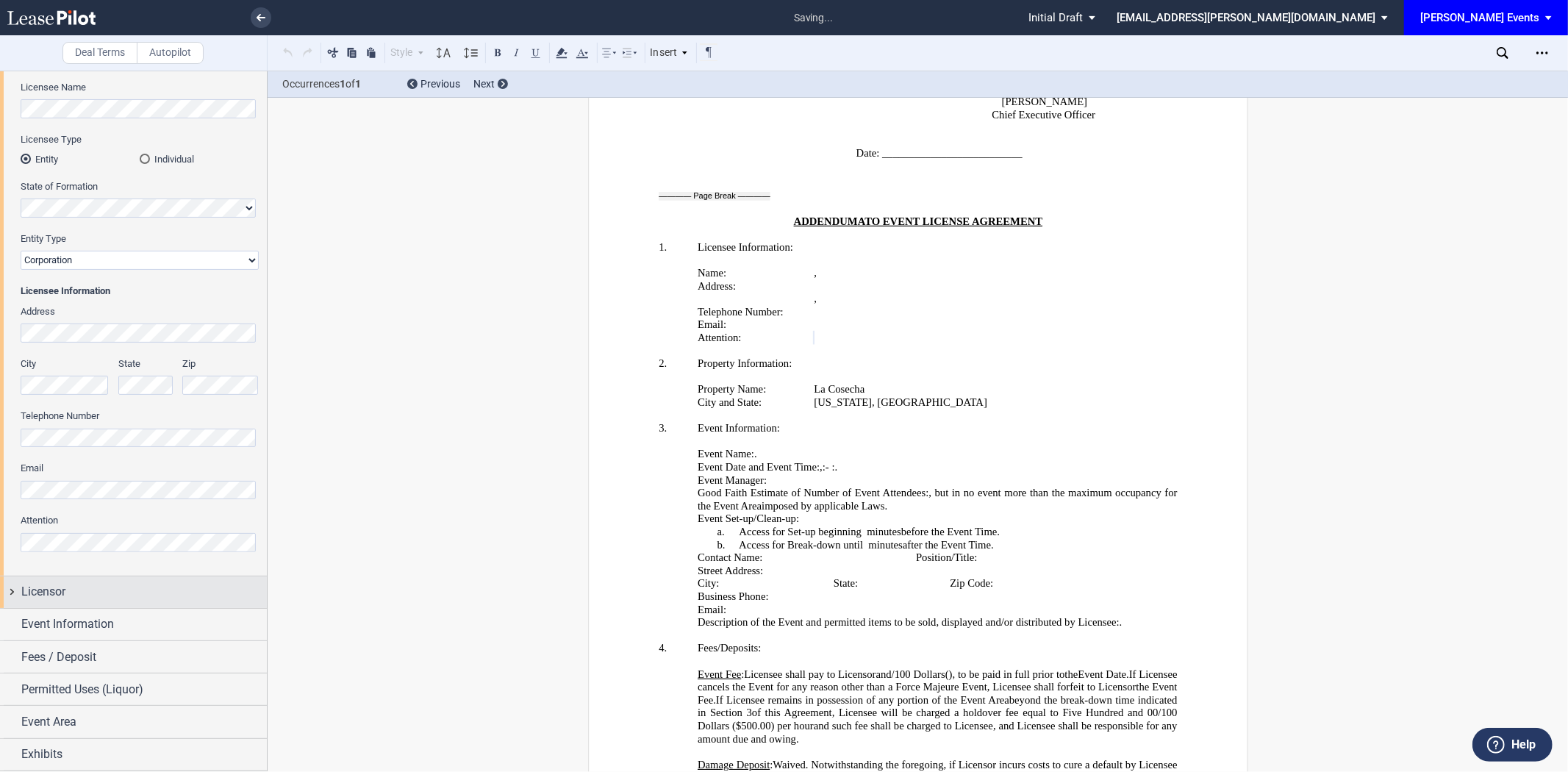
click at [121, 600] on div "Licensor" at bounding box center [144, 592] width 246 height 18
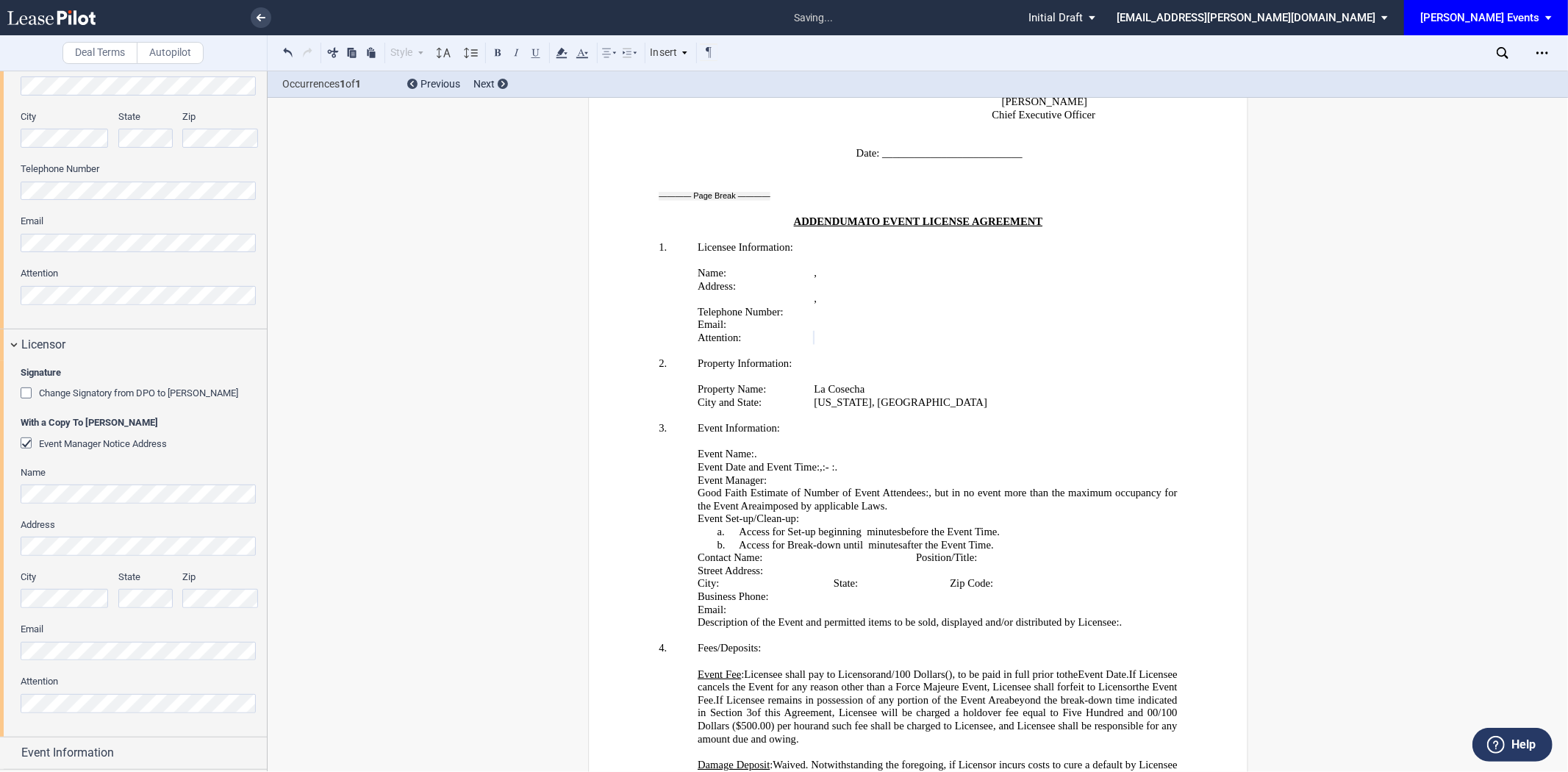
scroll to position [453, 0]
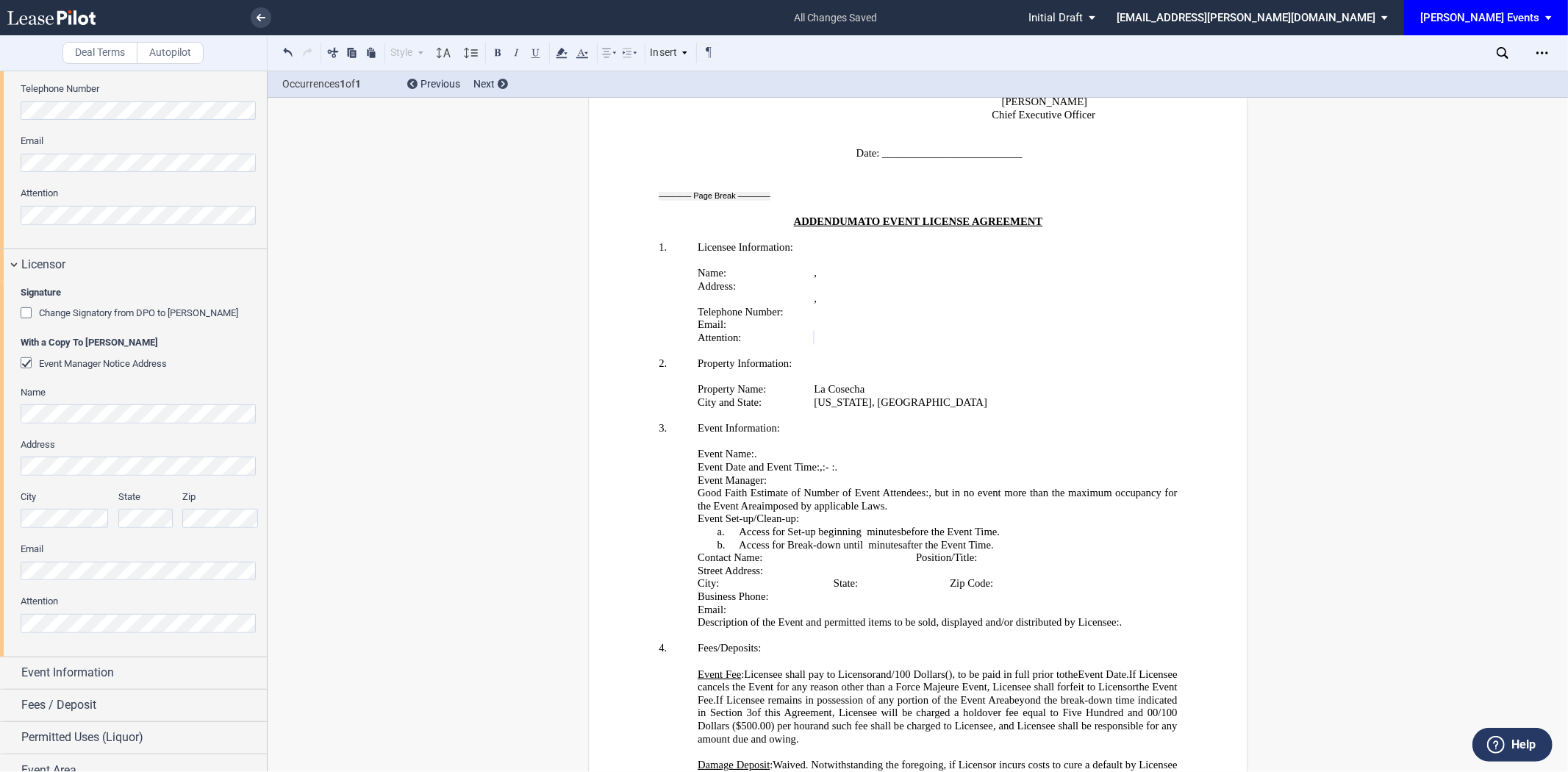
click at [0, 572] on div "Signature Change Signatory from DPO to Jodie W. McLean With a Copy To EDENS Eve…" at bounding box center [133, 469] width 267 height 376
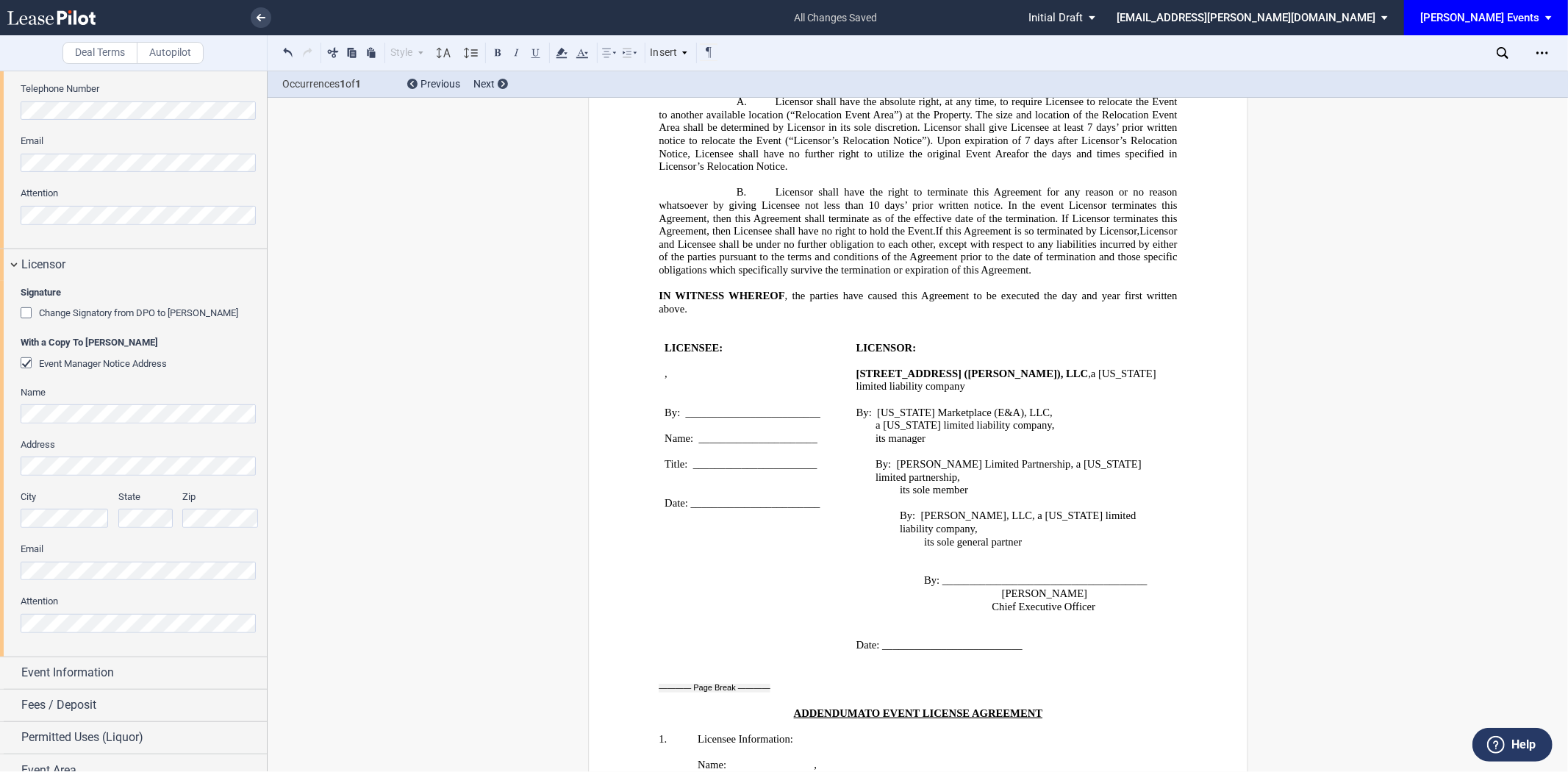
scroll to position [1775, 0]
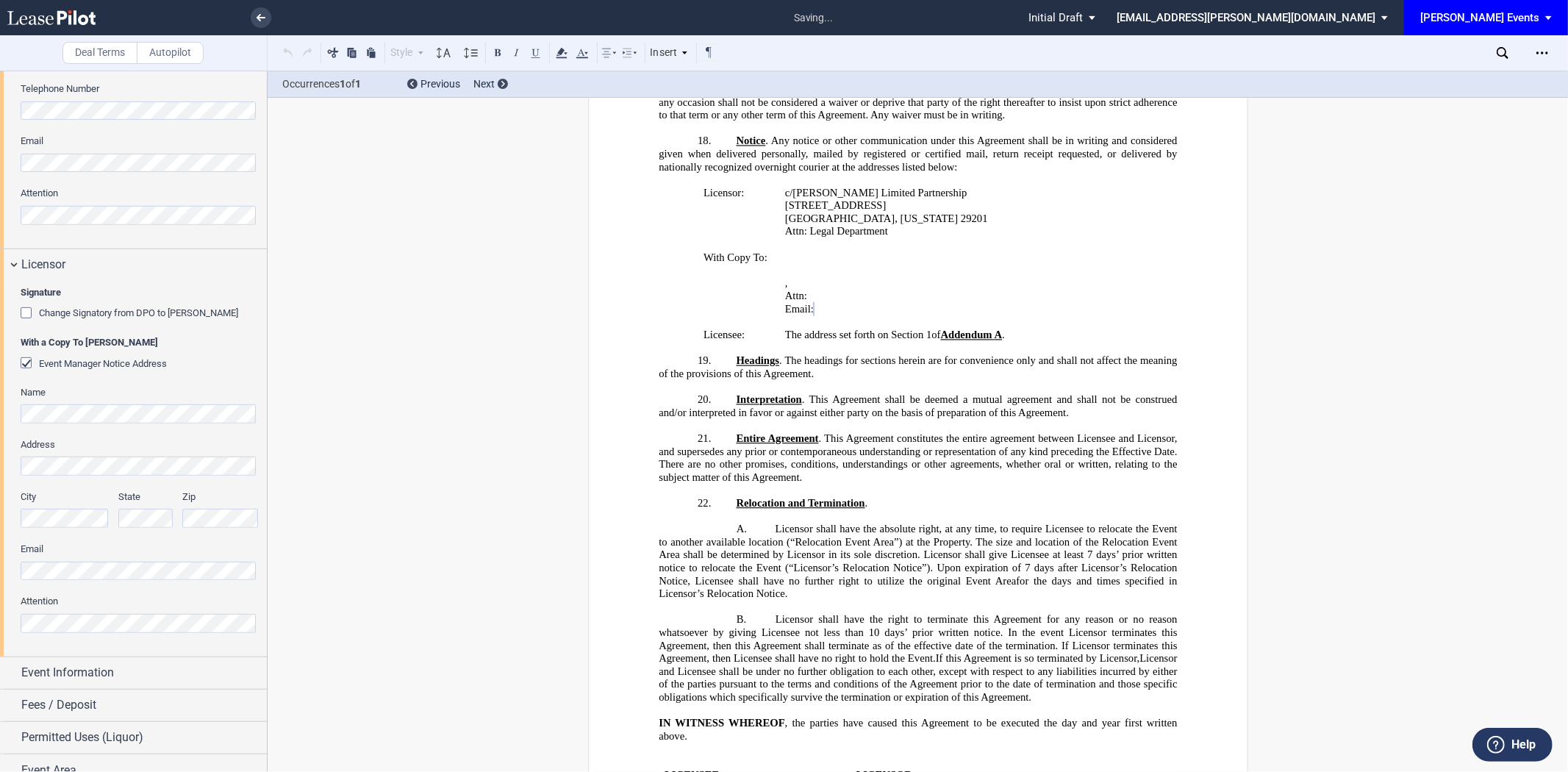
click at [0, 606] on div "Signature Change Signatory from DPO to Jodie W. McLean With a Copy To EDENS Eve…" at bounding box center [133, 469] width 267 height 376
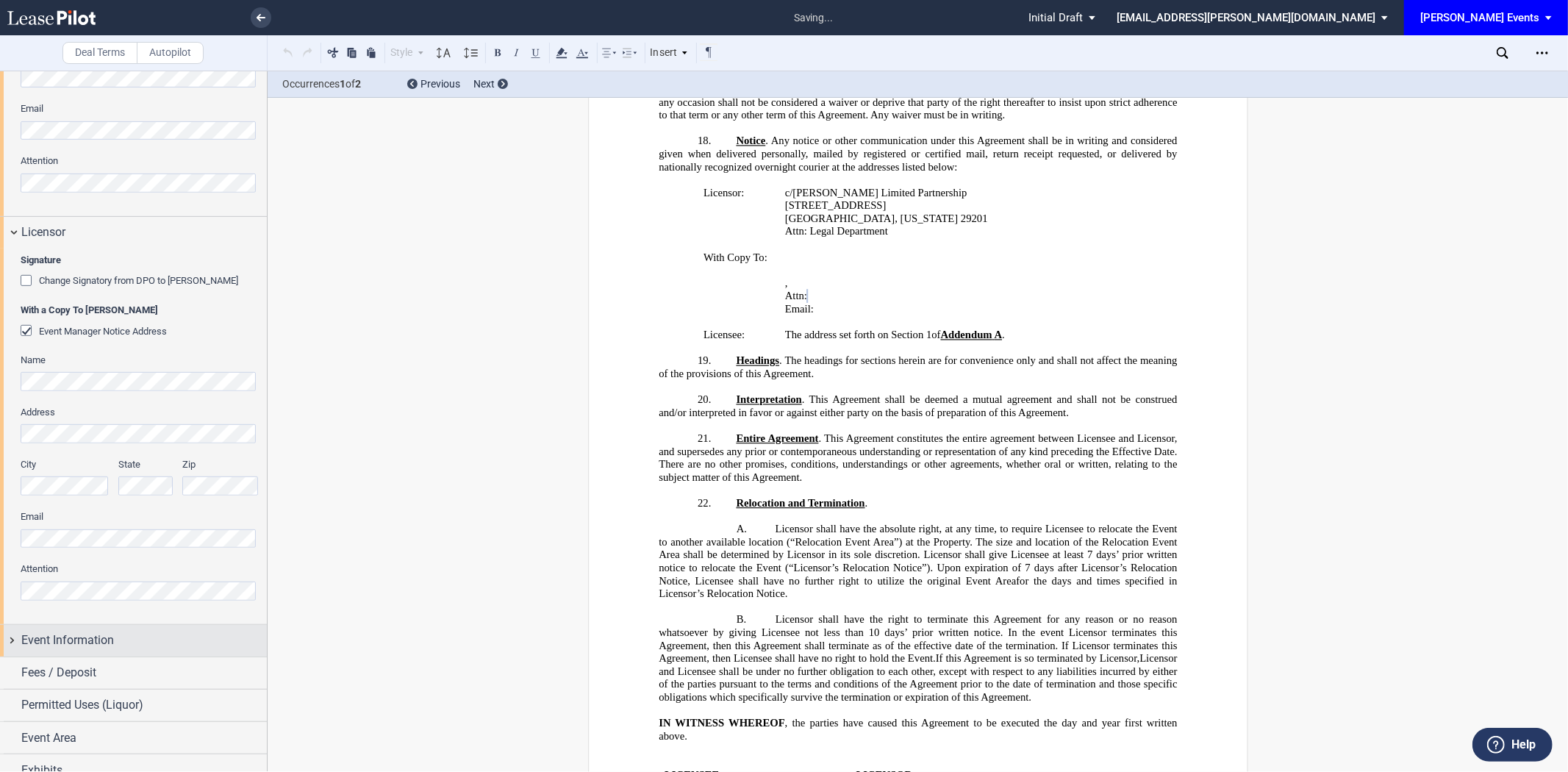
scroll to position [502, 0]
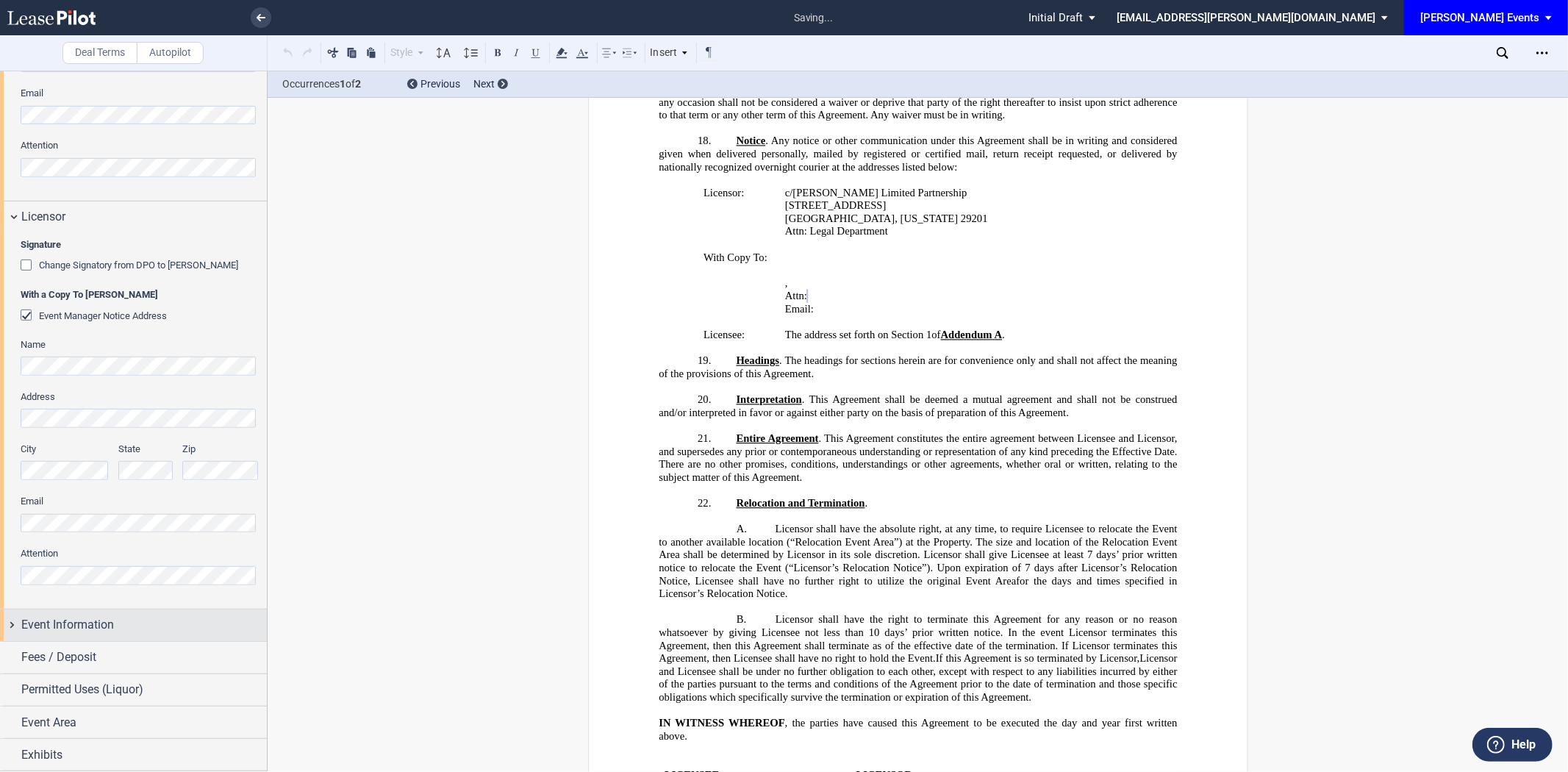
click at [119, 633] on div "Event Information" at bounding box center [144, 625] width 246 height 18
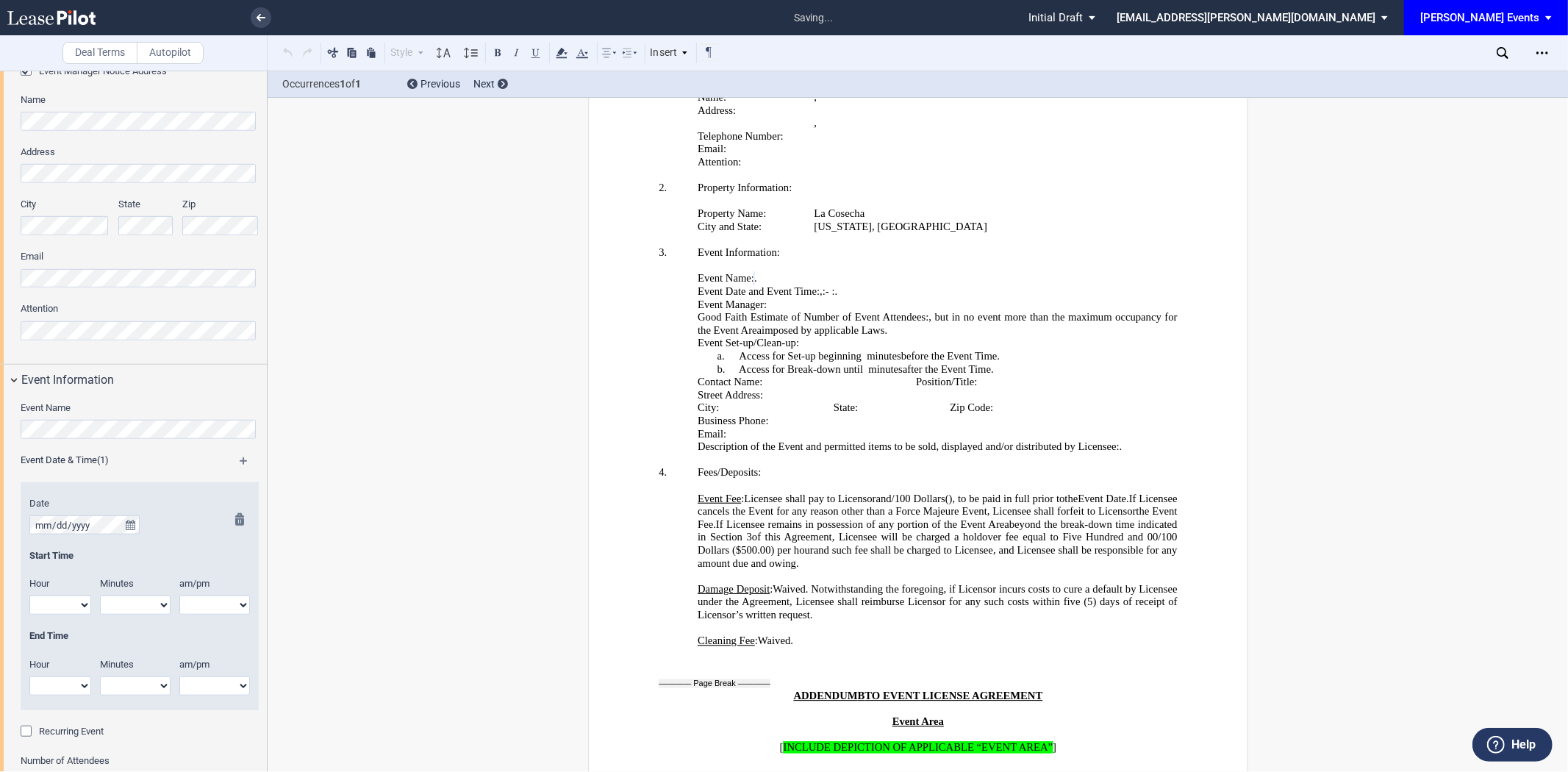
scroll to position [747, 0]
click at [131, 521] on icon "true" at bounding box center [131, 524] width 10 height 10
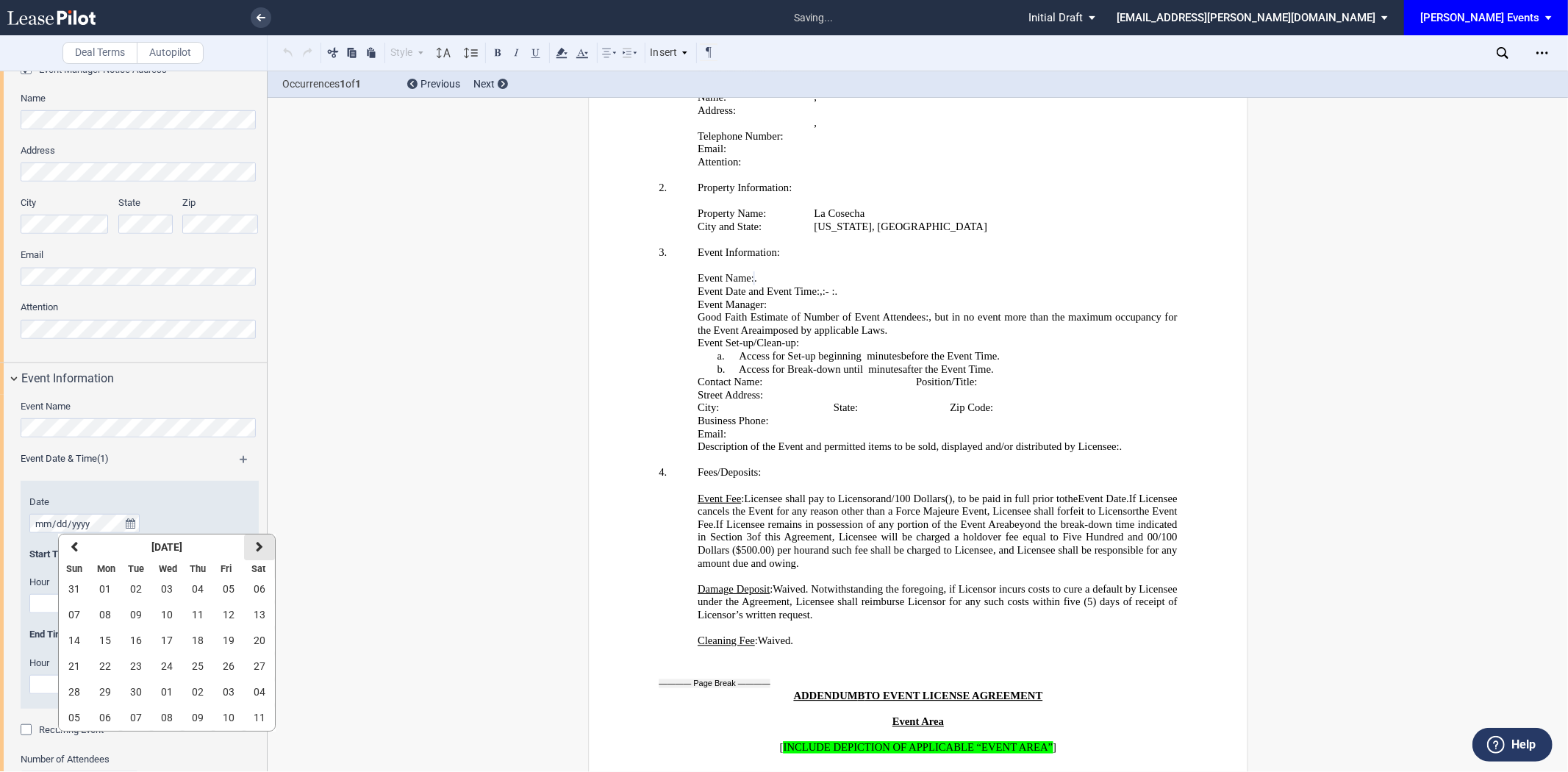
click at [255, 541] on button "next" at bounding box center [259, 548] width 31 height 26
click at [159, 586] on button "01" at bounding box center [167, 590] width 31 height 26
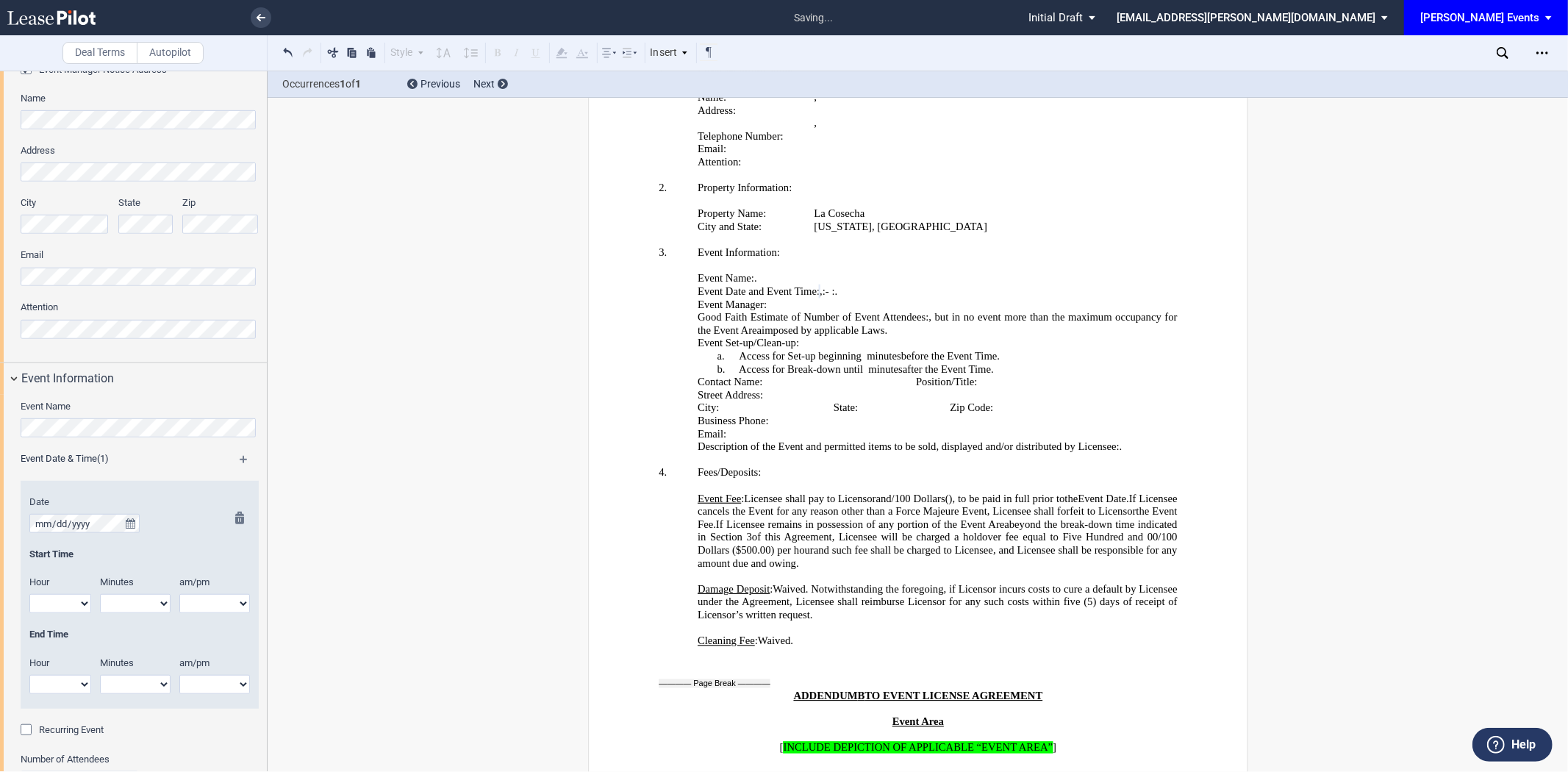
click at [70, 608] on select "1 2 3 4 5 6 7 8 9 10 11 12" at bounding box center [60, 603] width 62 height 19
select select "6"
click at [29, 595] on select "1 2 3 4 5 6 7 8 9 10 11 12" at bounding box center [60, 603] width 62 height 19
click at [68, 686] on select "1 2 3 4 5 6 7 8 9 10 11 12" at bounding box center [60, 684] width 62 height 19
select select "9"
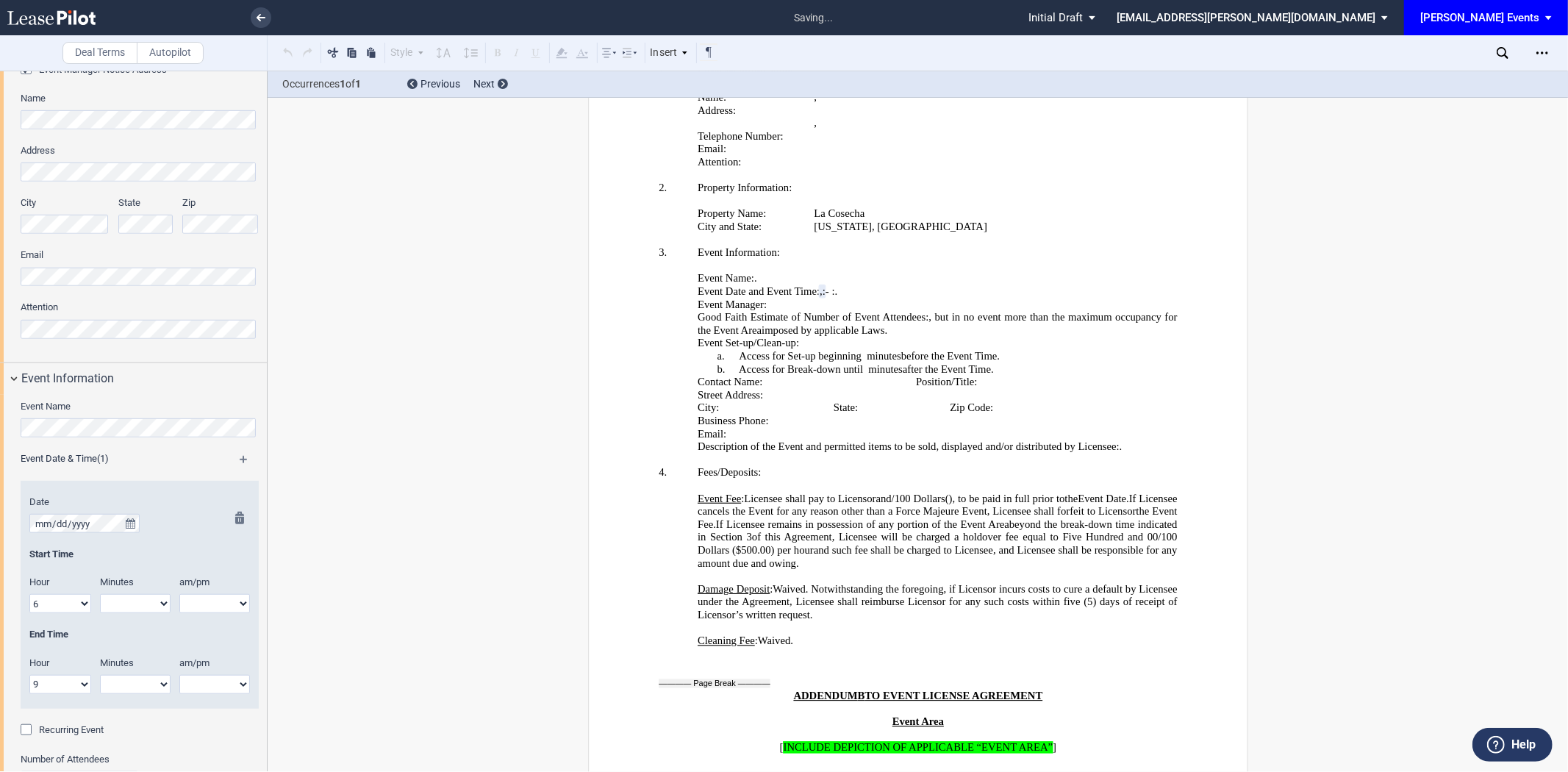
click at [29, 675] on select "1 2 3 4 5 6 7 8 9 10 11 12" at bounding box center [60, 684] width 62 height 19
click at [135, 608] on select "00 05 10 15 20 25 30 35 40 45 50 55" at bounding box center [135, 603] width 71 height 19
select select "00"
click at [100, 595] on select "00 05 10 15 20 25 30 35 40 45 50 55" at bounding box center [135, 603] width 71 height 19
drag, startPoint x: 141, startPoint y: 686, endPoint x: 134, endPoint y: 678, distance: 10.6
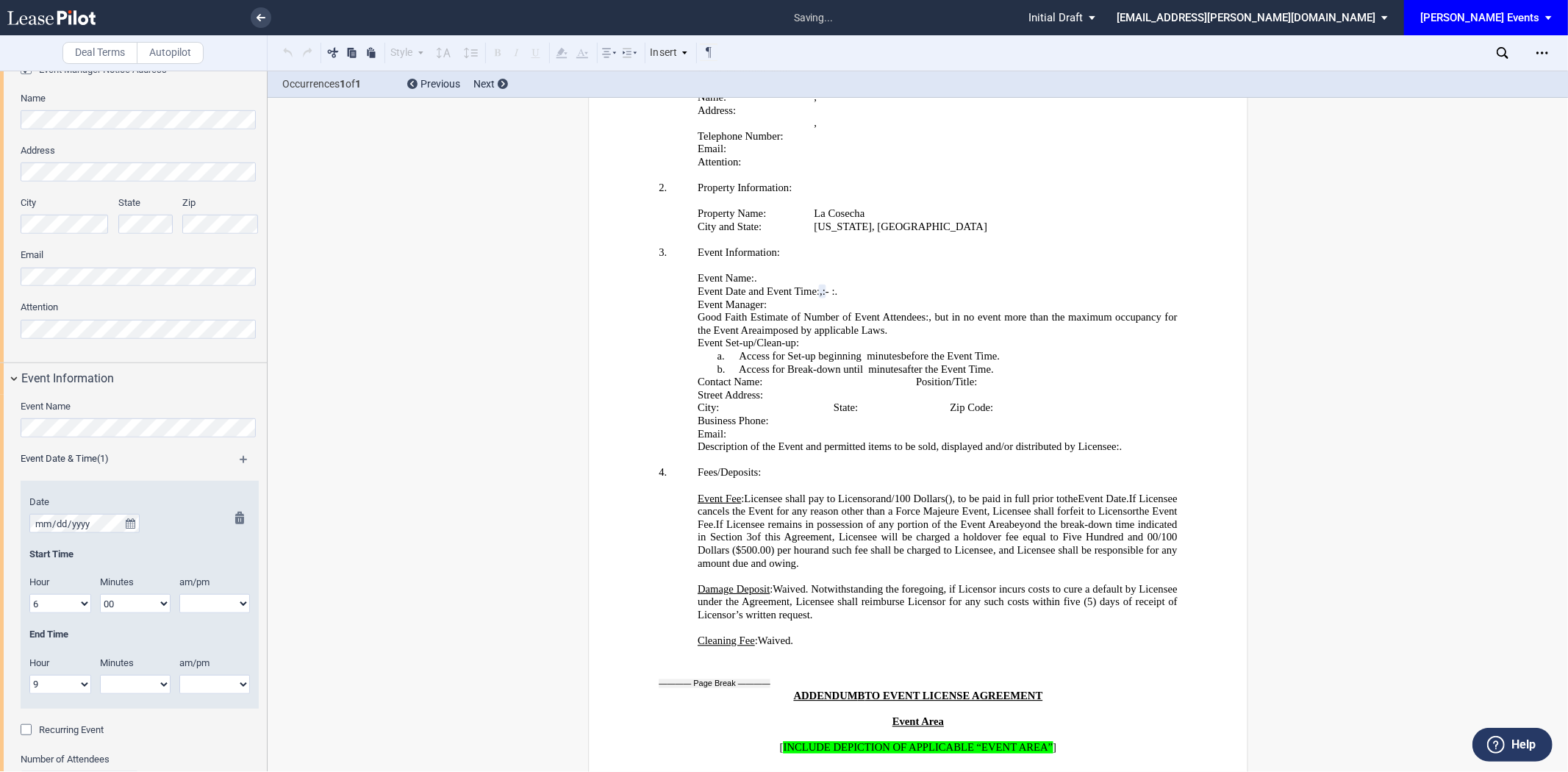
click at [141, 686] on select "00 05 10 15 20 25 30 35 40 45 50 55" at bounding box center [135, 684] width 71 height 19
select select "00"
click at [100, 675] on select "00 05 10 15 20 25 30 35 40 45 50 55" at bounding box center [135, 684] width 71 height 19
click at [197, 608] on select "am pm" at bounding box center [215, 603] width 71 height 19
select select "pm"
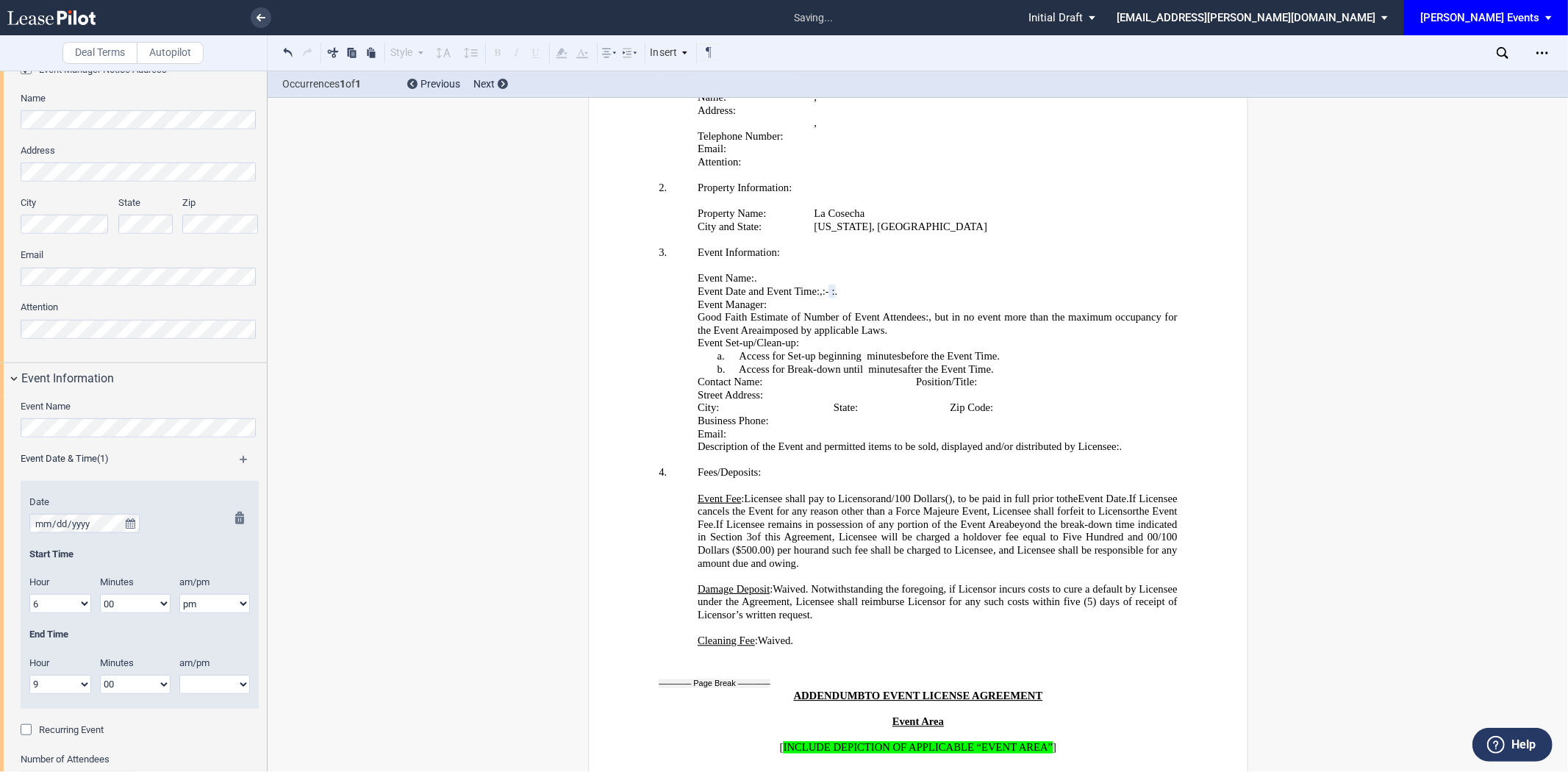
click at [180, 595] on select "am pm" at bounding box center [215, 603] width 71 height 19
click at [203, 684] on select "am pm" at bounding box center [215, 684] width 71 height 19
select select "pm"
click at [180, 675] on select "am pm" at bounding box center [215, 684] width 71 height 19
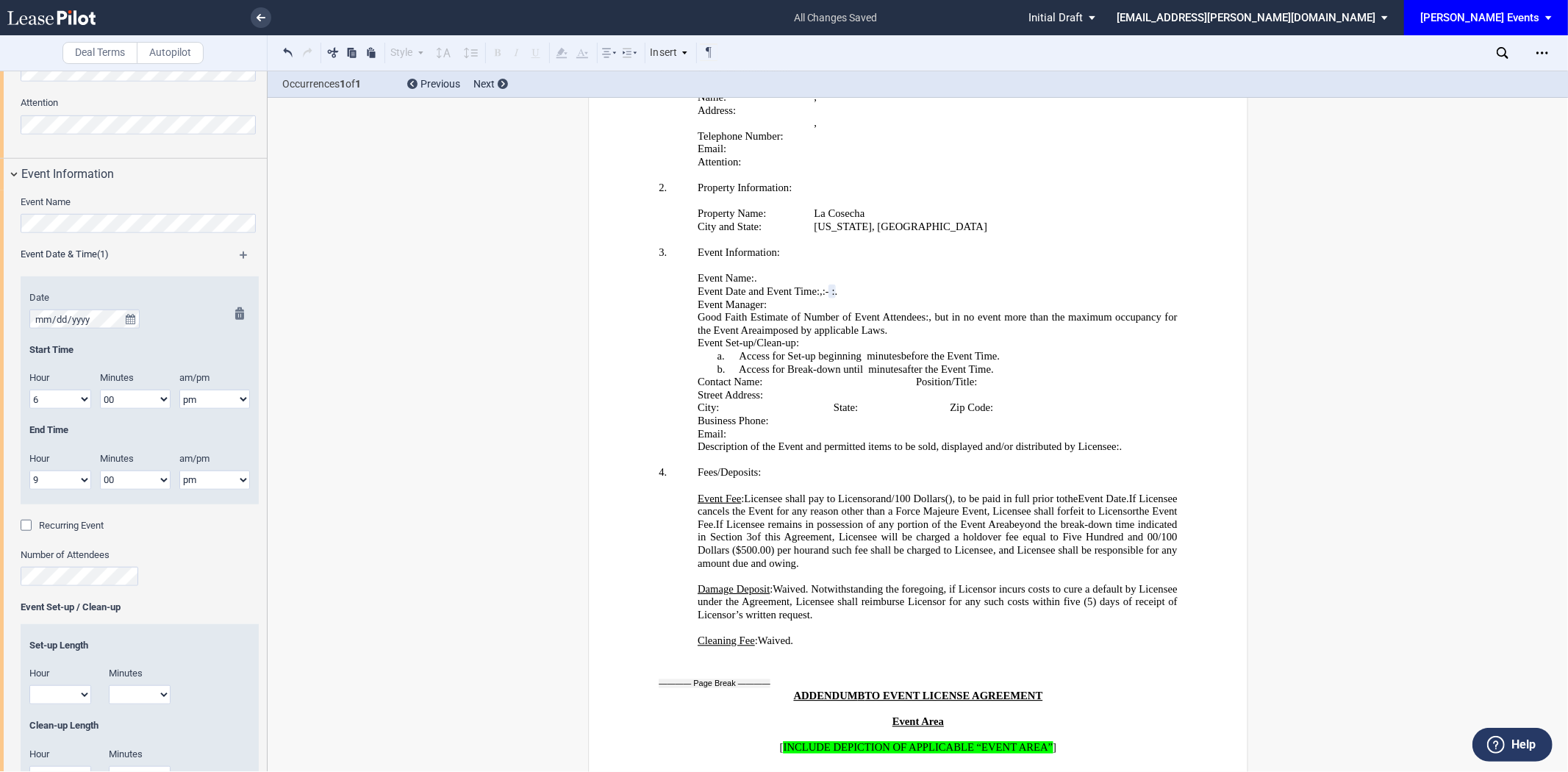
scroll to position [993, 0]
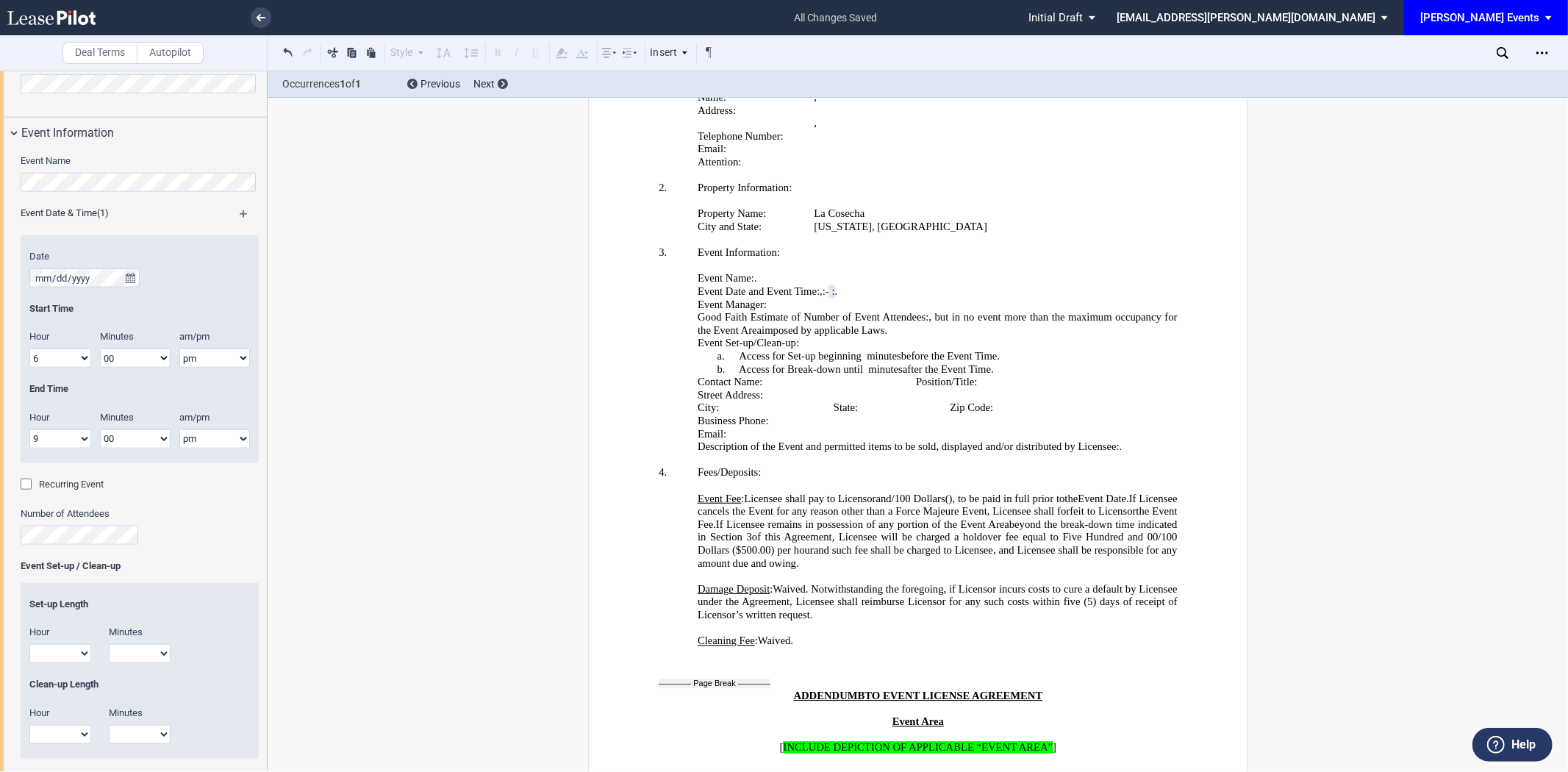
click at [782, 363] on span "minutes" at bounding box center [883, 356] width 34 height 13
click at [782, 363] on p "a. Access for Set-up beginning ﻿ ﻿ hour s and ﻿ ﻿ minutes ﻿ ﻿ minutes before th…" at bounding box center [917, 356] width 519 height 13
drag, startPoint x: 1034, startPoint y: 471, endPoint x: 860, endPoint y: 472, distance: 174.0
click at [782, 376] on p "b. Access for Break-down until ﻿ ﻿ hour s and ﻿ ﻿ minutes ﻿ ﻿ minutes after the…" at bounding box center [917, 369] width 519 height 13
click at [782, 375] on span "10:00pm on the Event Date." at bounding box center [923, 369] width 121 height 13
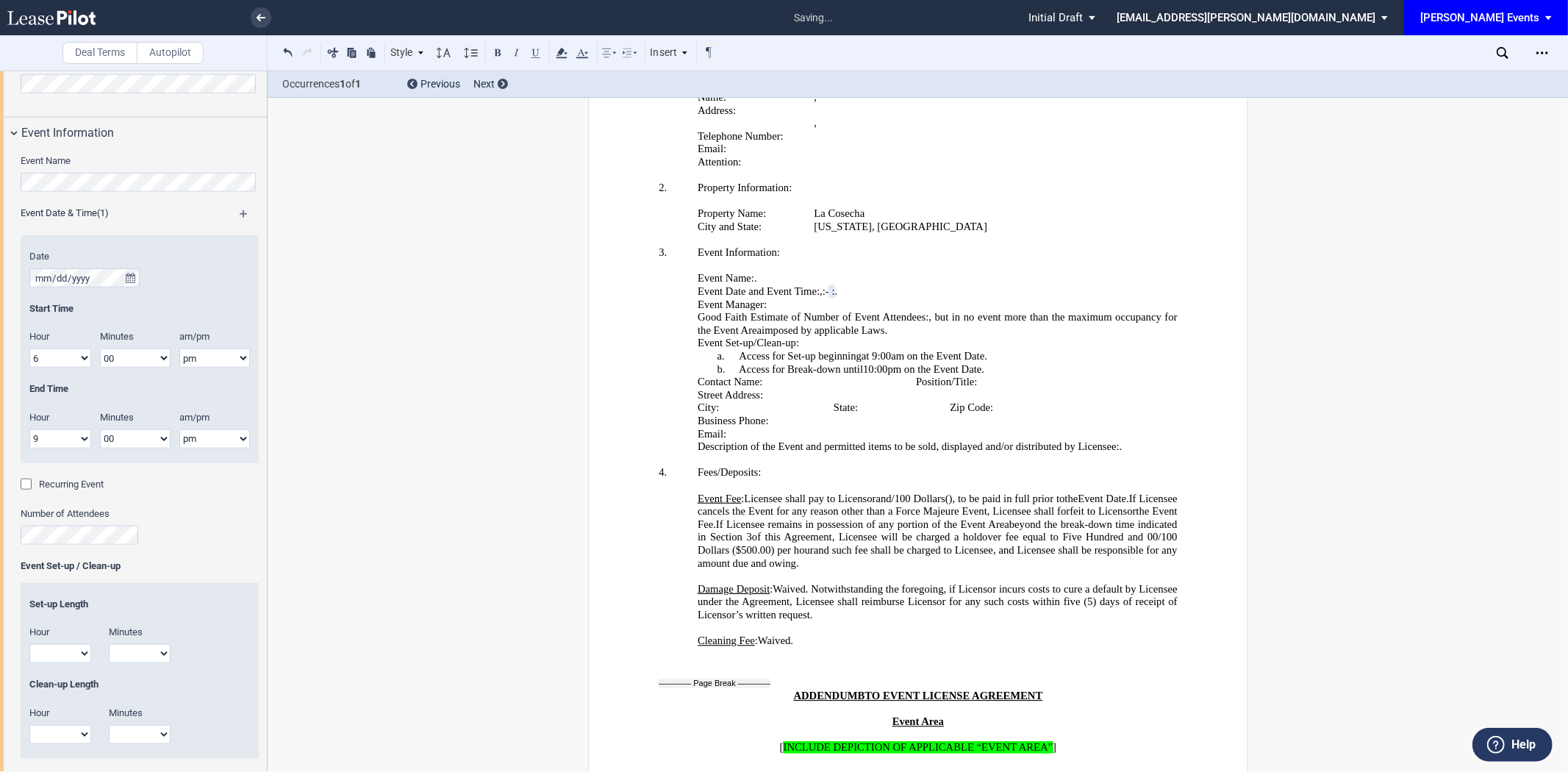
click at [782, 363] on span "at 9:00am on the Event Date." at bounding box center [924, 356] width 126 height 13
click at [782, 375] on span "10:00pm on the Event Date." at bounding box center [923, 369] width 121 height 13
click at [782, 376] on p "b. Access for Break-down until ﻿ ﻿ hour s and ﻿ ﻿ minutes ﻿ 10:00pm on the Even…" at bounding box center [917, 369] width 519 height 13
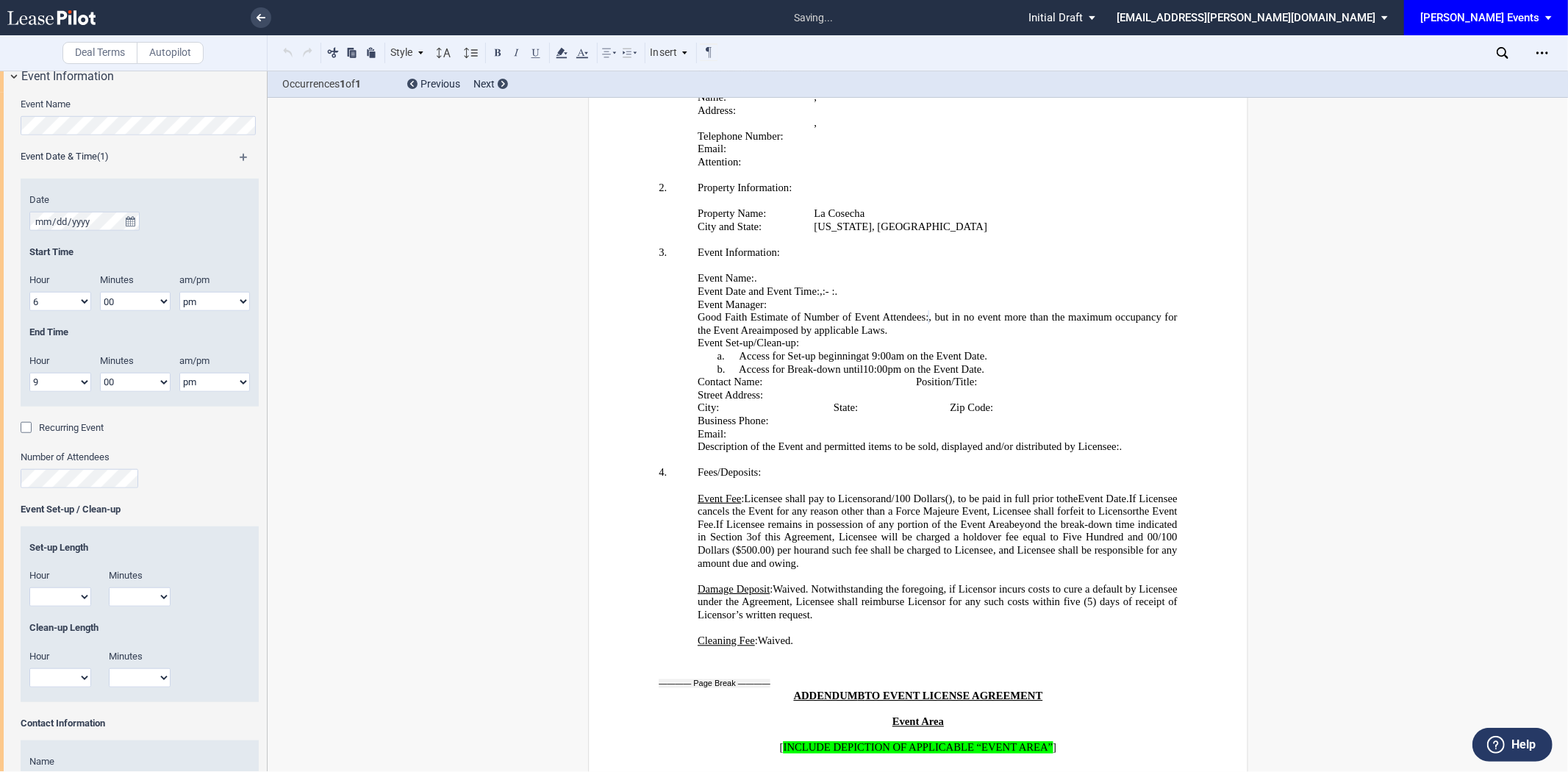
scroll to position [1075, 0]
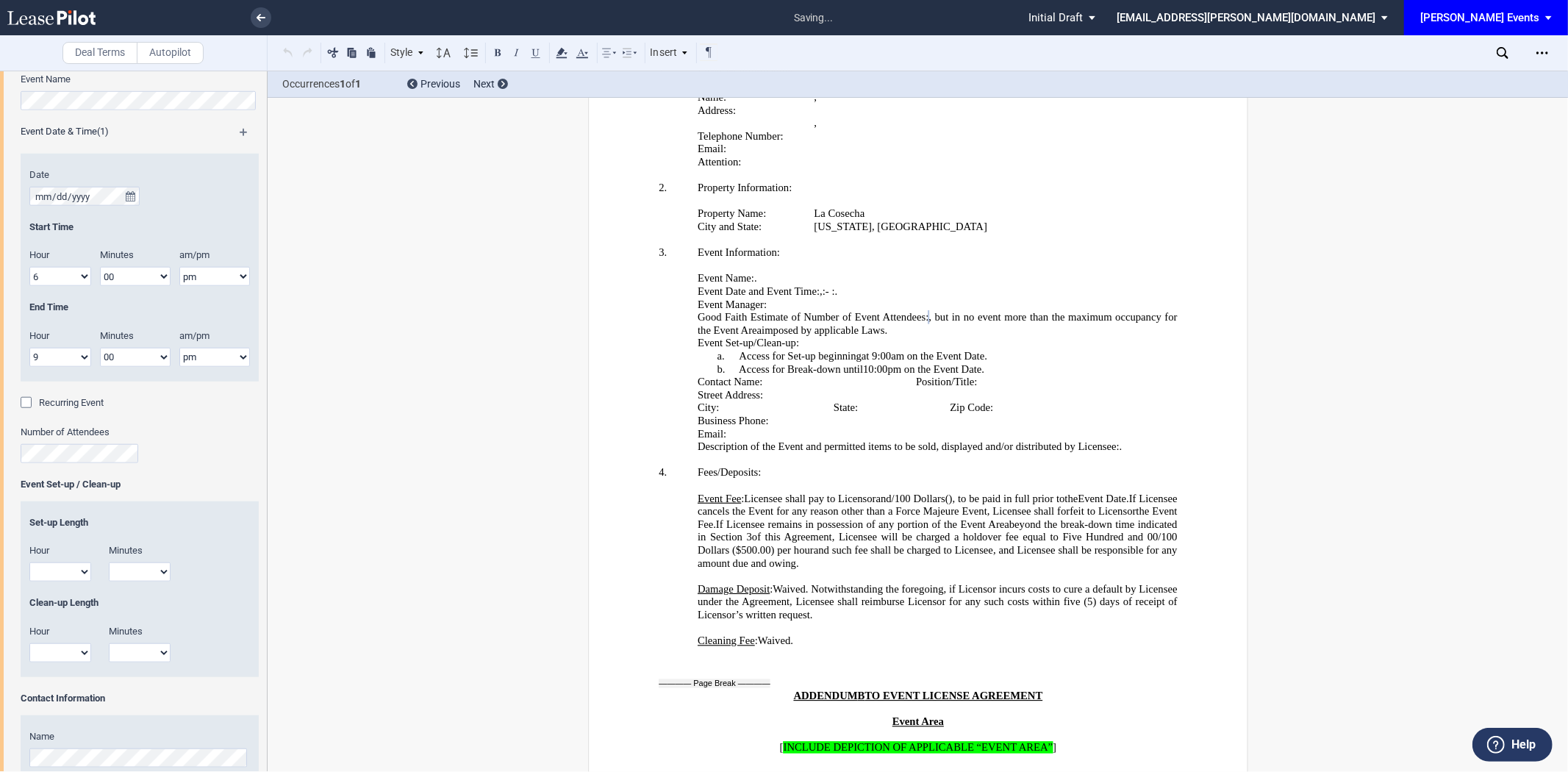
click at [174, 442] on div "Number of Attendees" at bounding box center [140, 445] width 238 height 38
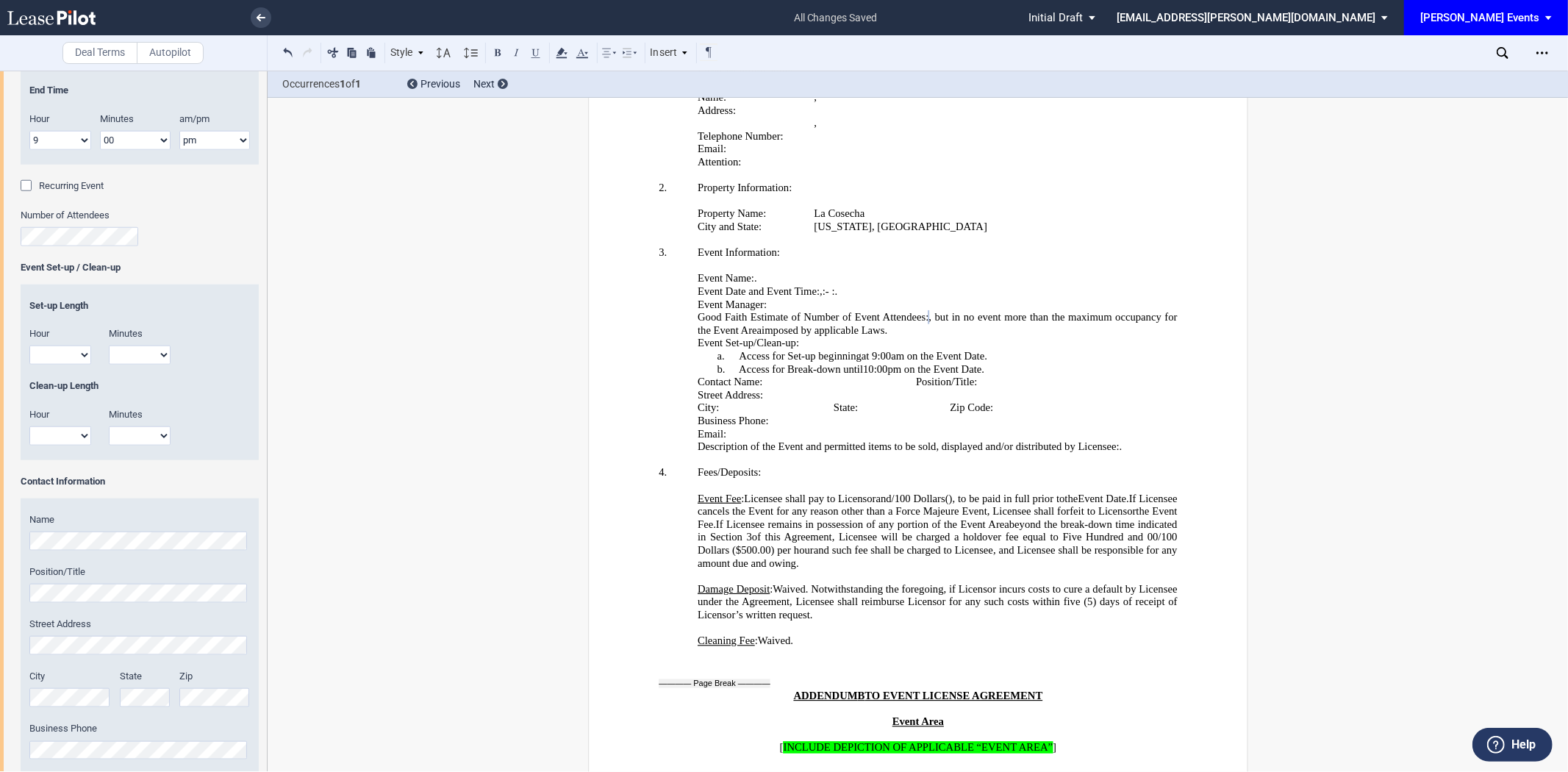
scroll to position [1320, 0]
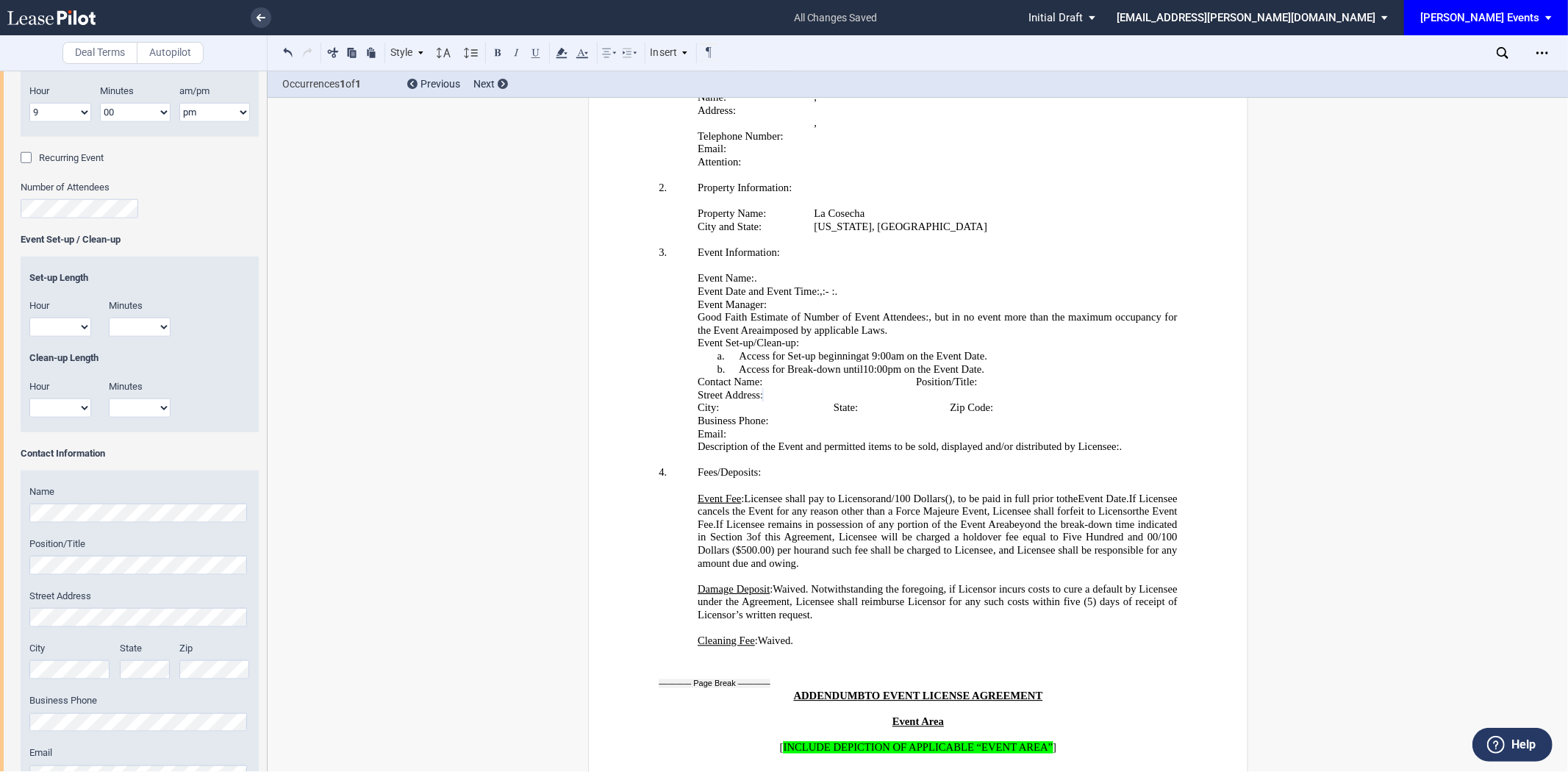
click at [85, 662] on div "City" at bounding box center [70, 661] width 82 height 38
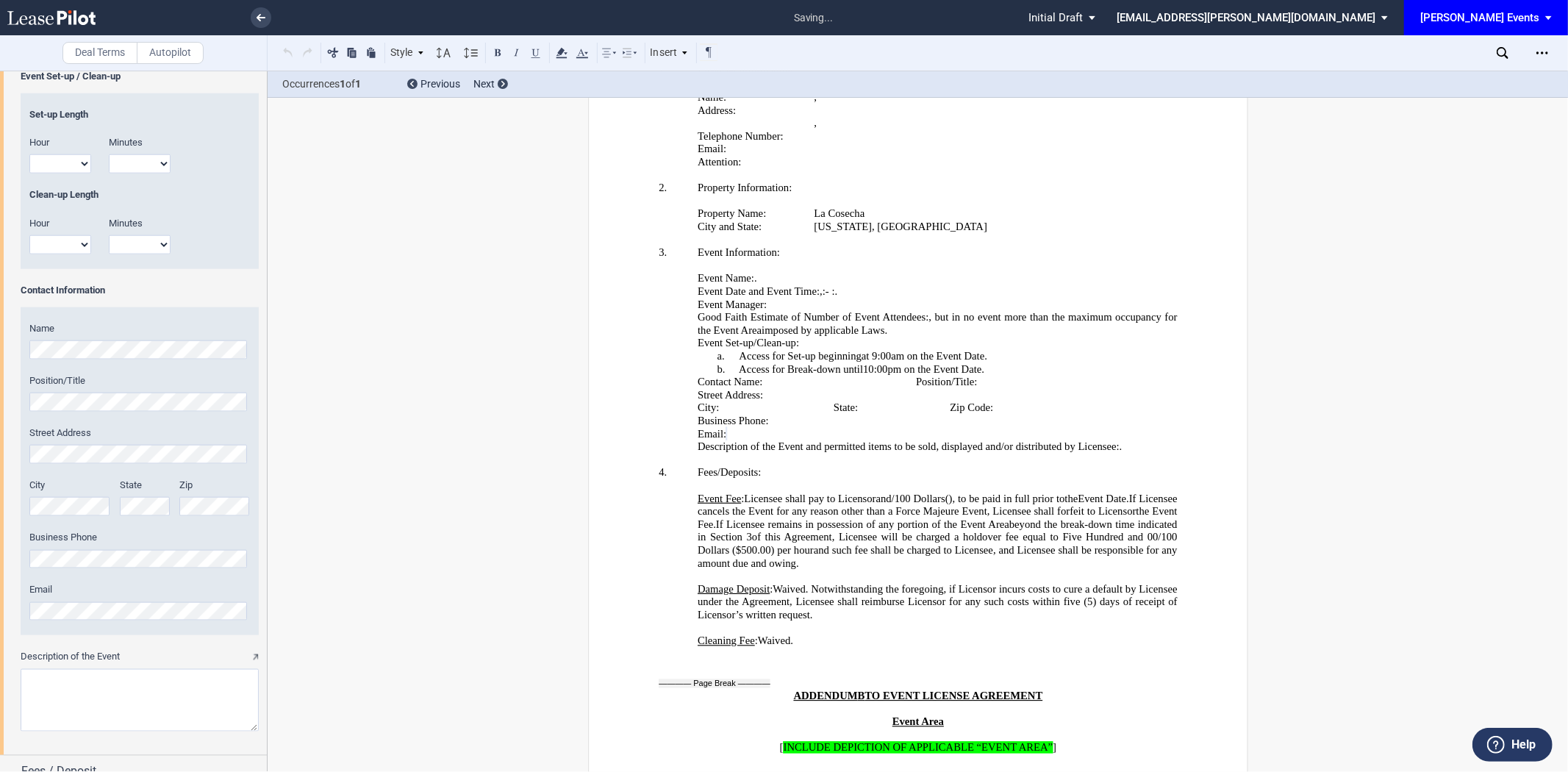
click at [68, 714] on textarea "Description of the Event" at bounding box center [140, 700] width 238 height 63
click at [84, 693] on textarea "Description of the Event" at bounding box center [140, 700] width 238 height 63
paste textarea "Plated: Plating Design Workshop"
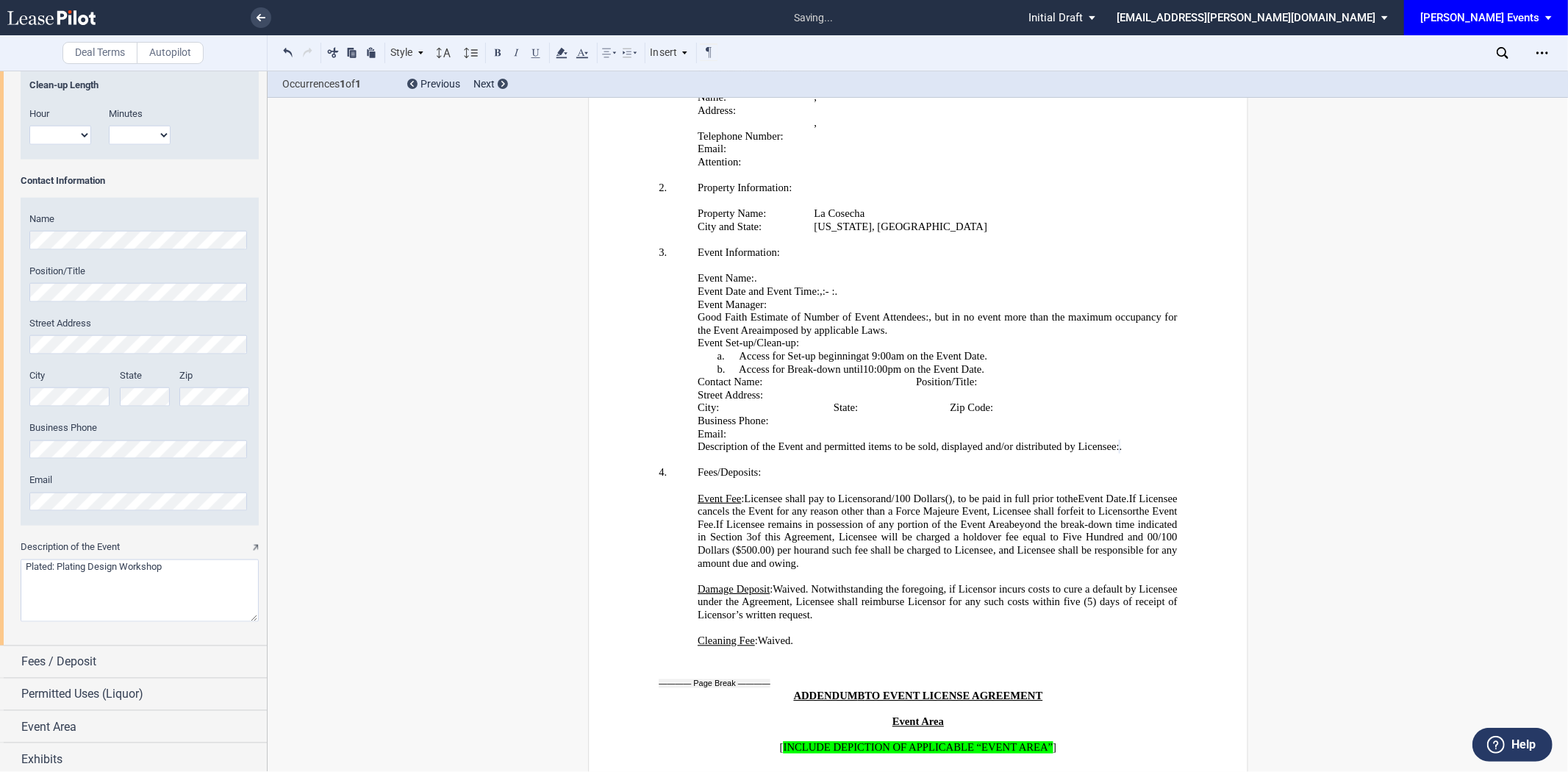
scroll to position [1599, 0]
type textarea "Plated: Plating Design Workshop"
click at [81, 649] on span "Fees / Deposit" at bounding box center [58, 658] width 75 height 18
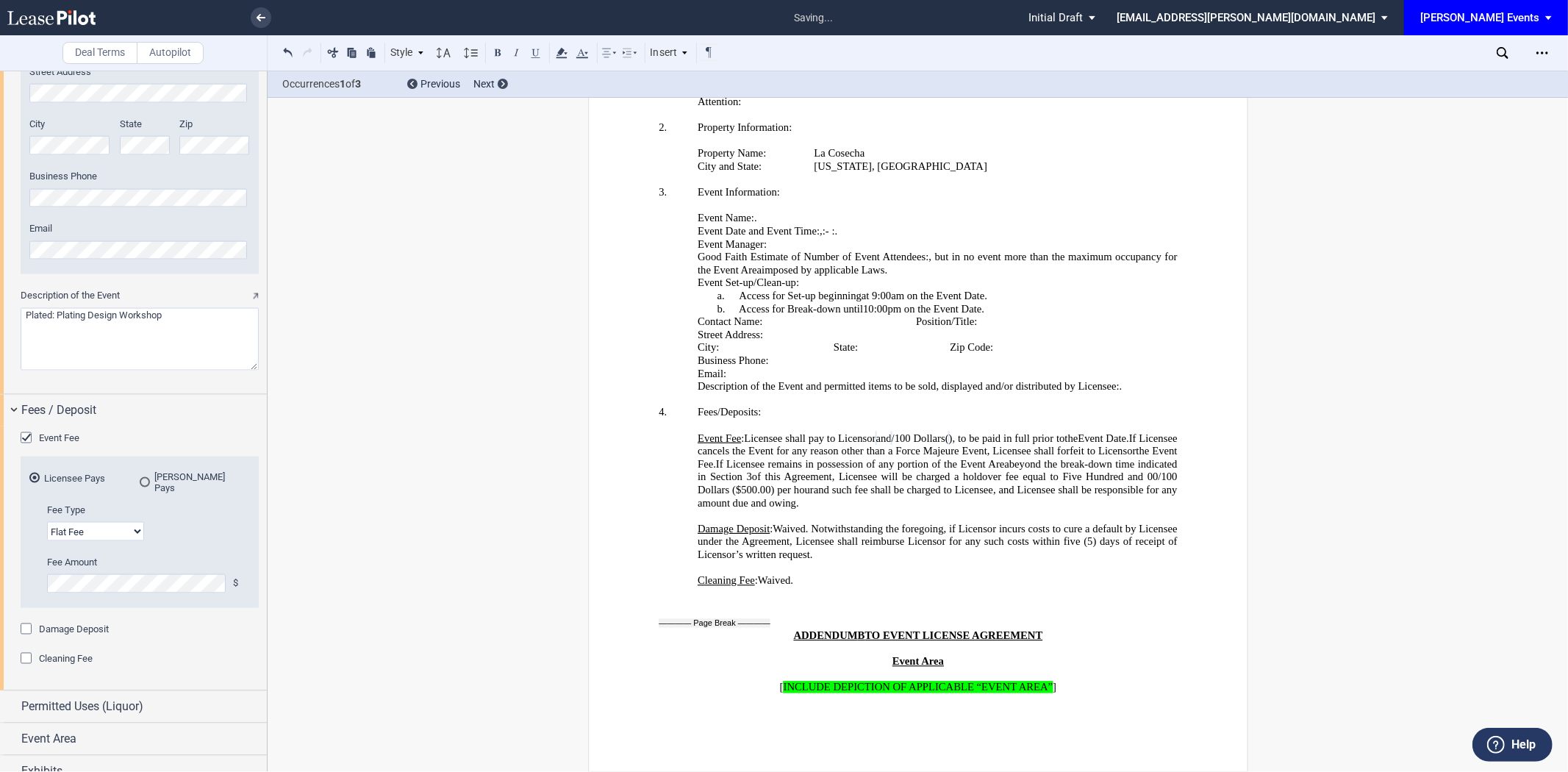
scroll to position [3035, 0]
click at [25, 441] on div "Event Fee" at bounding box center [28, 440] width 15 height 15
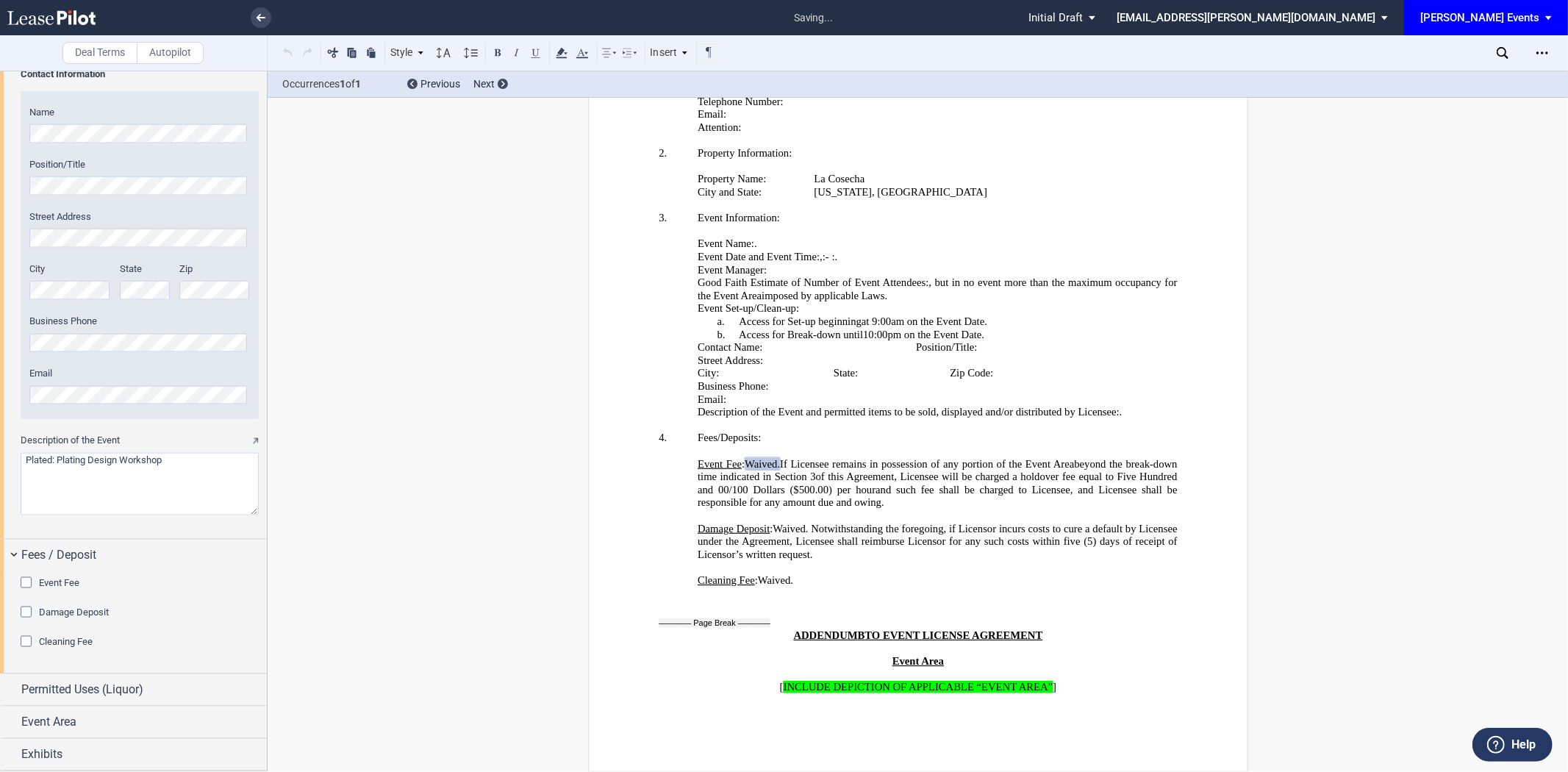
click at [26, 641] on div "Cleaning Fee" at bounding box center [28, 643] width 15 height 15
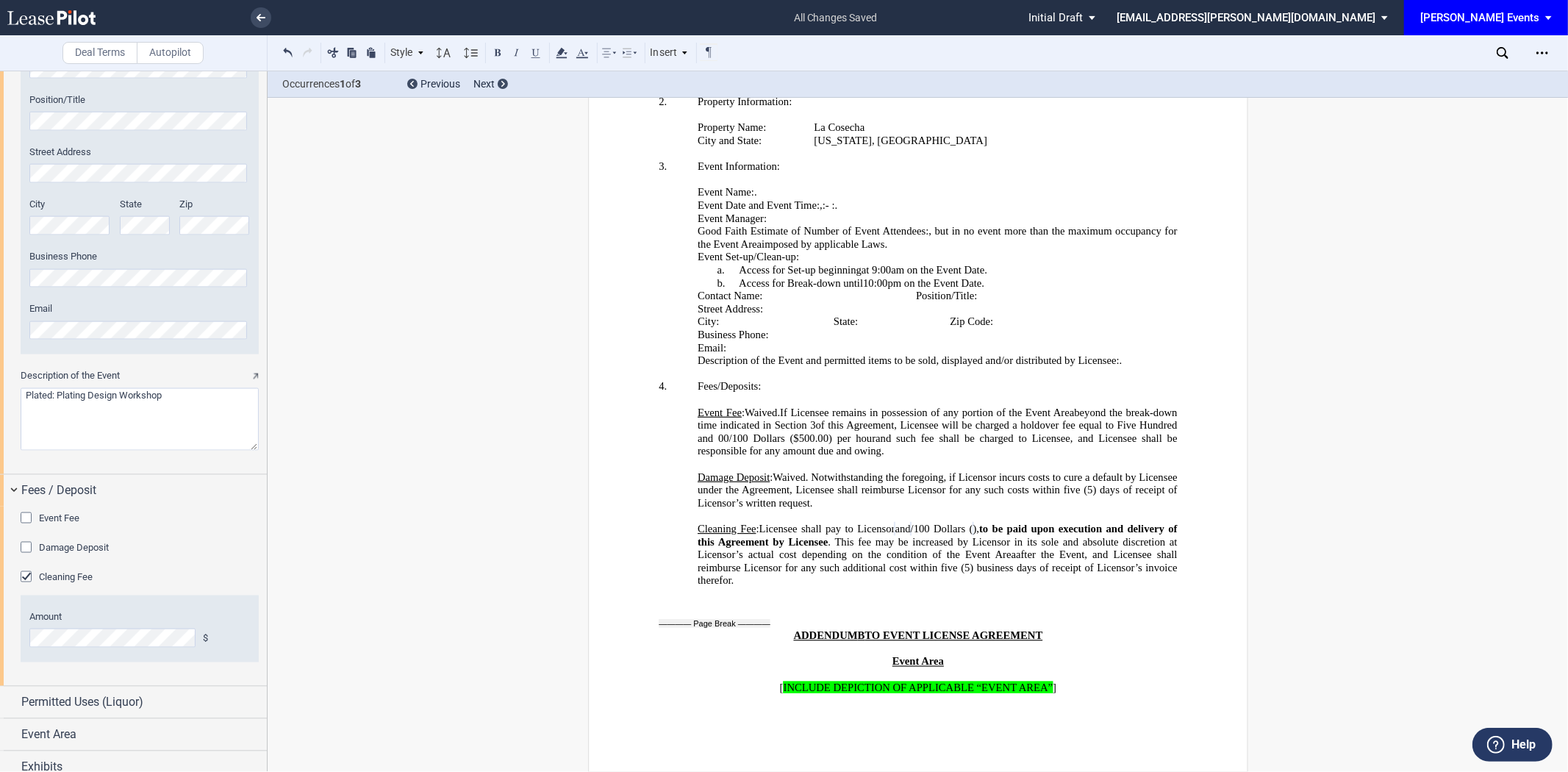
scroll to position [1778, 0]
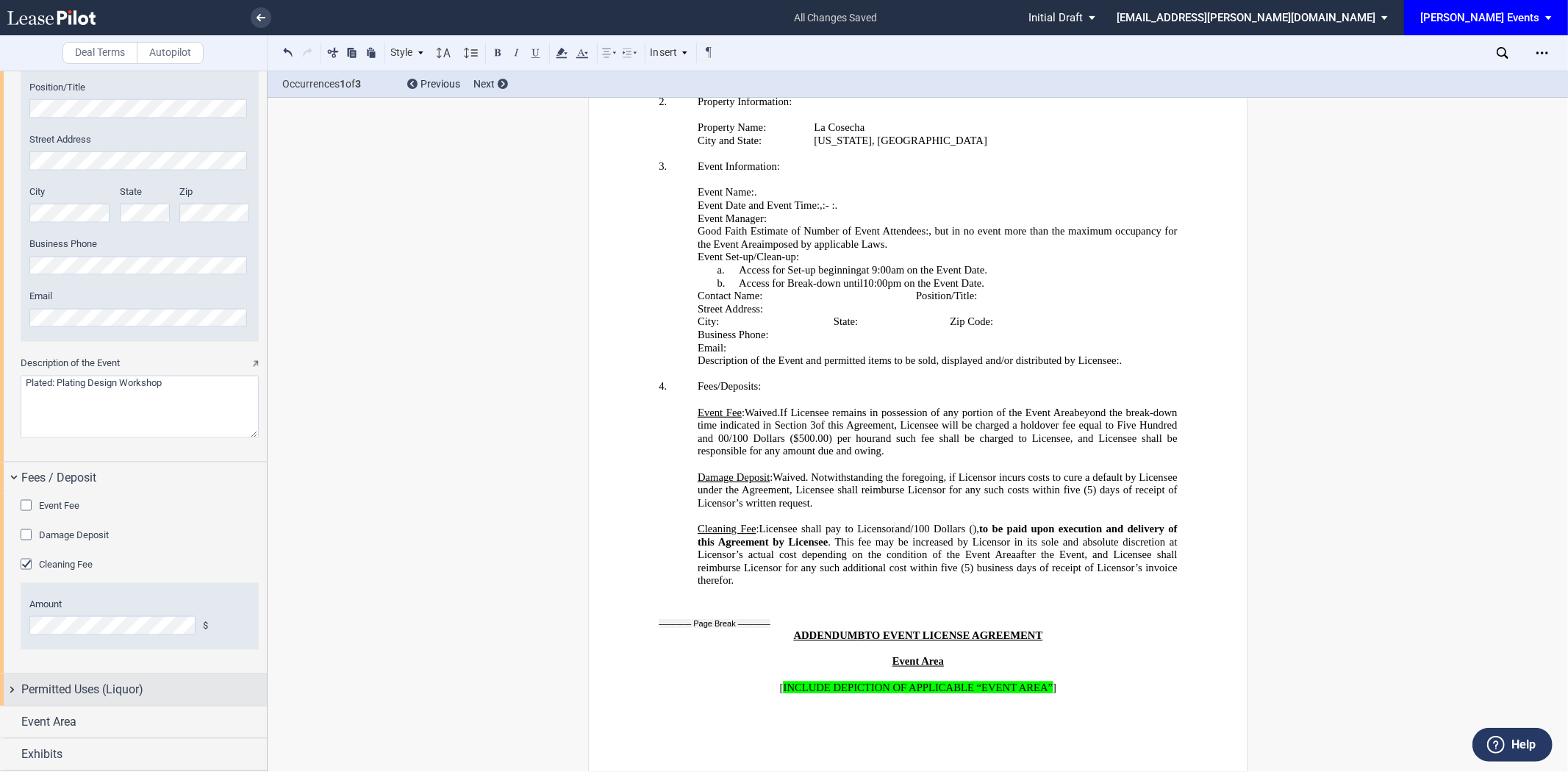
click at [111, 706] on div "Permitted Uses (Liquor)" at bounding box center [133, 691] width 267 height 32
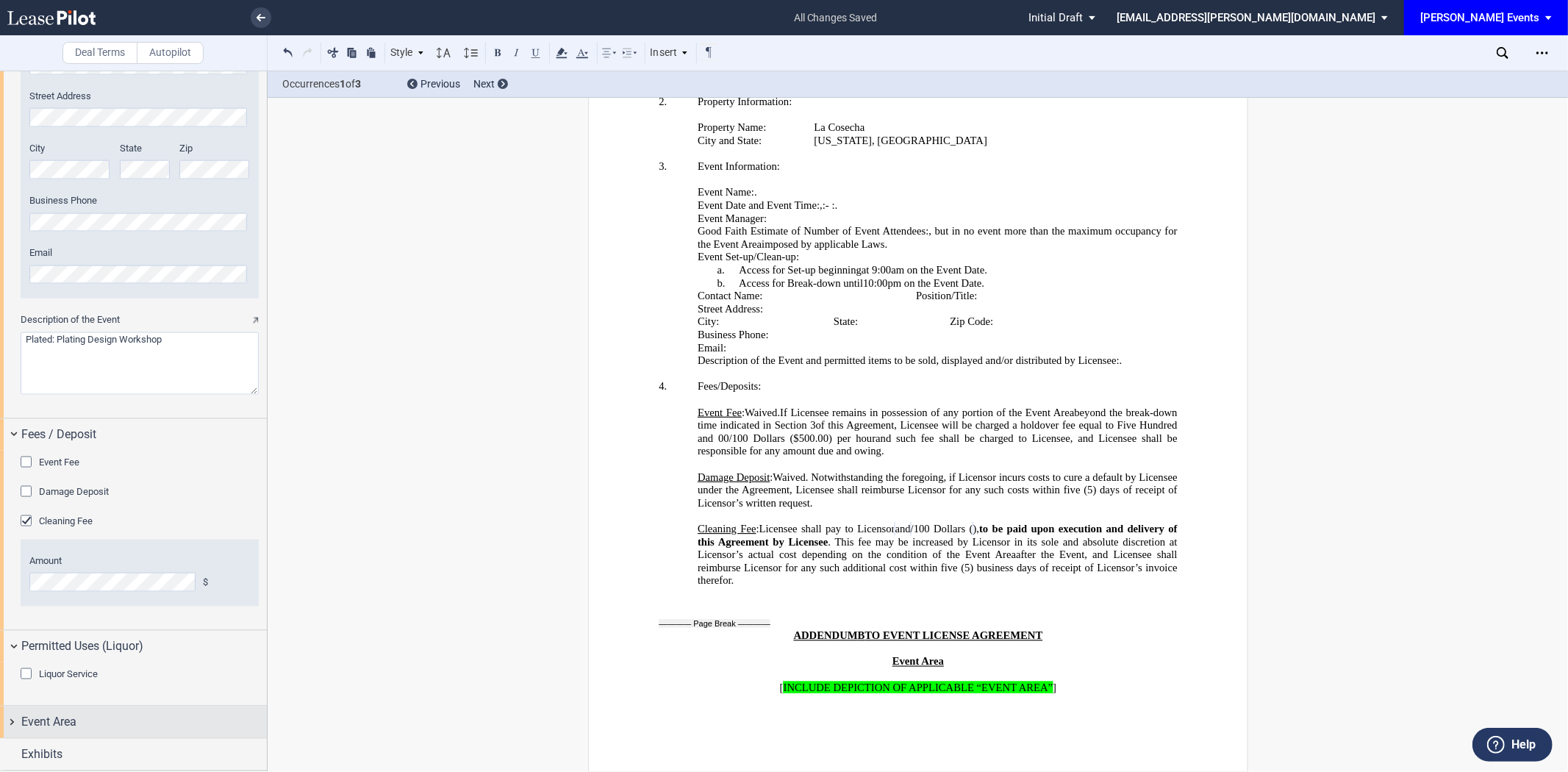
click at [102, 714] on div "Event Area" at bounding box center [144, 723] width 246 height 18
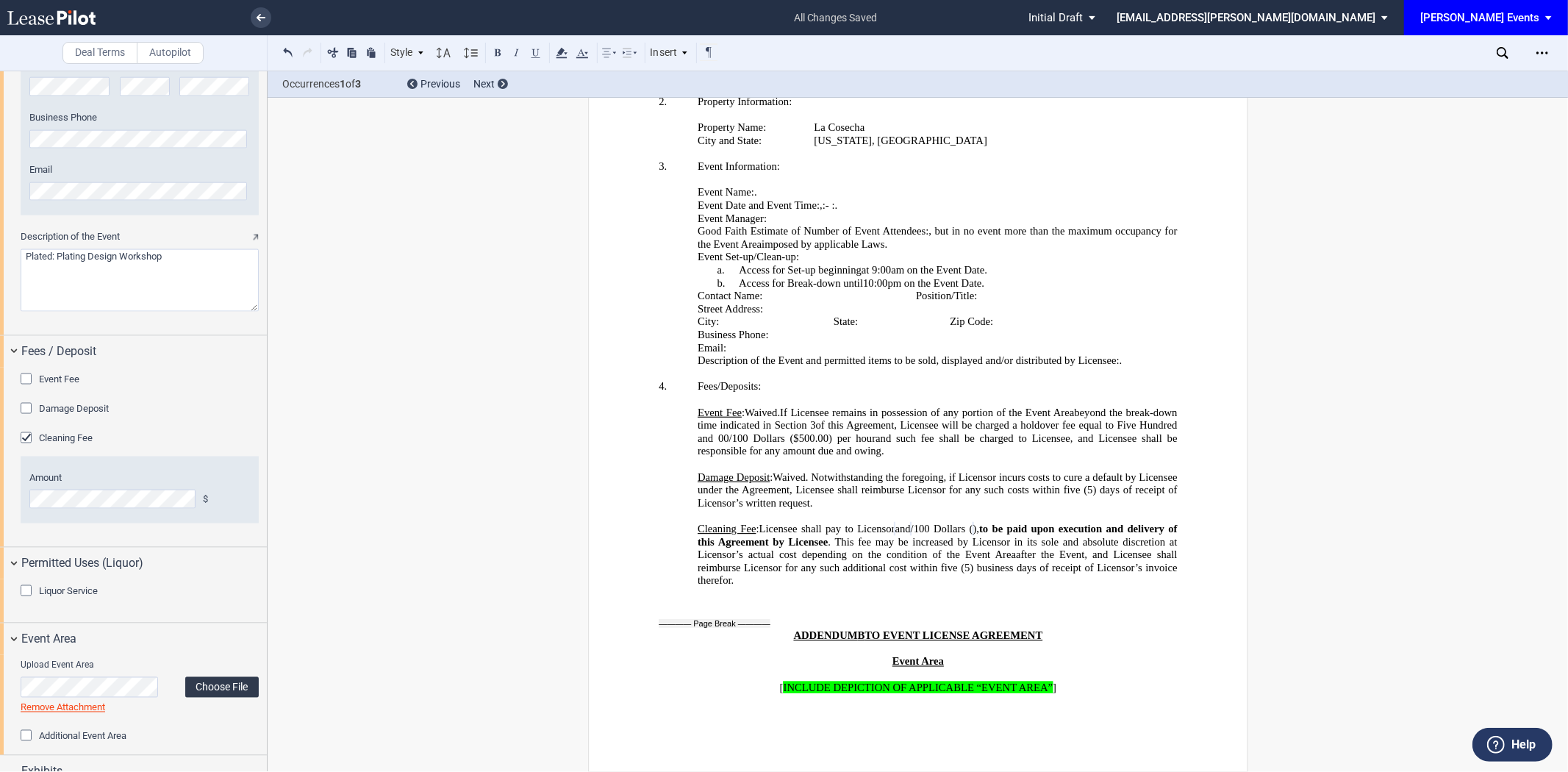
scroll to position [1917, 0]
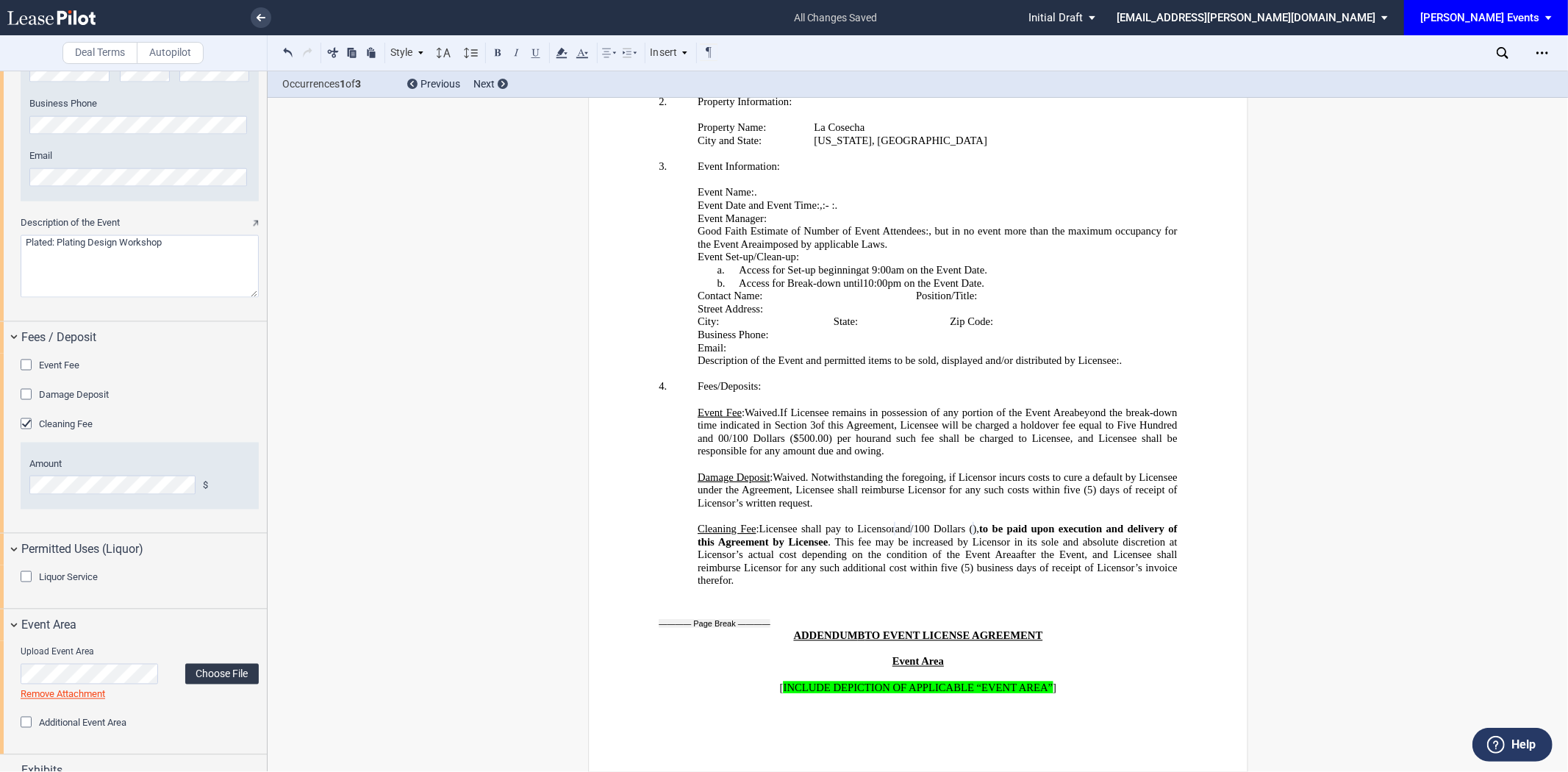
click at [185, 681] on label "Choose File" at bounding box center [222, 674] width 74 height 21
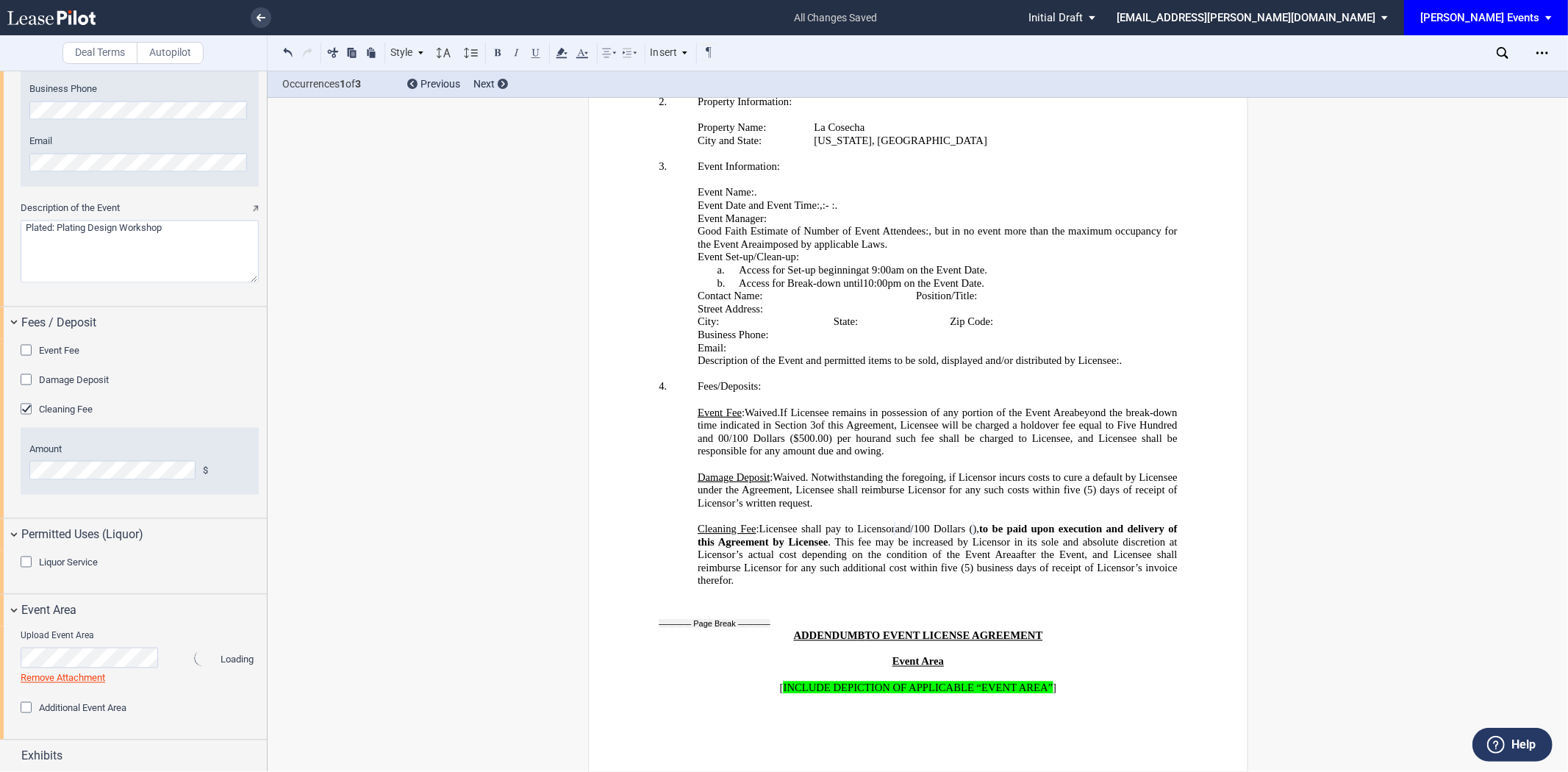
scroll to position [1936, 0]
click at [118, 745] on div "Exhibits" at bounding box center [133, 755] width 267 height 32
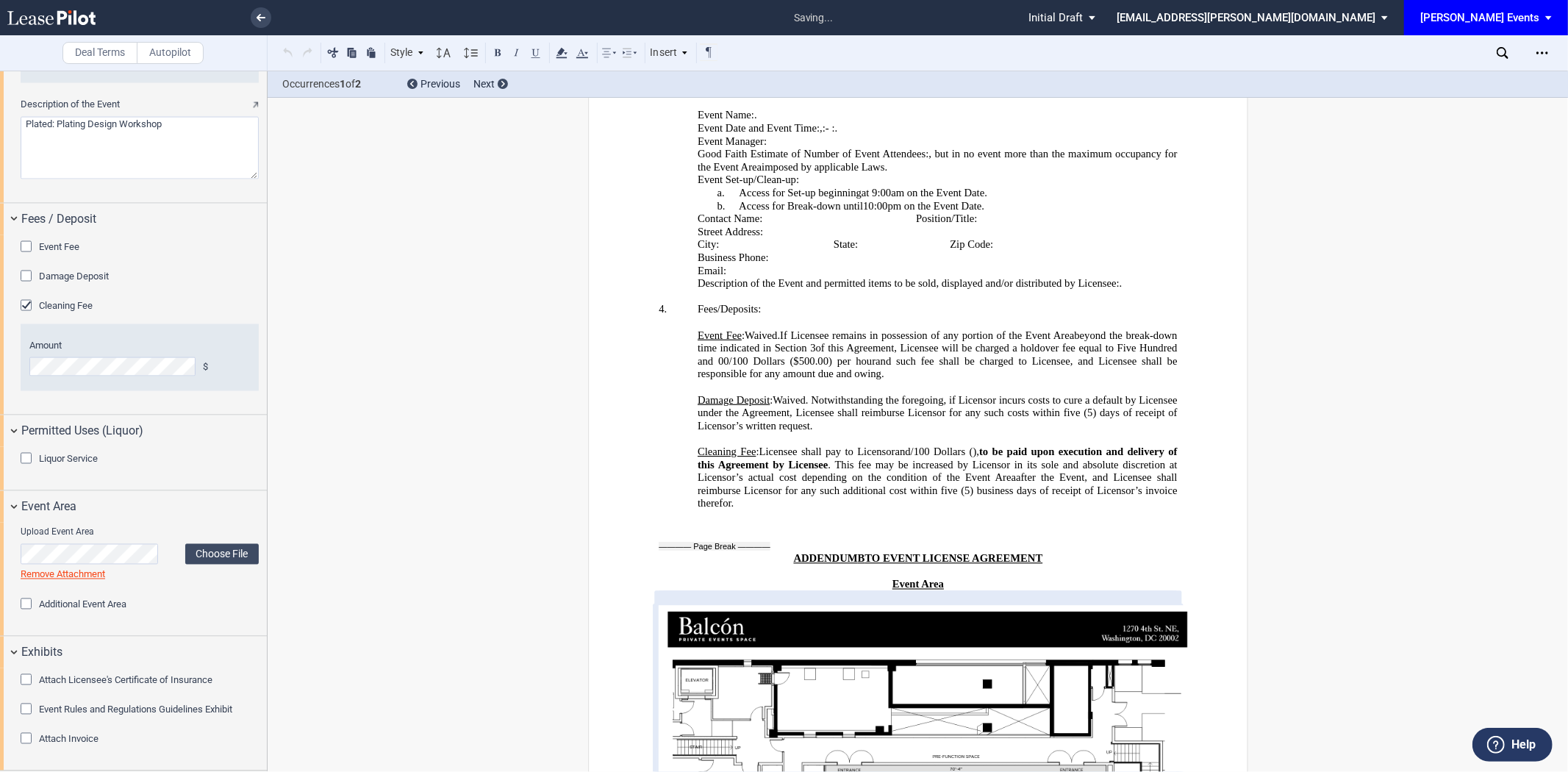
scroll to position [3433, 0]
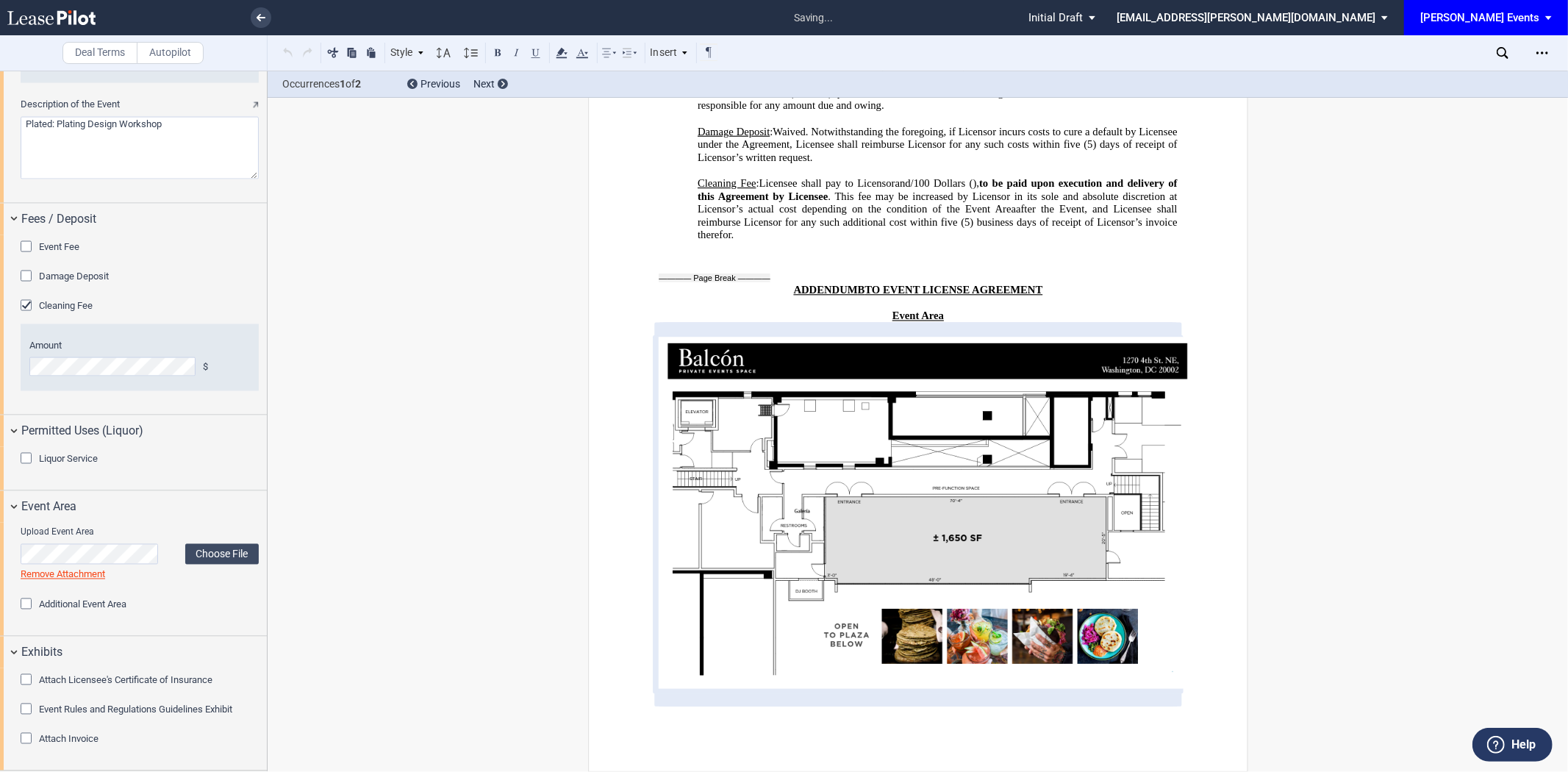
click at [115, 709] on span "Event Rules and Regulations Guidelines Exhibit" at bounding box center [135, 710] width 193 height 11
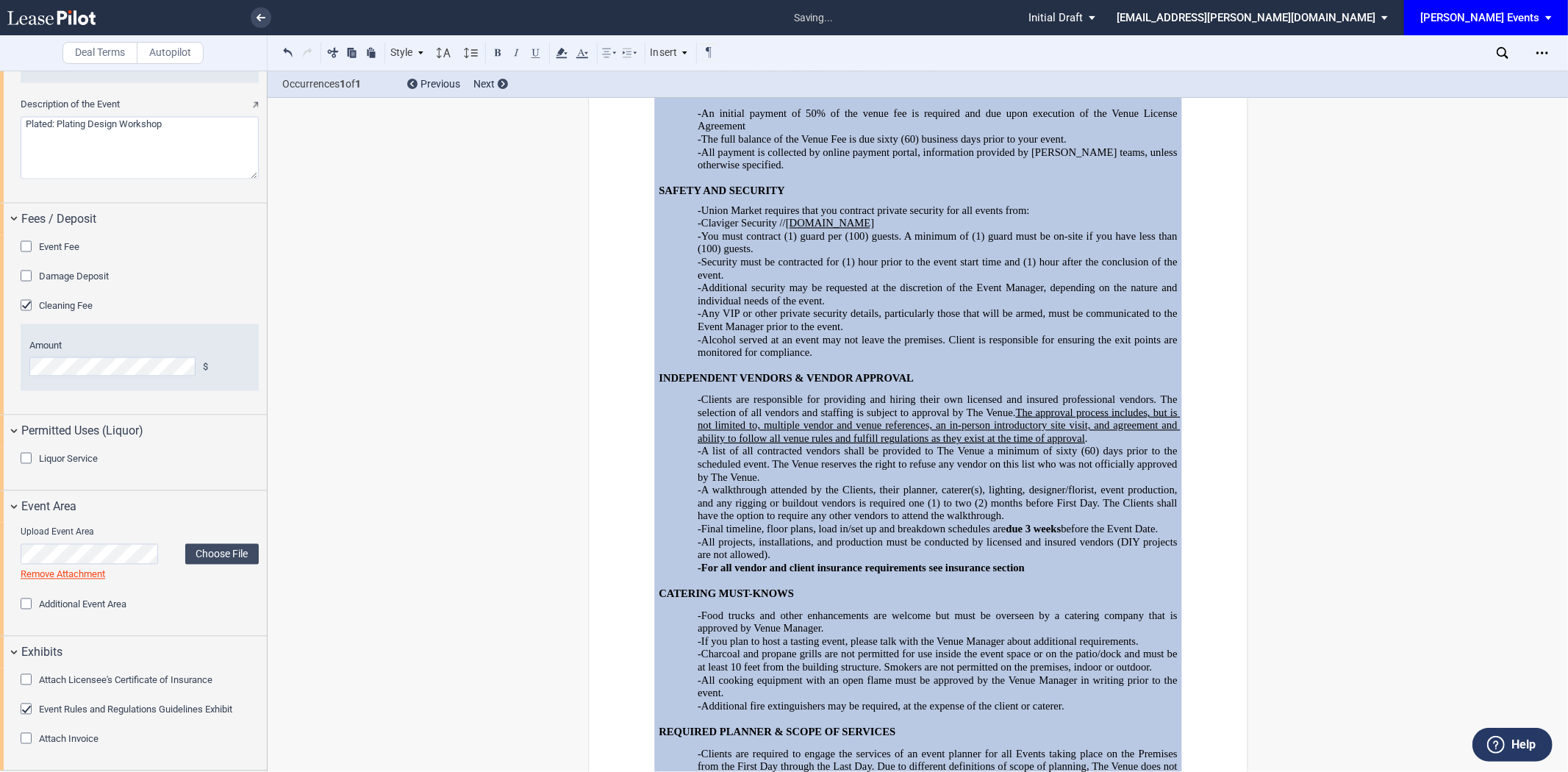
scroll to position [3985, 0]
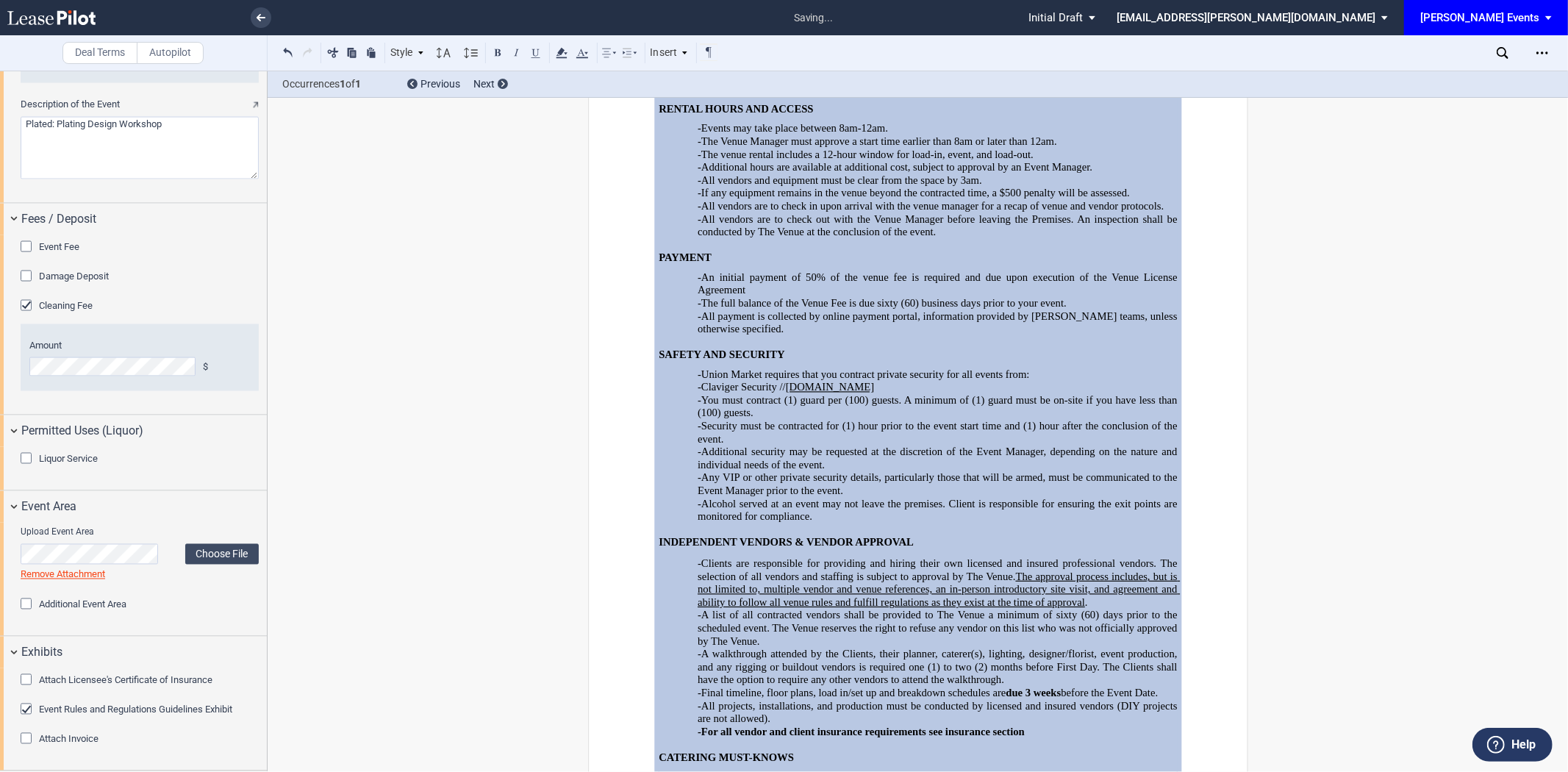
click at [782, 147] on span "-The Venue Manager must approve a start time earlier than 8am or later than 12a…" at bounding box center [877, 141] width 360 height 13
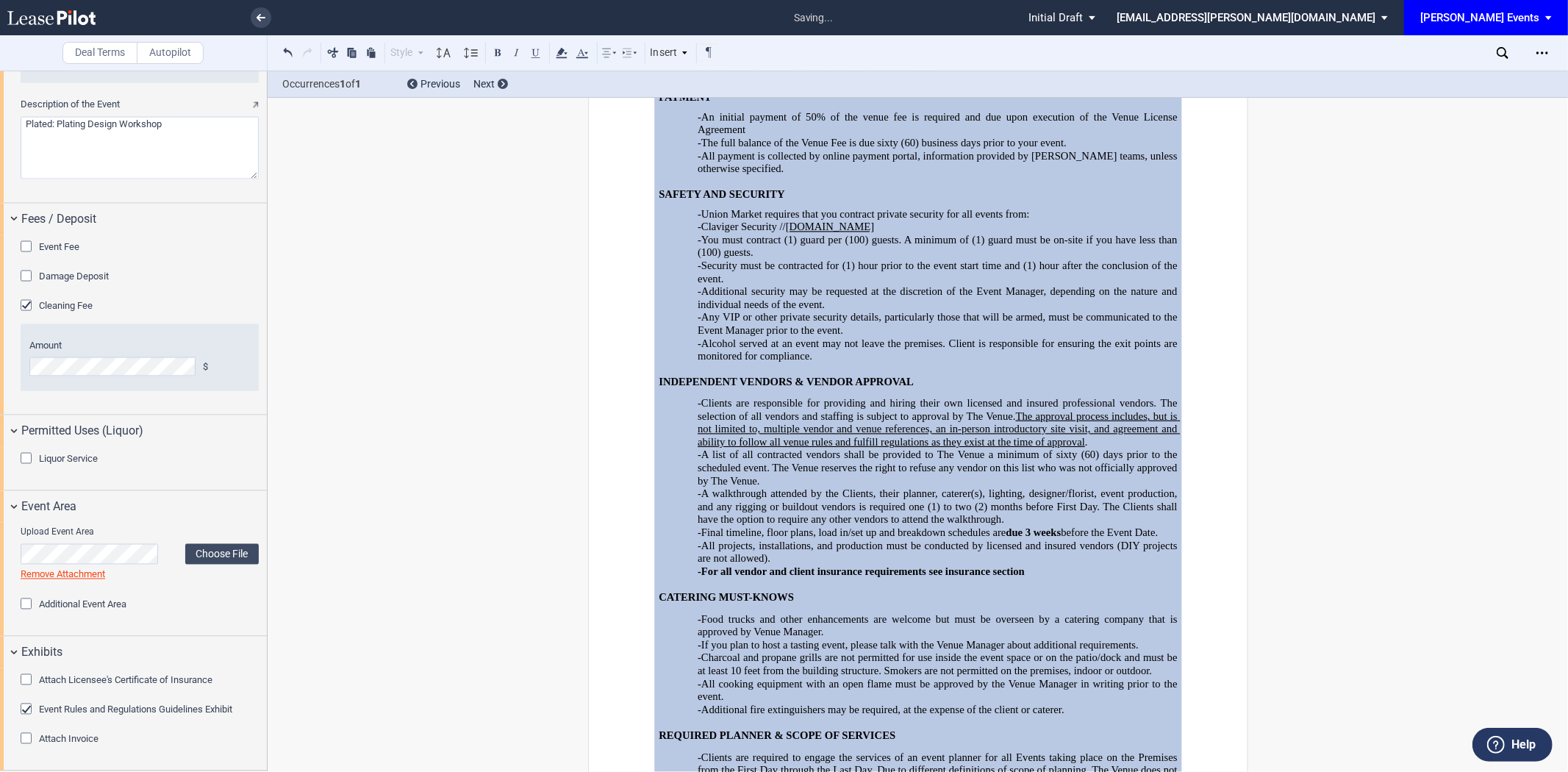
scroll to position [4231, 0]
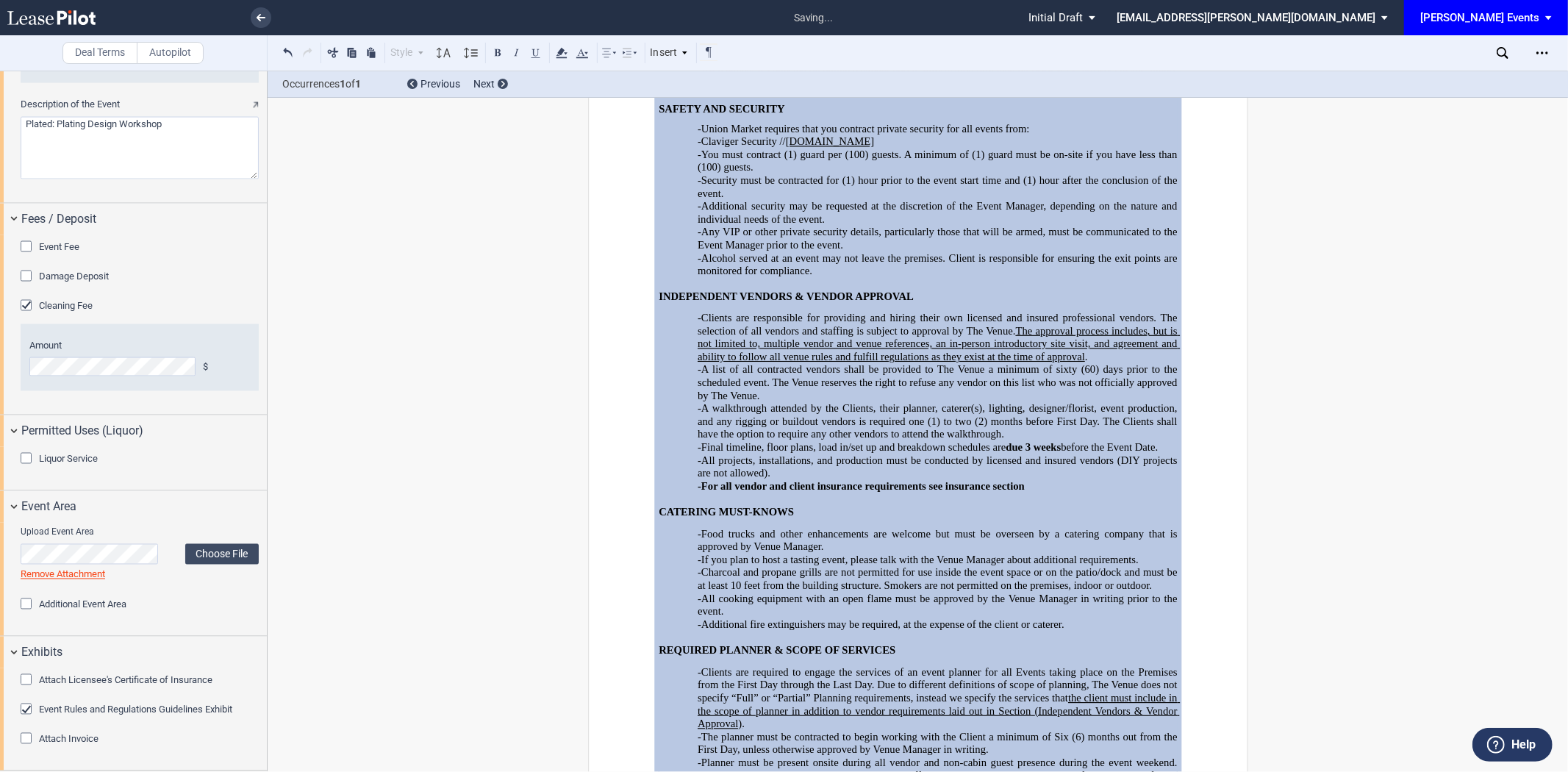
click at [782, 149] on p "-Claviger Security // clavigersecurity.net" at bounding box center [937, 141] width 480 height 13
drag, startPoint x: 915, startPoint y: 289, endPoint x: 1002, endPoint y: 274, distance: 88.3
click at [782, 274] on div "RENTAL HOURS AND ACCESS -Events may take place between 8am-12am. -The Venue Man…" at bounding box center [917, 719] width 519 height 1750
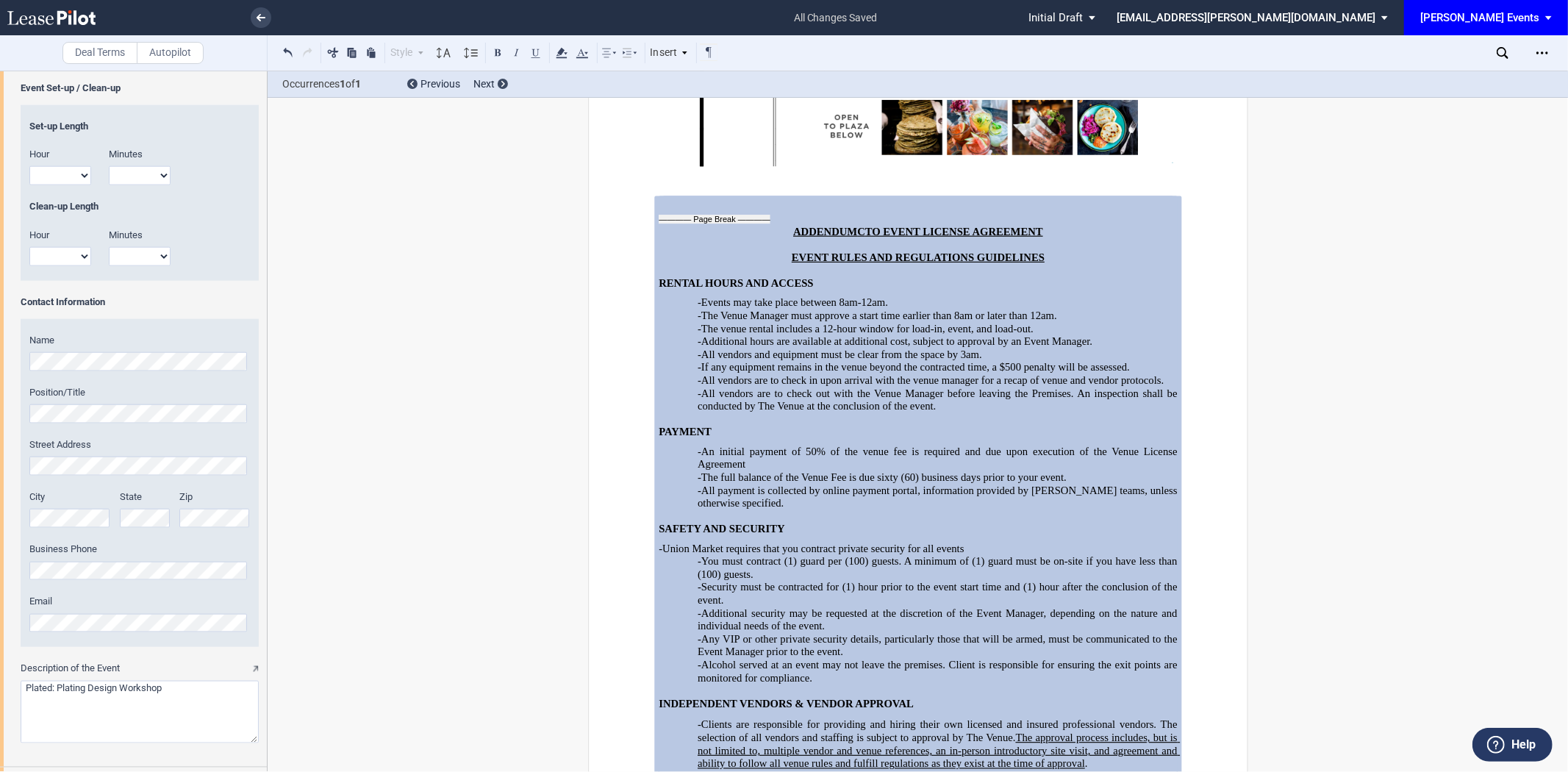
scroll to position [3433, 0]
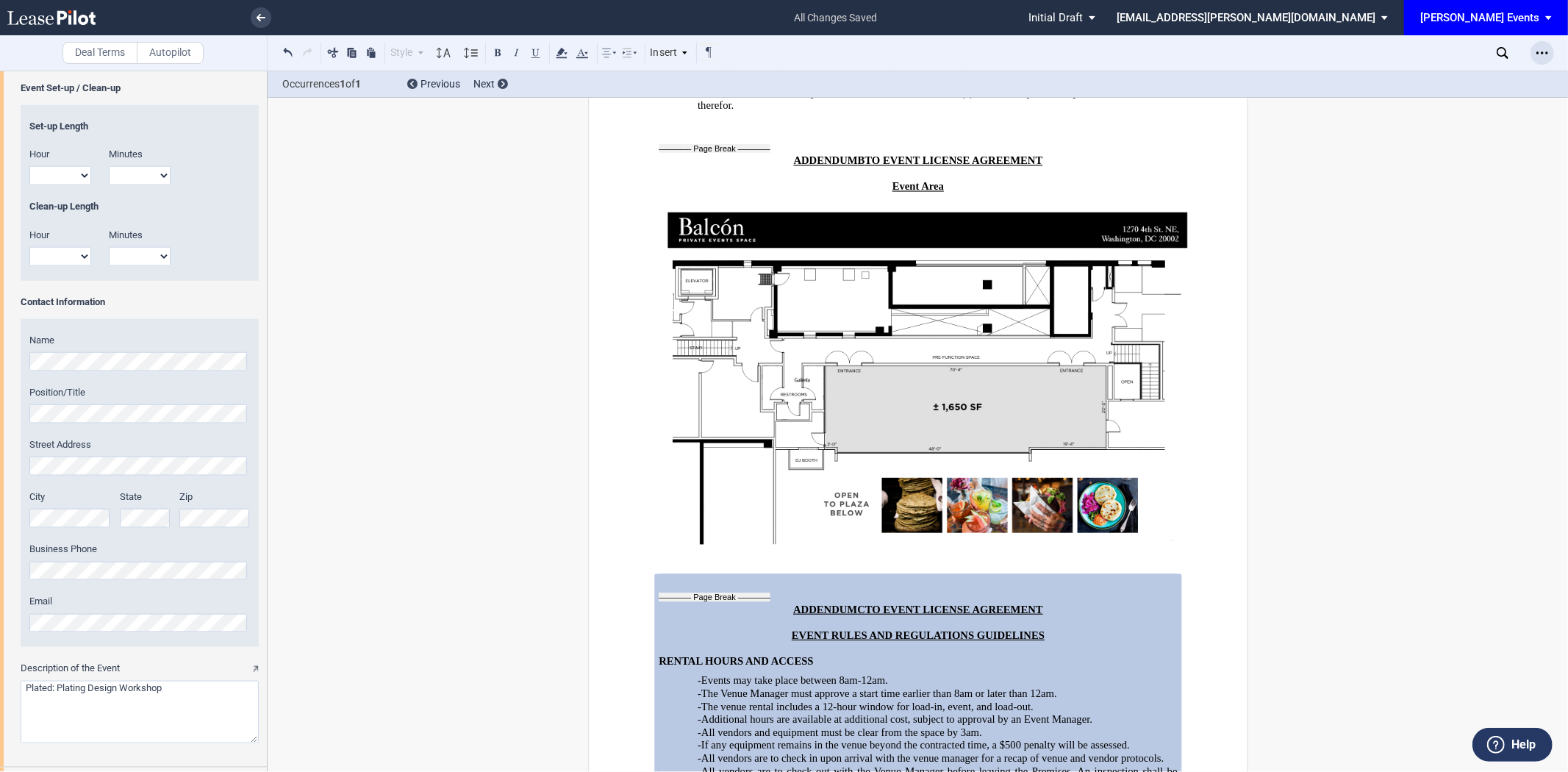
click at [782, 54] on div "Open Lease options menu" at bounding box center [1543, 53] width 24 height 24
click at [782, 79] on div "Download" at bounding box center [1457, 79] width 180 height 13
